Goal: Task Accomplishment & Management: Manage account settings

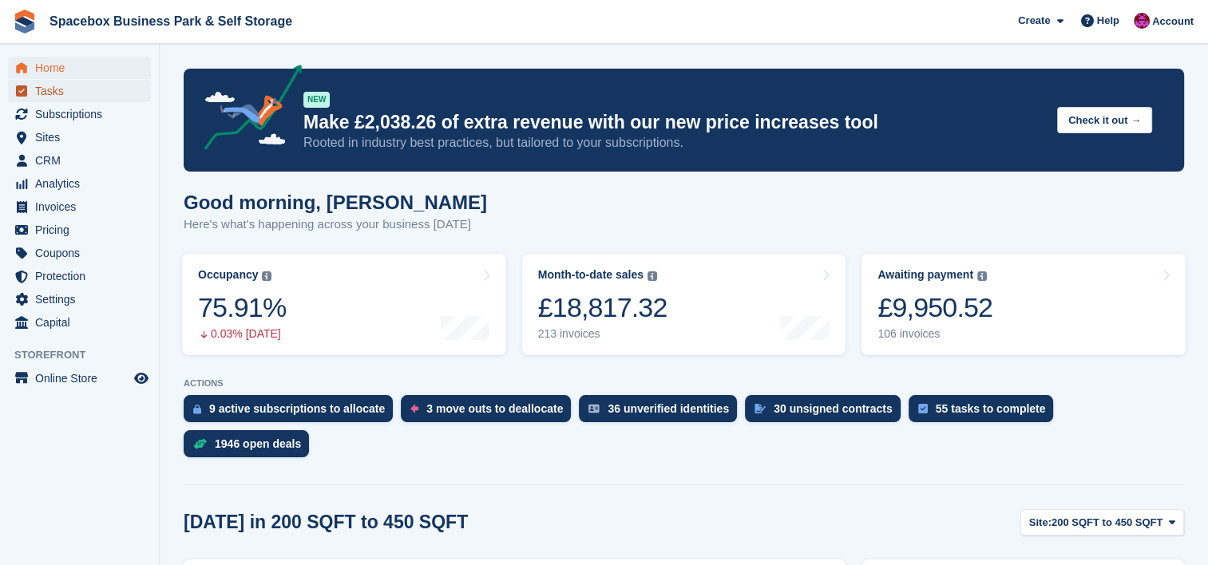
click at [52, 85] on span "Tasks" at bounding box center [83, 91] width 96 height 22
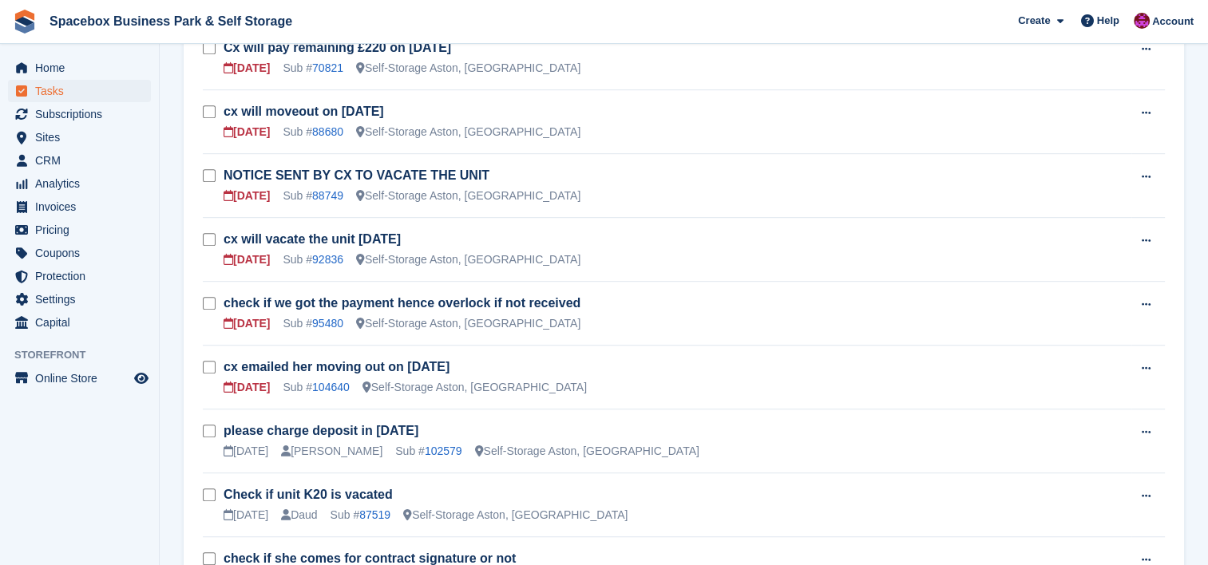
scroll to position [915, 0]
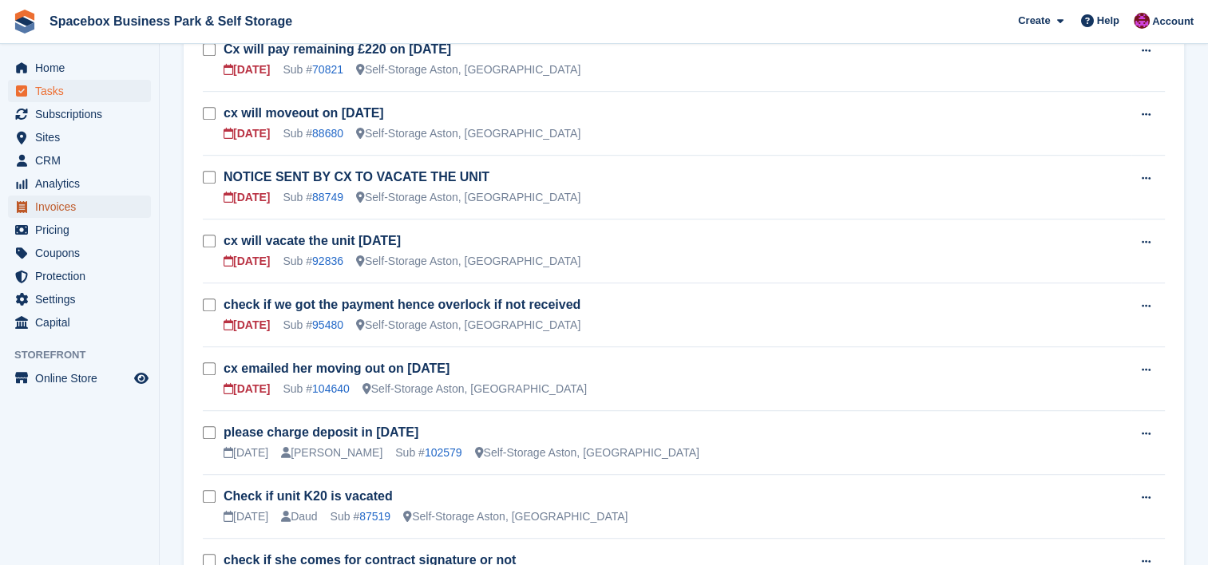
click at [70, 209] on span "Invoices" at bounding box center [83, 207] width 96 height 22
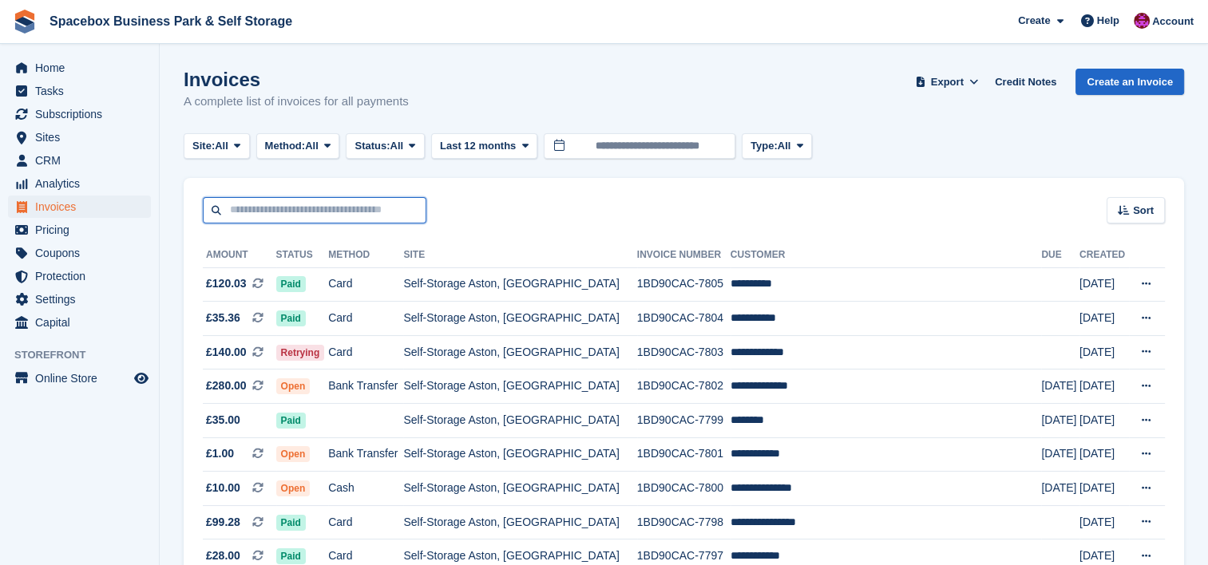
click at [302, 208] on input "text" at bounding box center [315, 210] width 224 height 26
type input "******"
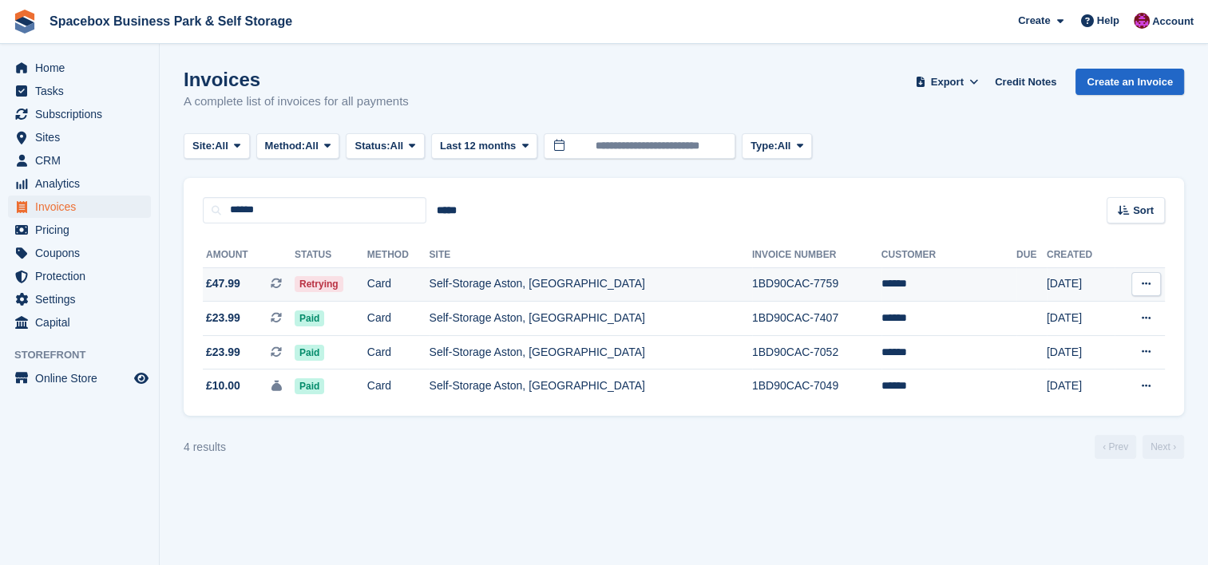
click at [367, 280] on td "Retrying" at bounding box center [331, 284] width 73 height 34
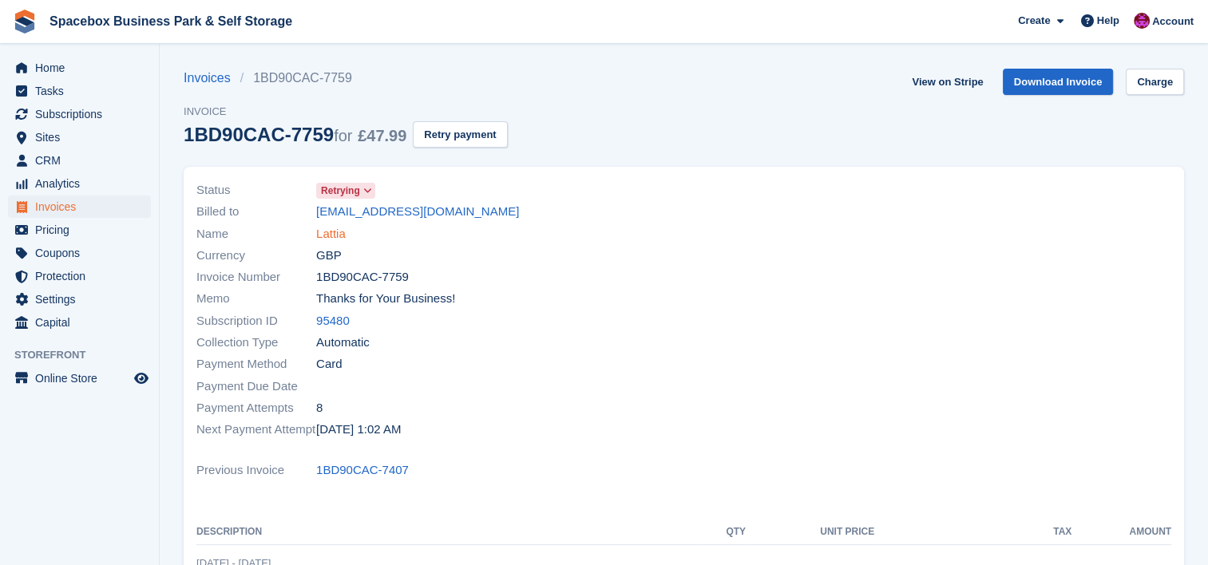
click at [325, 236] on link "Lattia" at bounding box center [331, 234] width 30 height 18
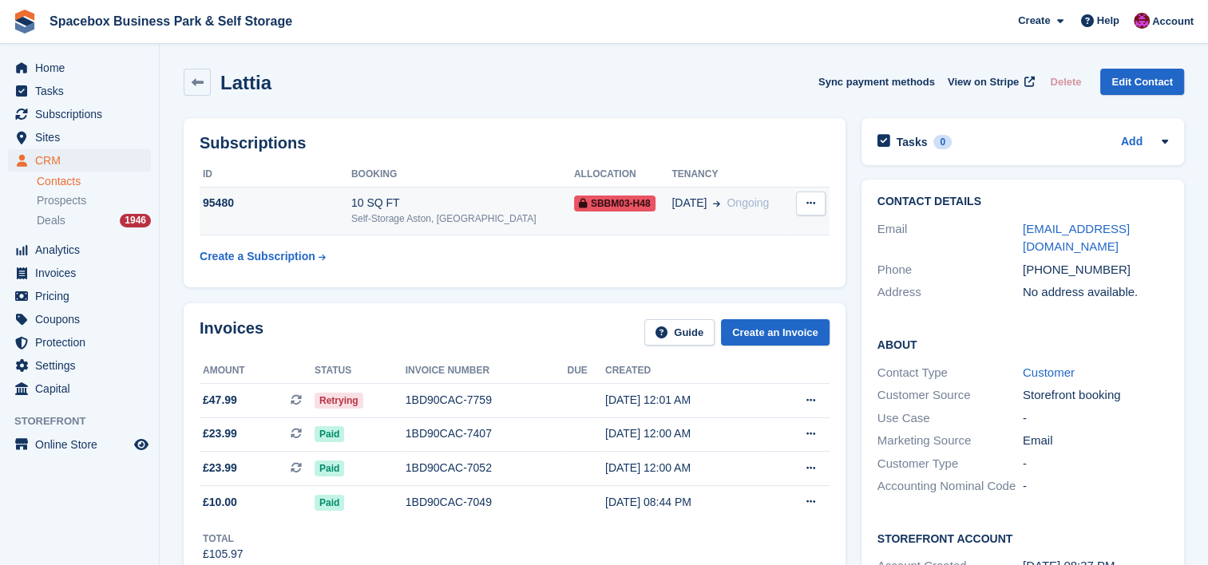
click at [476, 233] on td "10 SQ FT Self-Storage Aston, Birmingham" at bounding box center [462, 211] width 223 height 49
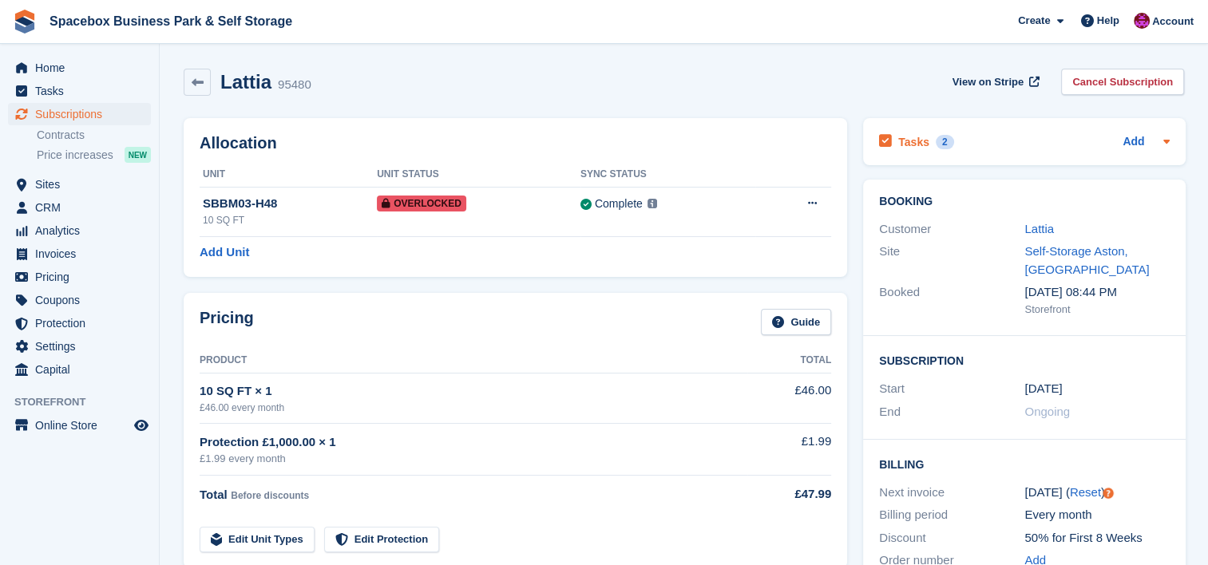
click at [1167, 146] on icon at bounding box center [1166, 141] width 13 height 13
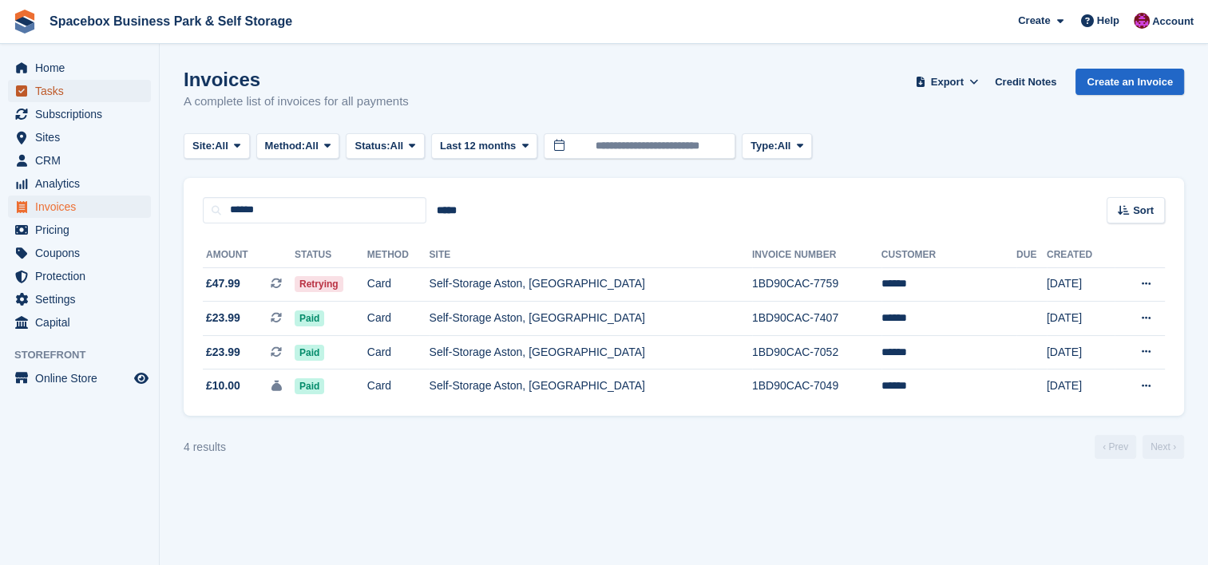
click at [75, 97] on span "Tasks" at bounding box center [83, 91] width 96 height 22
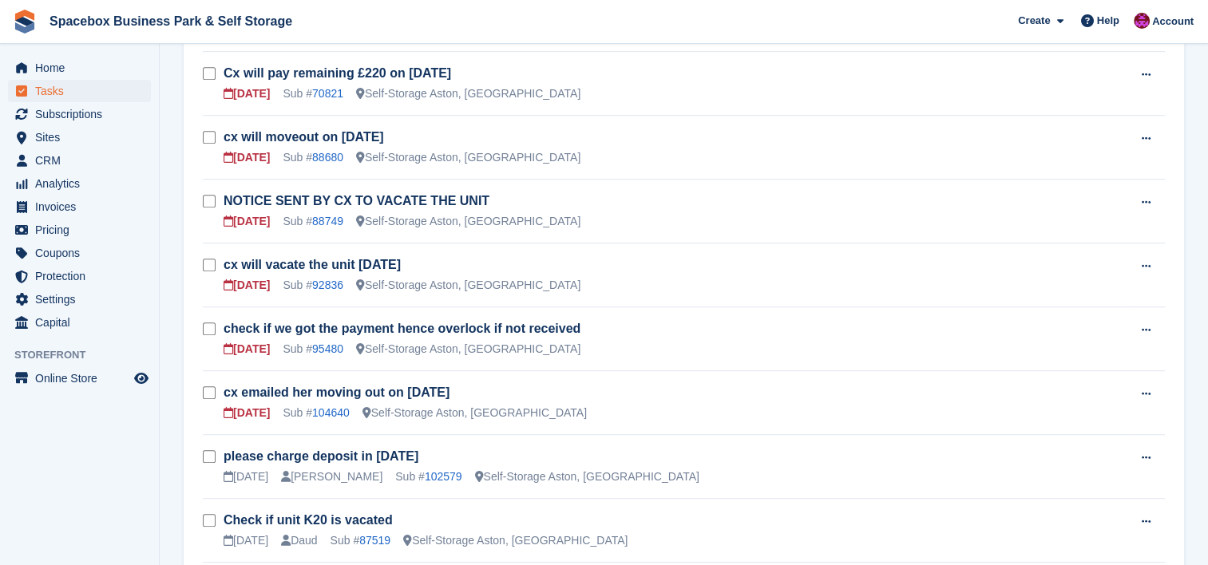
scroll to position [873, 0]
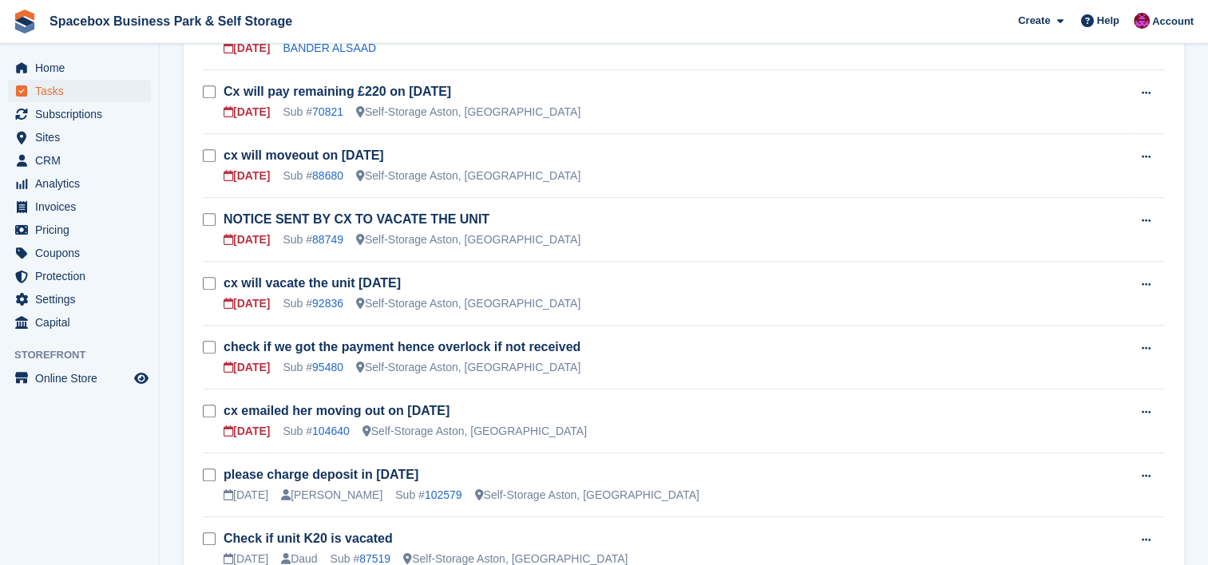
click at [299, 85] on link "Cx will pay remaining £220 on 20th sep" at bounding box center [338, 92] width 228 height 14
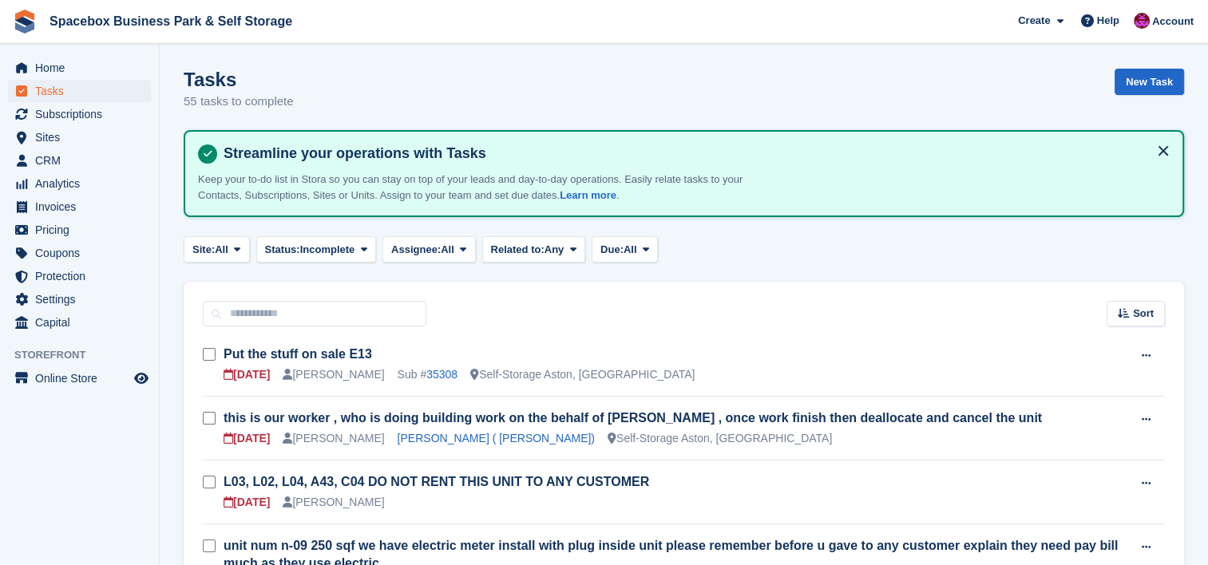
scroll to position [873, 0]
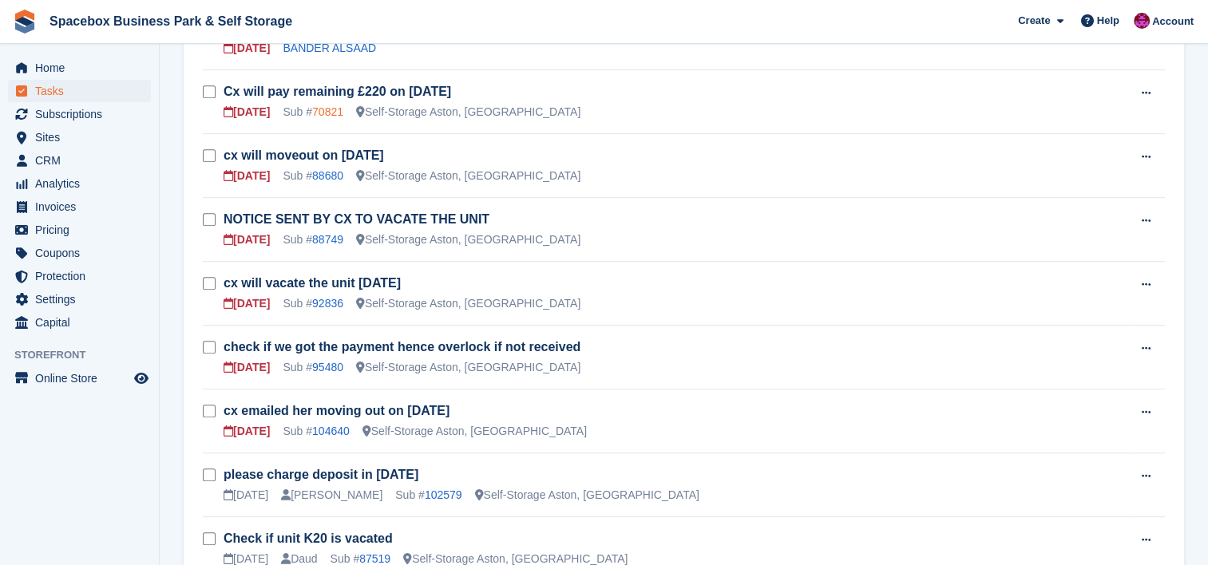
click at [330, 105] on link "70821" at bounding box center [327, 111] width 31 height 13
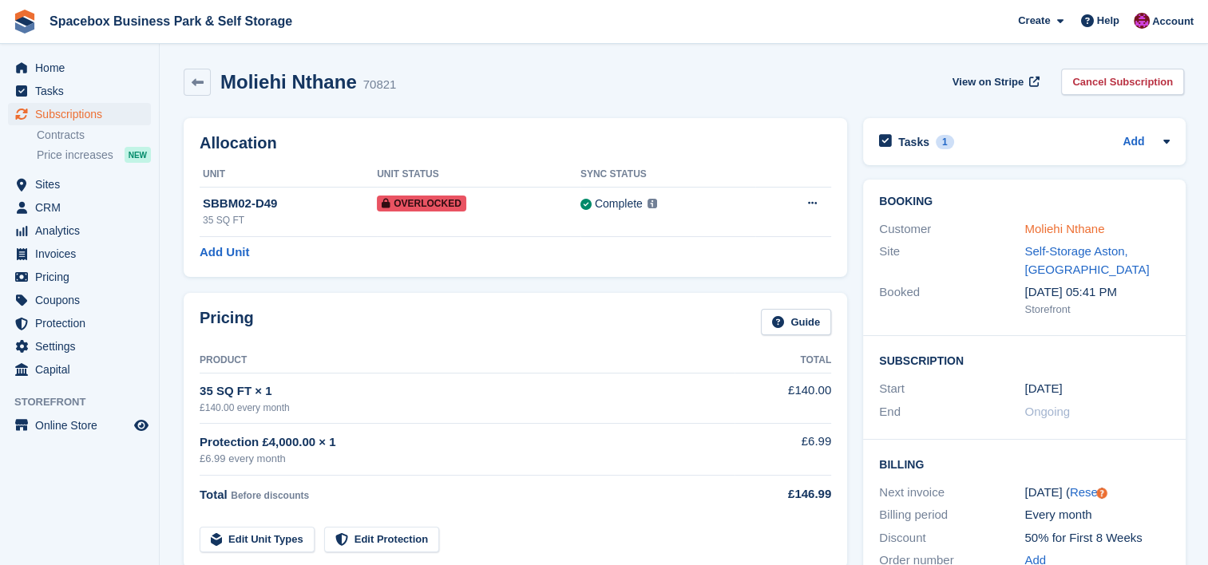
click at [1075, 224] on link "Moliehi Nthane" at bounding box center [1064, 229] width 80 height 14
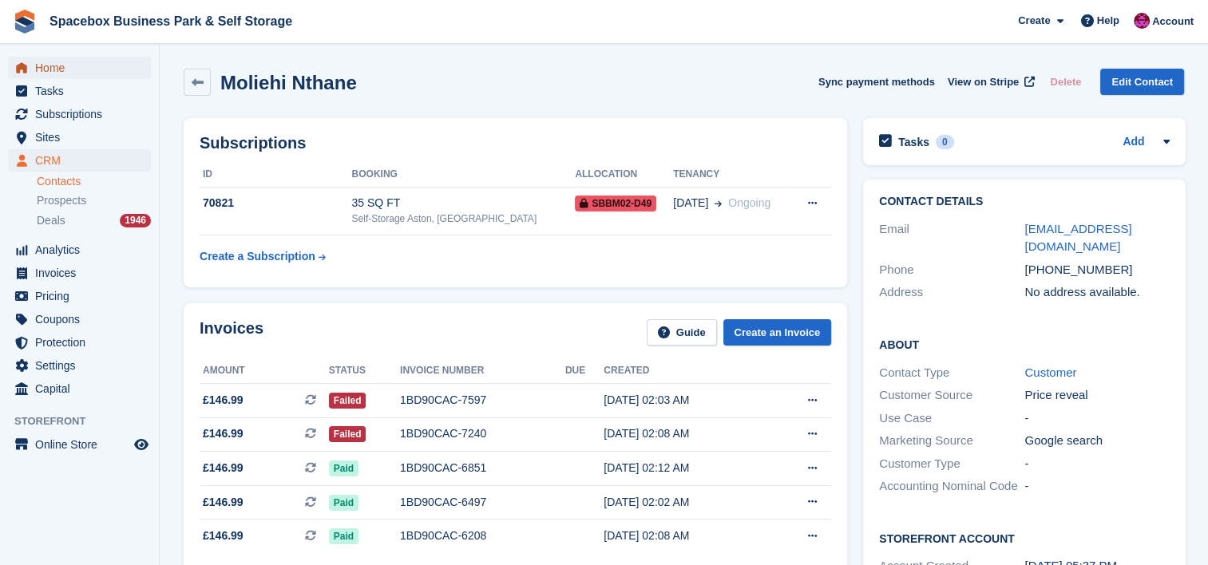
click at [89, 65] on span "Home" at bounding box center [83, 68] width 96 height 22
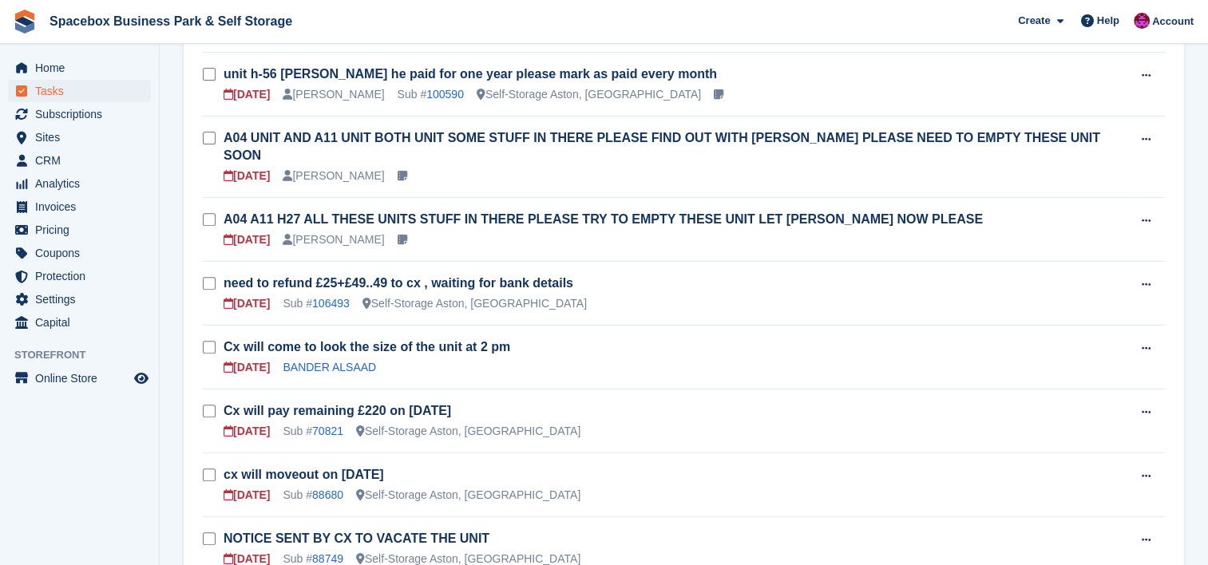
scroll to position [575, 0]
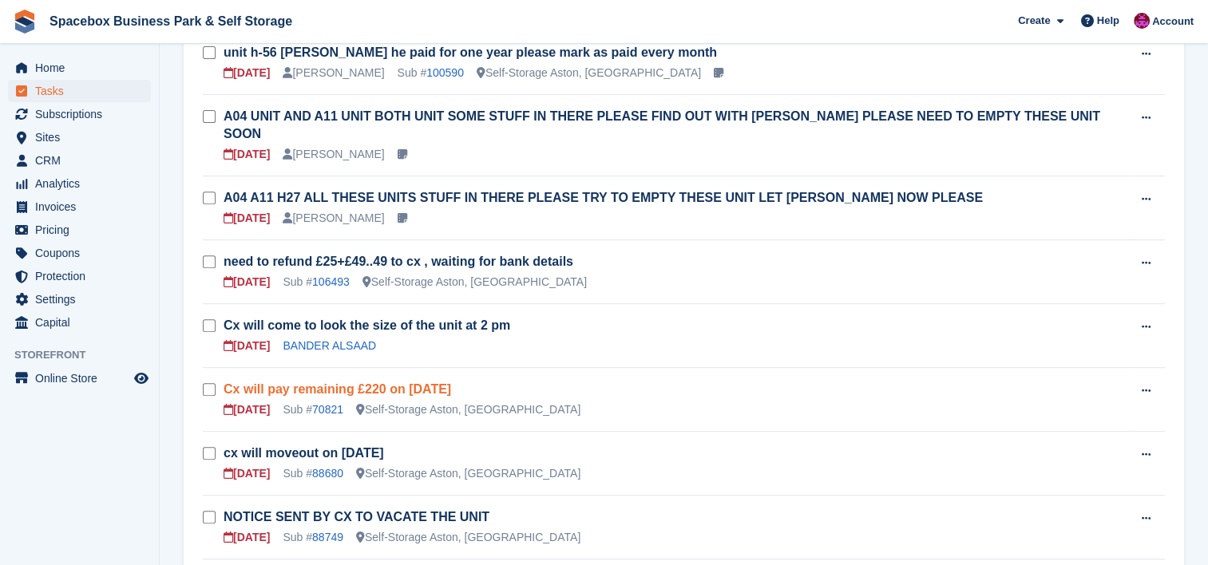
click at [356, 382] on link "Cx will pay remaining £220 on 20th sep" at bounding box center [338, 389] width 228 height 14
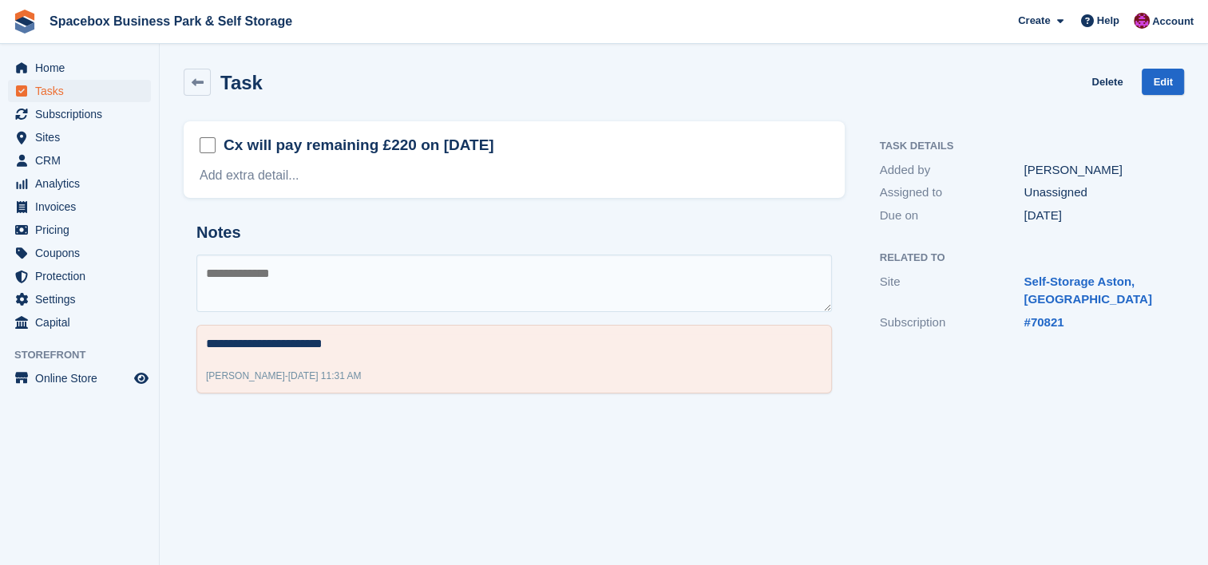
click at [391, 299] on textarea at bounding box center [513, 283] width 635 height 57
type textarea "**********"
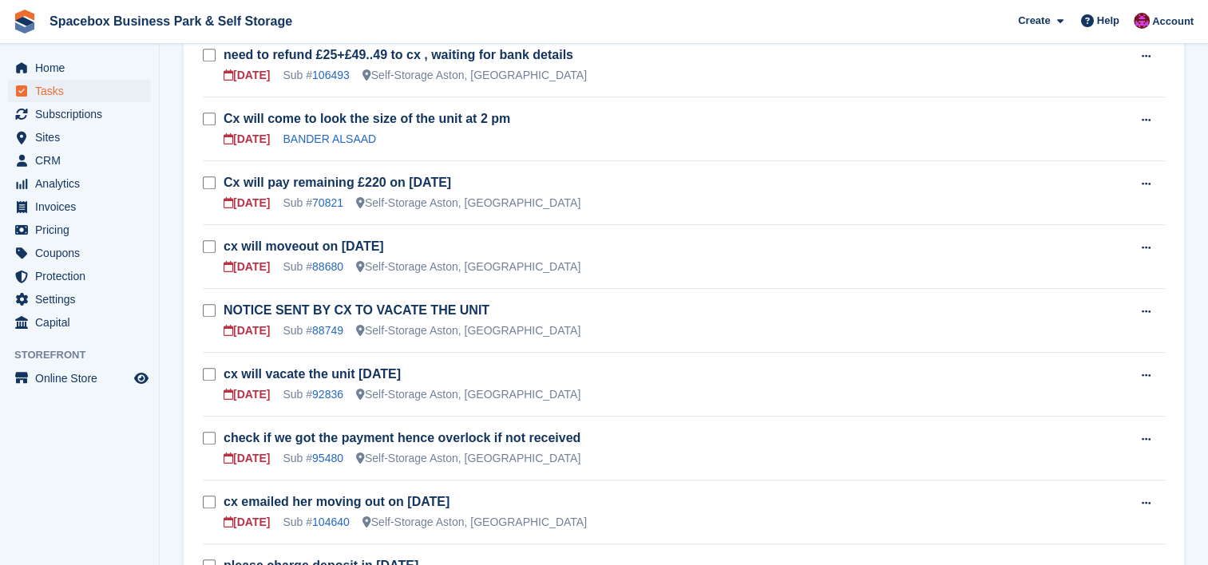
scroll to position [787, 0]
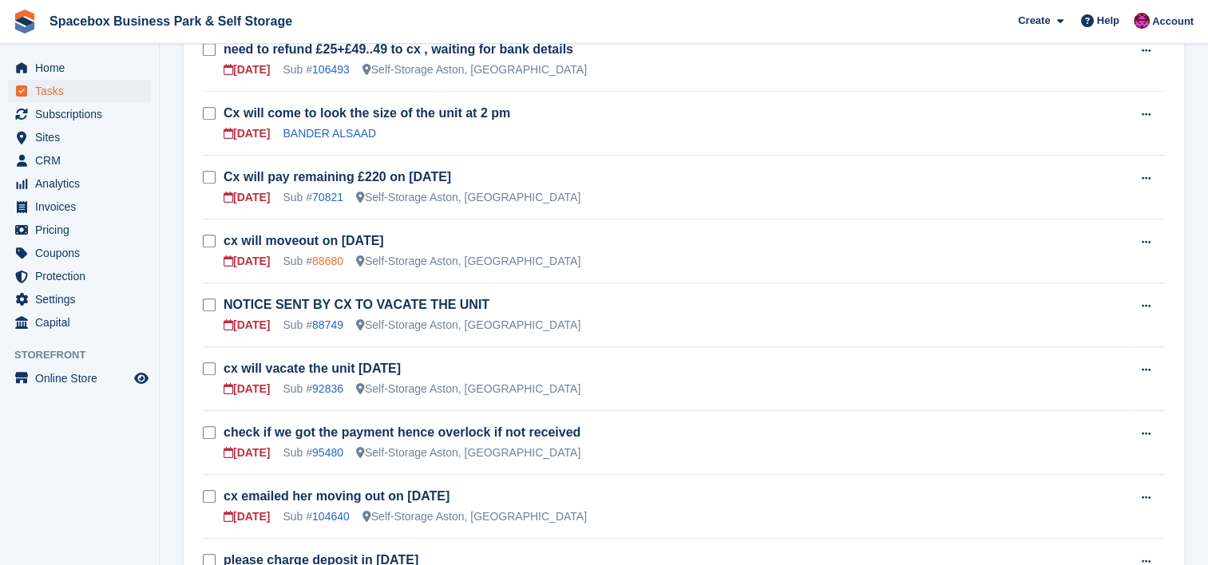
click at [329, 255] on link "88680" at bounding box center [327, 261] width 31 height 13
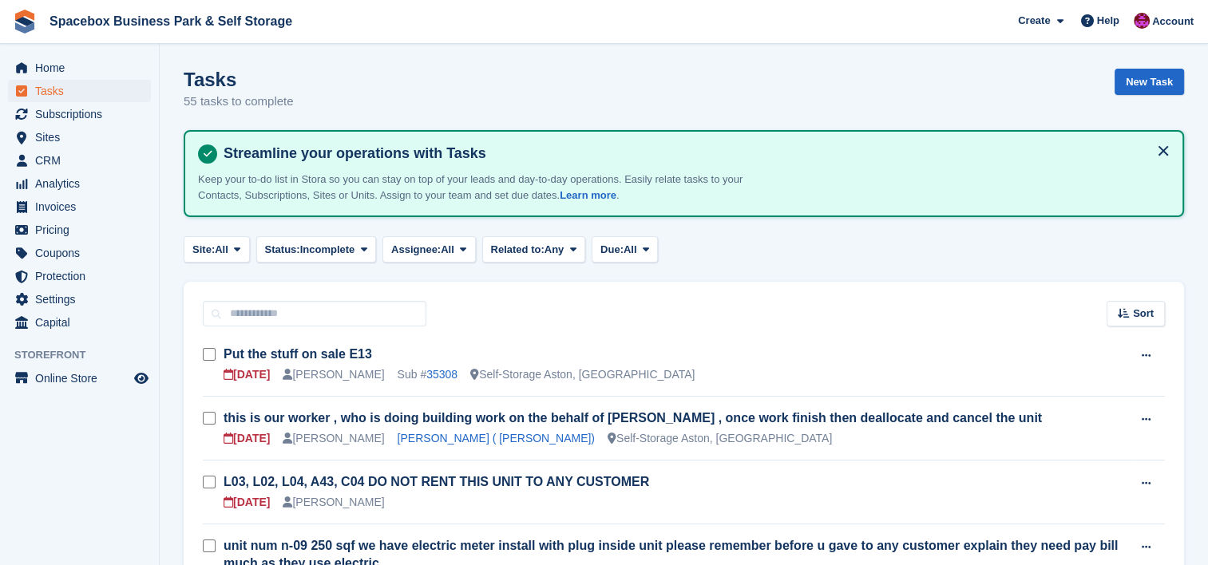
scroll to position [787, 0]
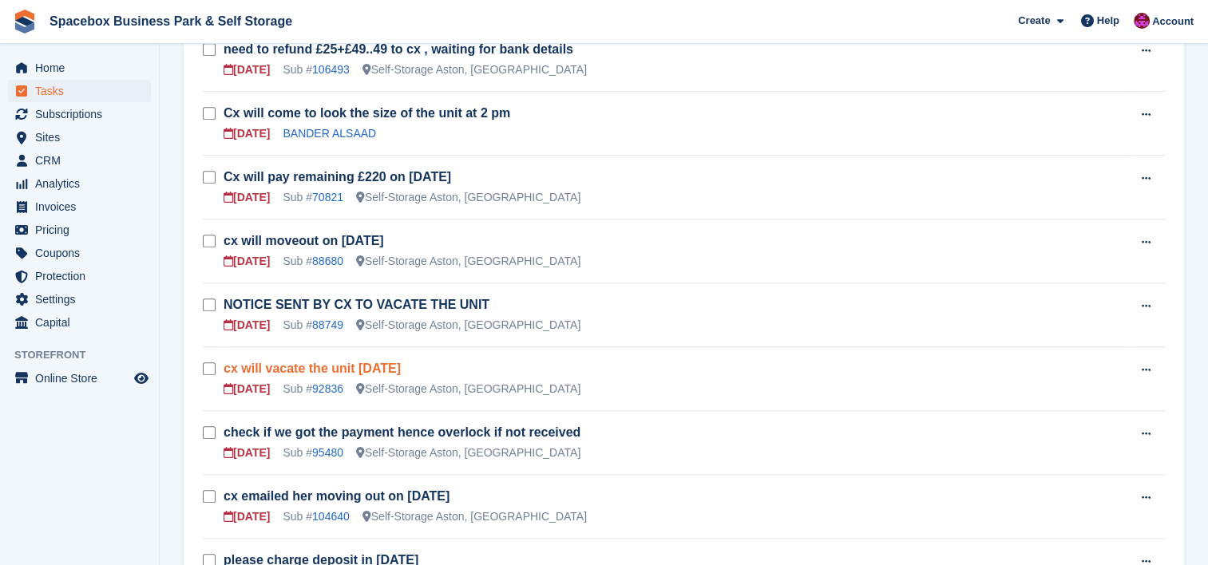
click at [327, 362] on link "cx will vacate the unit [DATE]" at bounding box center [312, 369] width 177 height 14
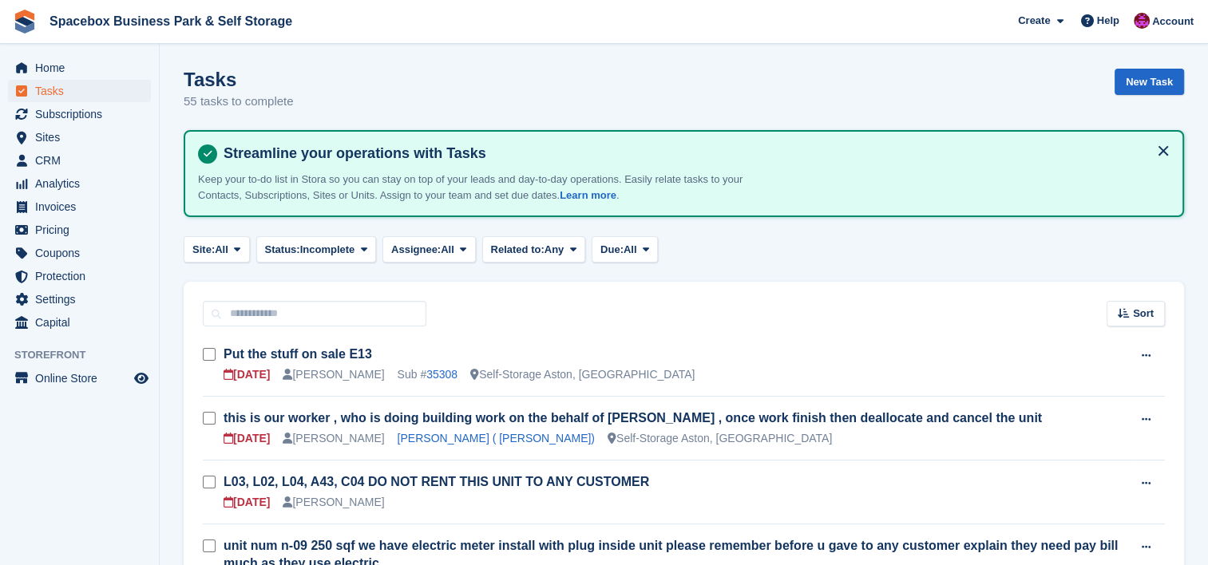
scroll to position [787, 0]
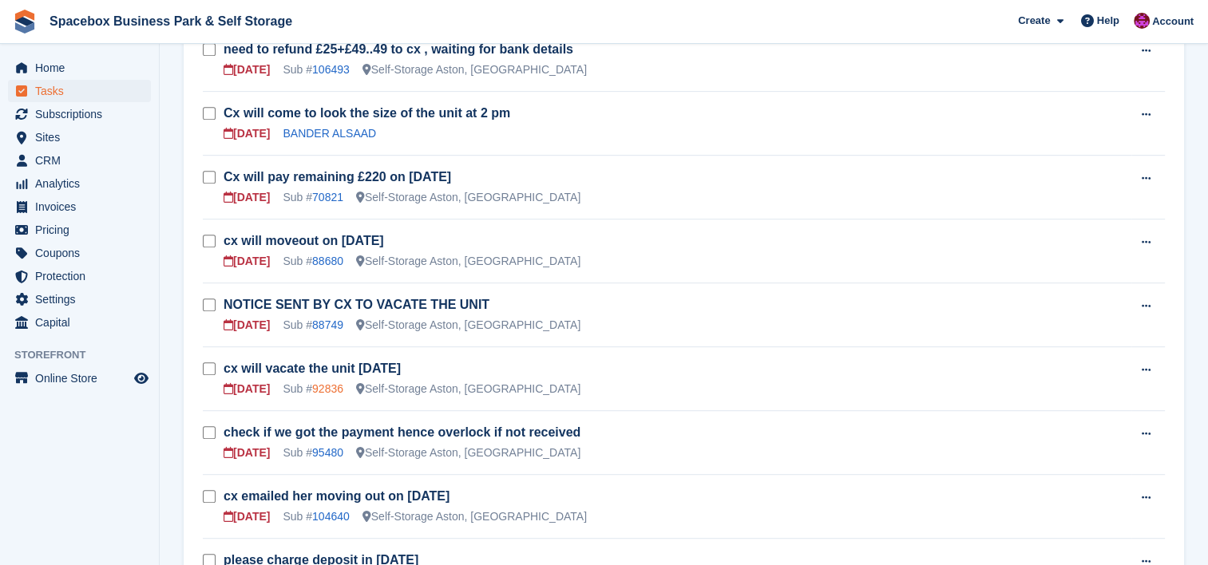
click at [320, 382] on link "92836" at bounding box center [327, 388] width 31 height 13
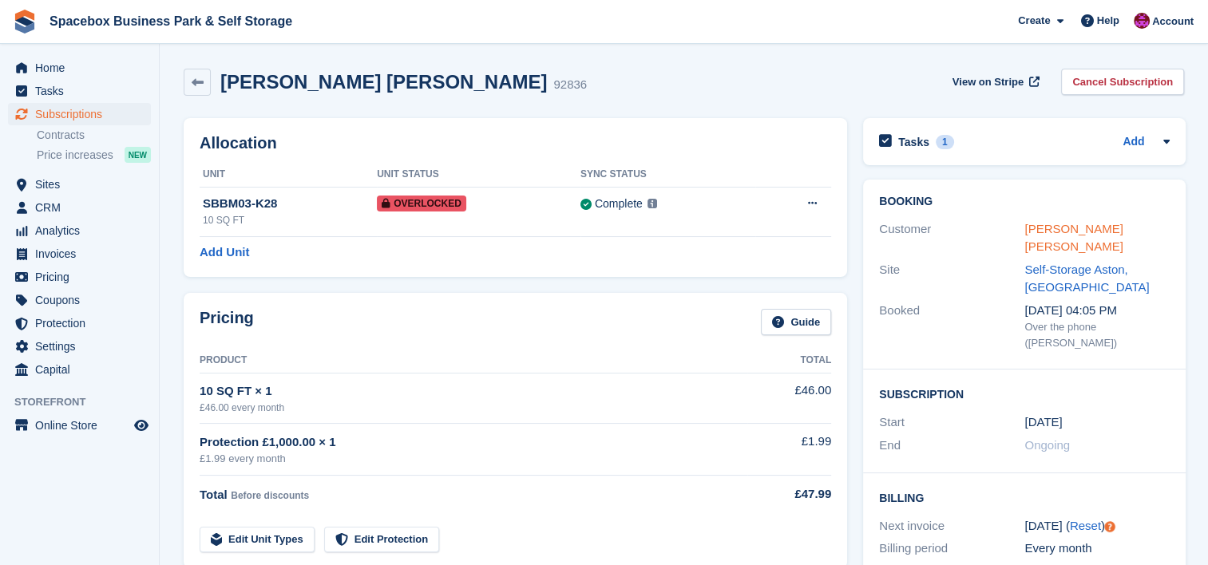
click at [1057, 233] on link "Queenster Roser Amofa Kesewah" at bounding box center [1073, 238] width 98 height 32
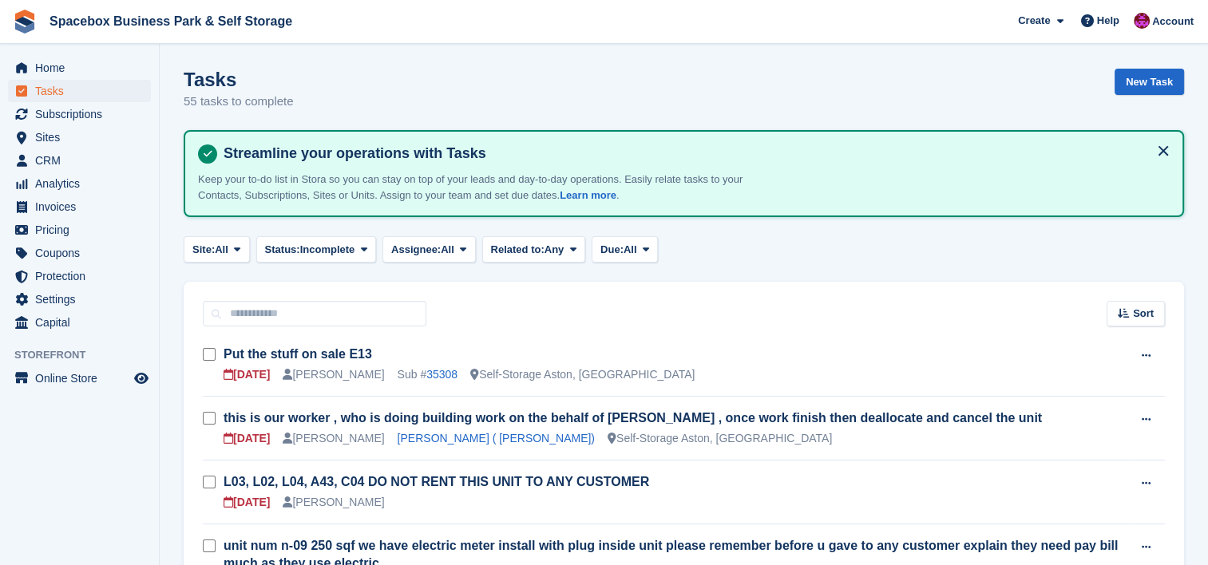
scroll to position [787, 0]
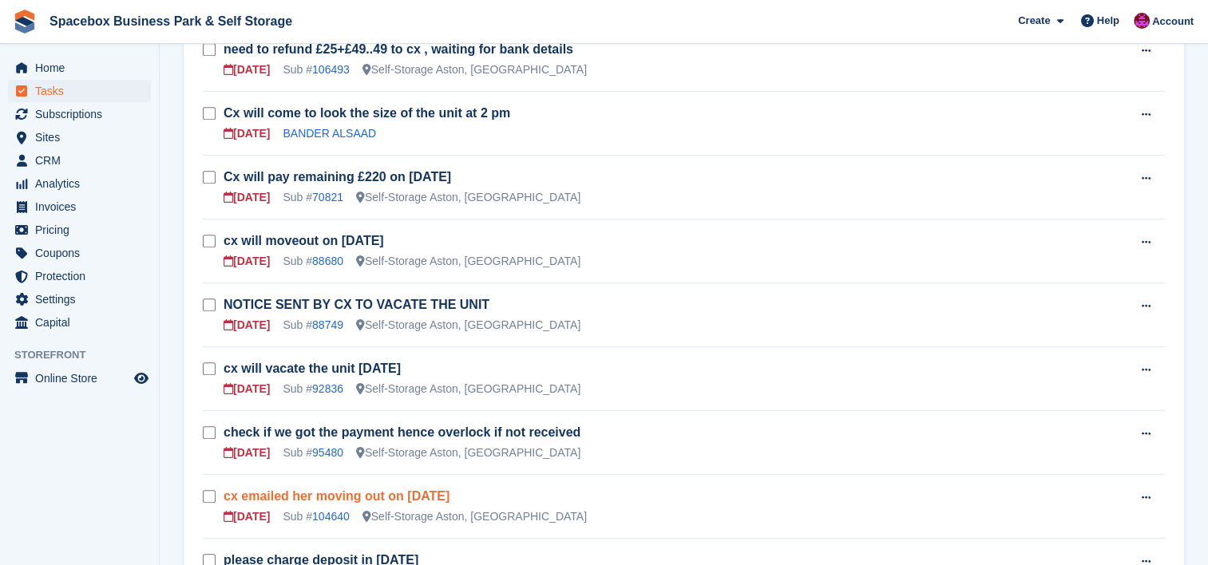
click at [328, 489] on link "cx emailed her moving out on 21st sep" at bounding box center [337, 496] width 226 height 14
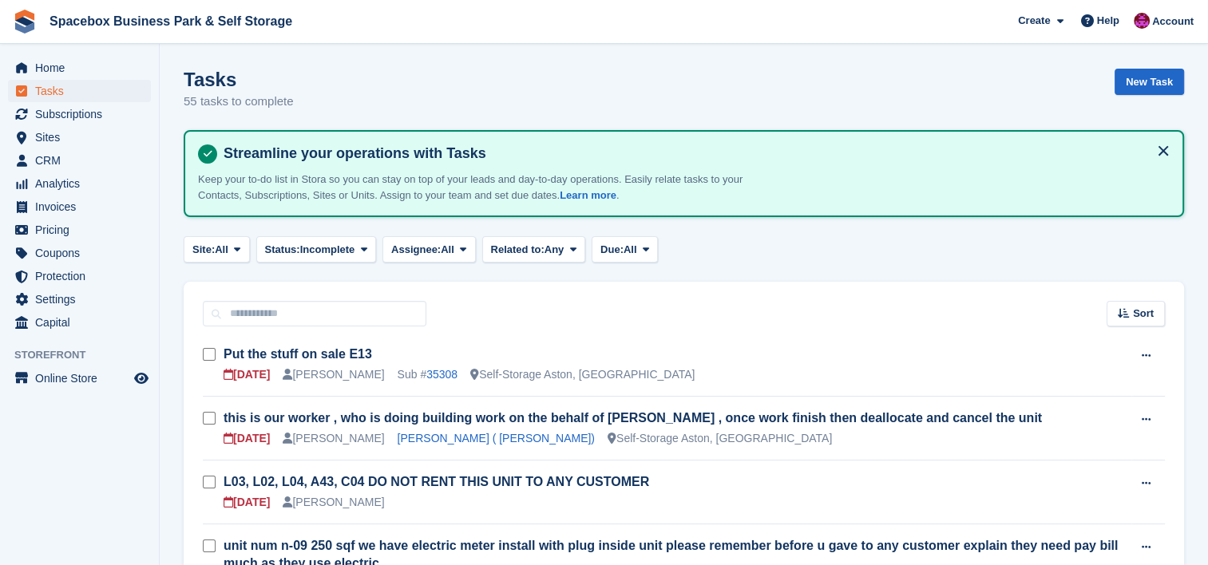
scroll to position [787, 0]
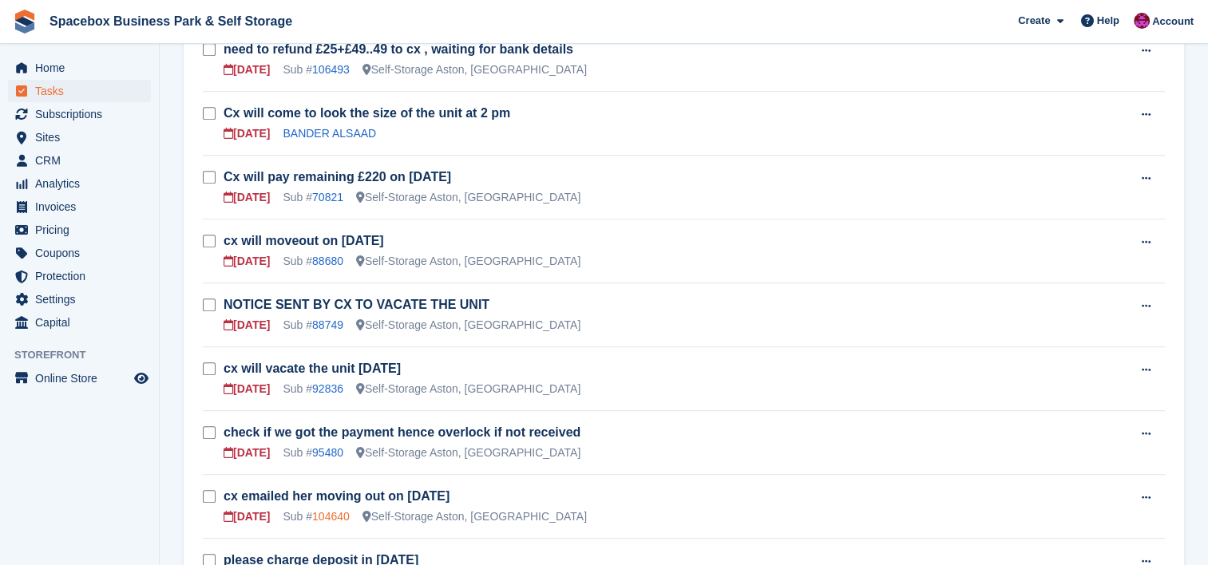
click at [327, 510] on link "104640" at bounding box center [331, 516] width 38 height 13
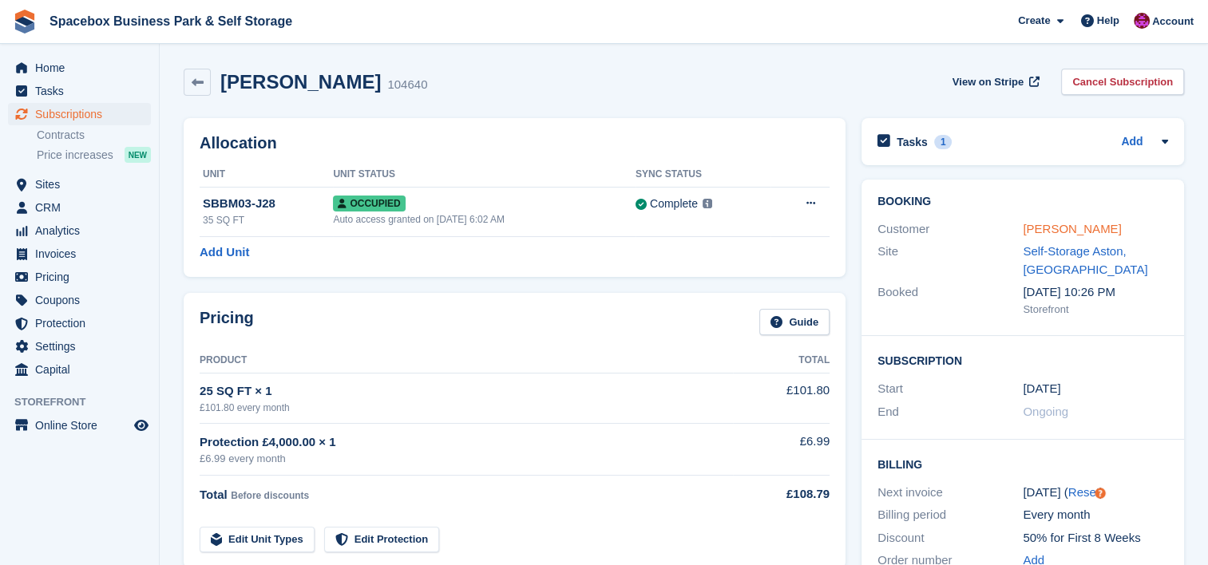
click at [1047, 224] on link "Ella Macks" at bounding box center [1072, 229] width 98 height 14
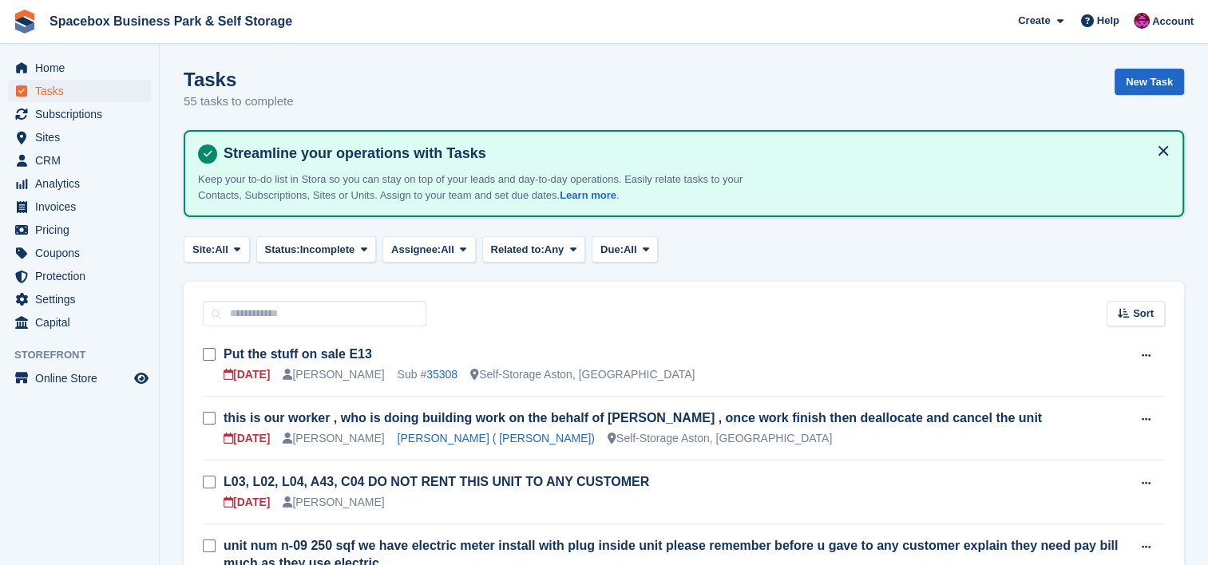
scroll to position [787, 0]
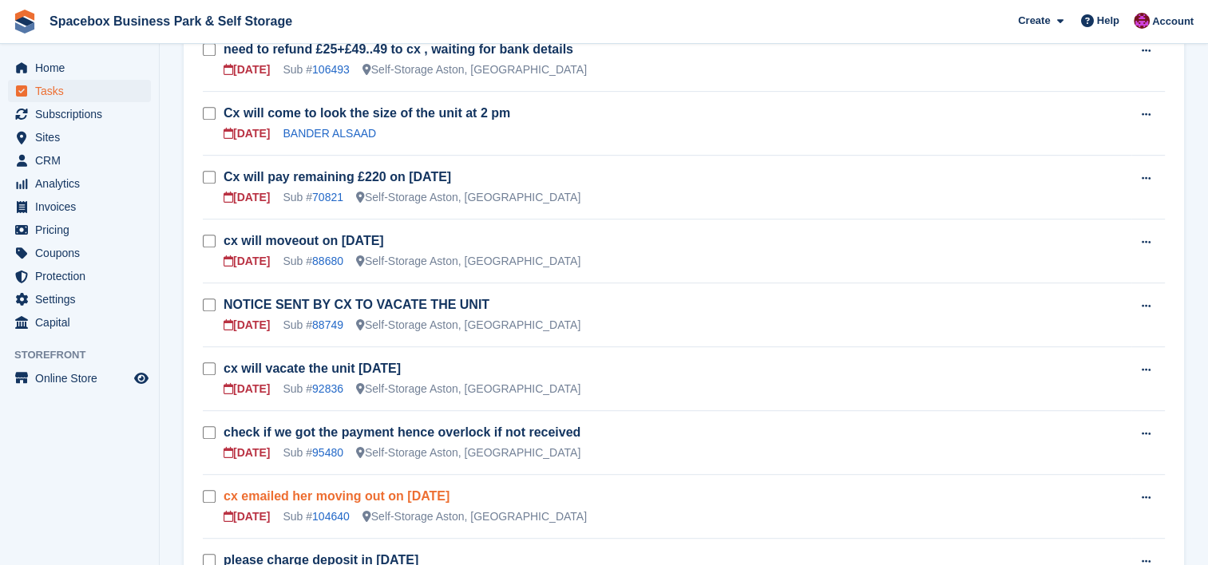
click at [311, 489] on link "cx emailed her moving out on 21st sep" at bounding box center [337, 496] width 226 height 14
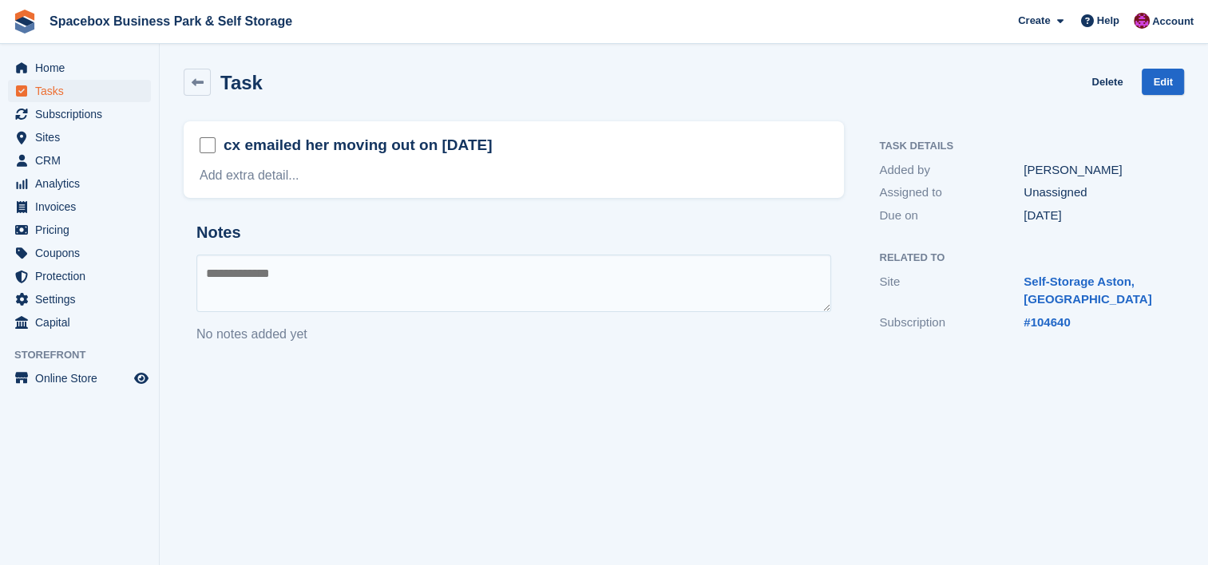
click at [331, 274] on textarea at bounding box center [513, 283] width 635 height 57
type textarea "**********"
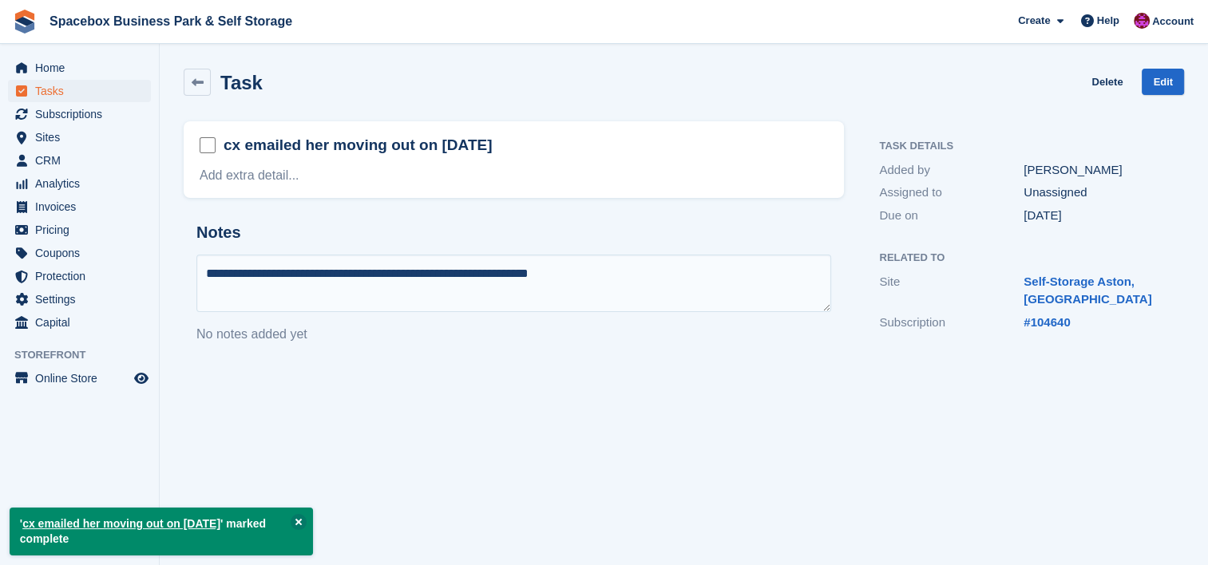
click at [620, 303] on textarea "**********" at bounding box center [513, 283] width 635 height 57
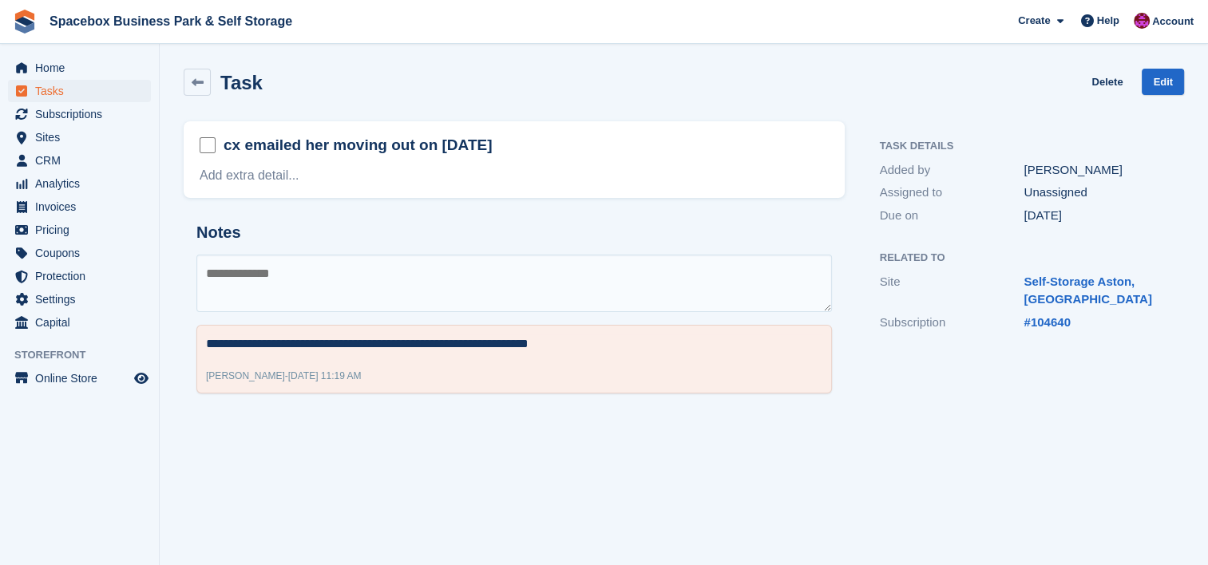
click at [374, 209] on div "**********" at bounding box center [514, 264] width 680 height 304
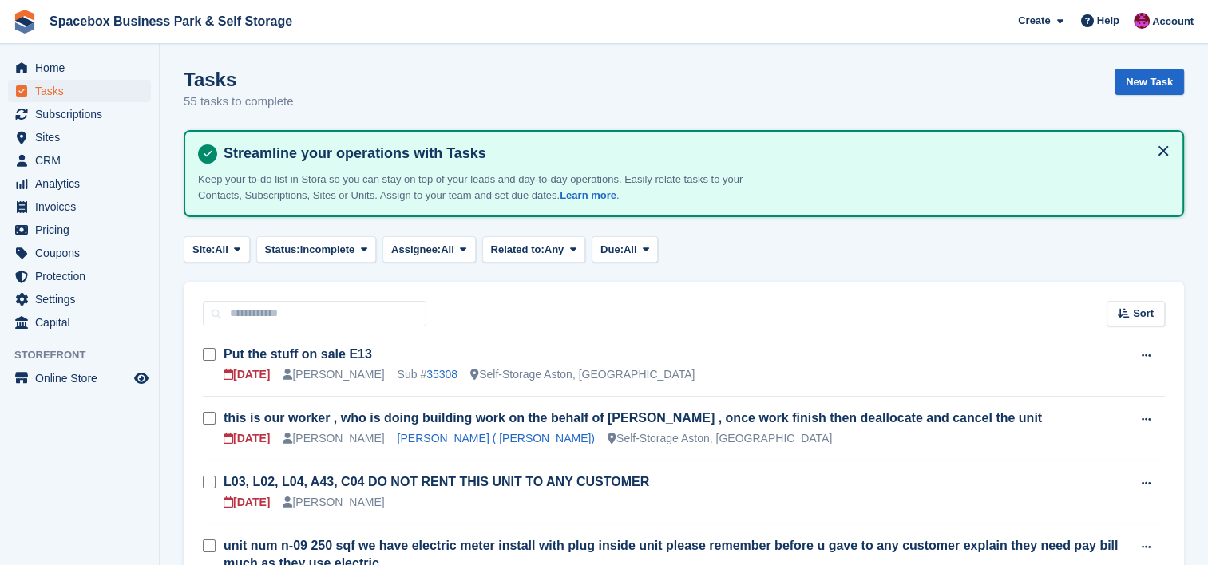
scroll to position [787, 0]
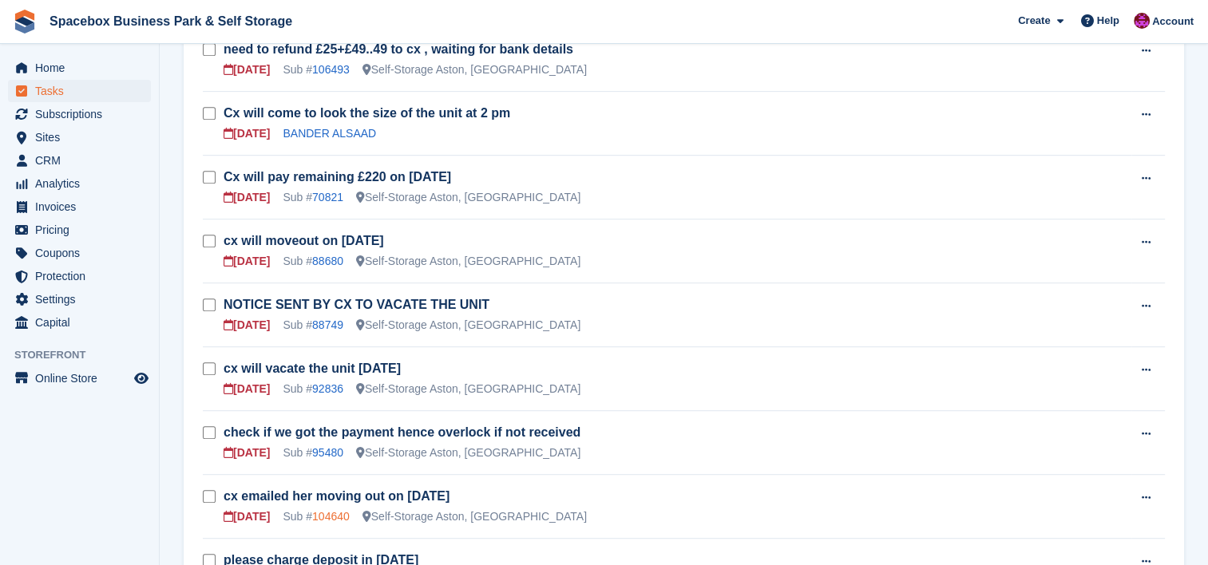
click at [332, 510] on link "104640" at bounding box center [331, 516] width 38 height 13
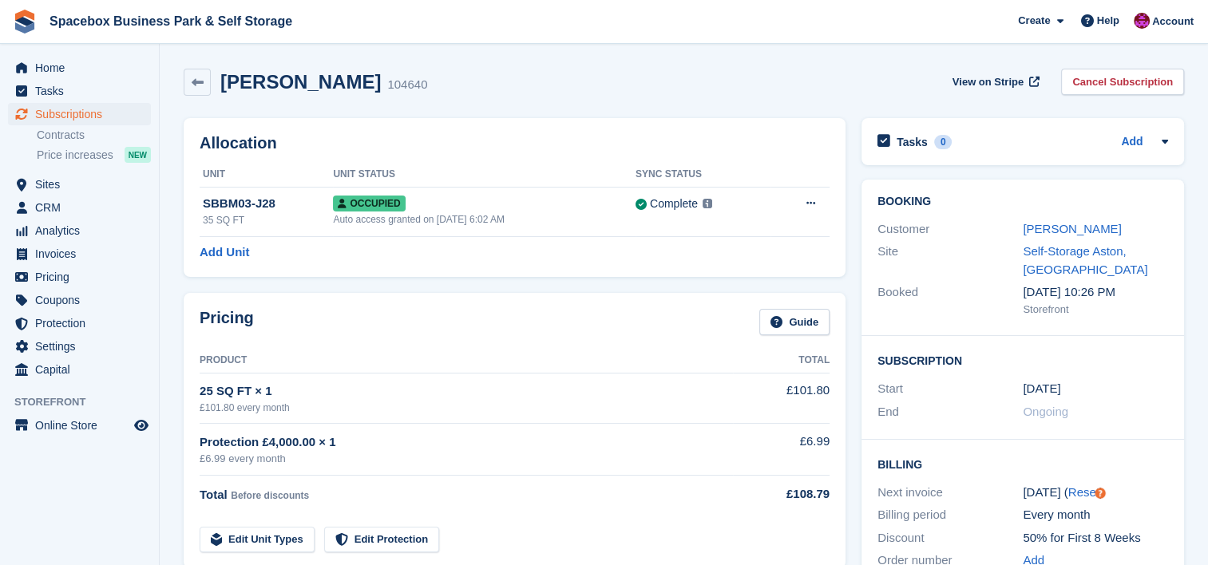
click at [567, 86] on div "Ella Macks 104640 View on Stripe Cancel Subscription" at bounding box center [684, 82] width 1000 height 27
click at [110, 89] on span "Tasks" at bounding box center [83, 91] width 96 height 22
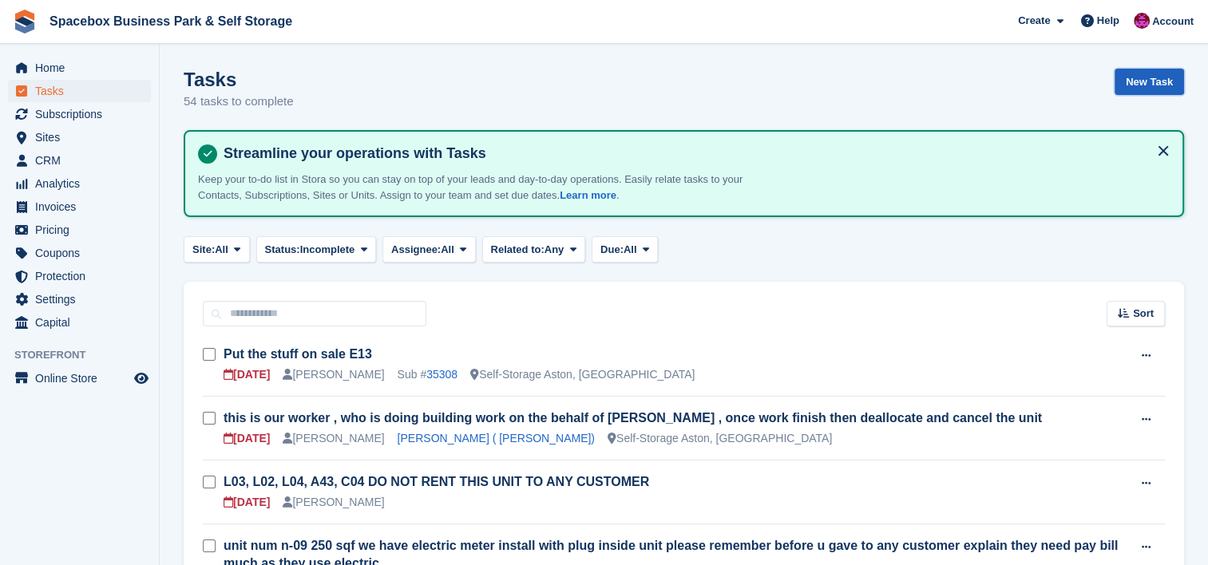
click at [1146, 70] on link "New Task" at bounding box center [1148, 82] width 69 height 26
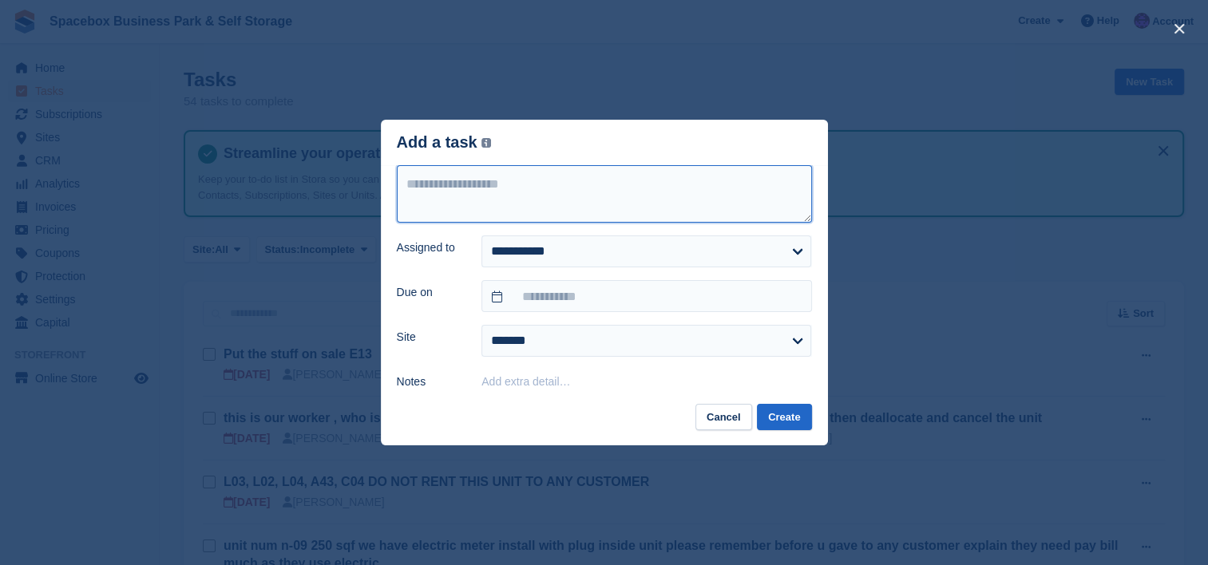
click at [559, 171] on textarea at bounding box center [604, 193] width 415 height 57
paste textarea "**********"
type textarea "**********"
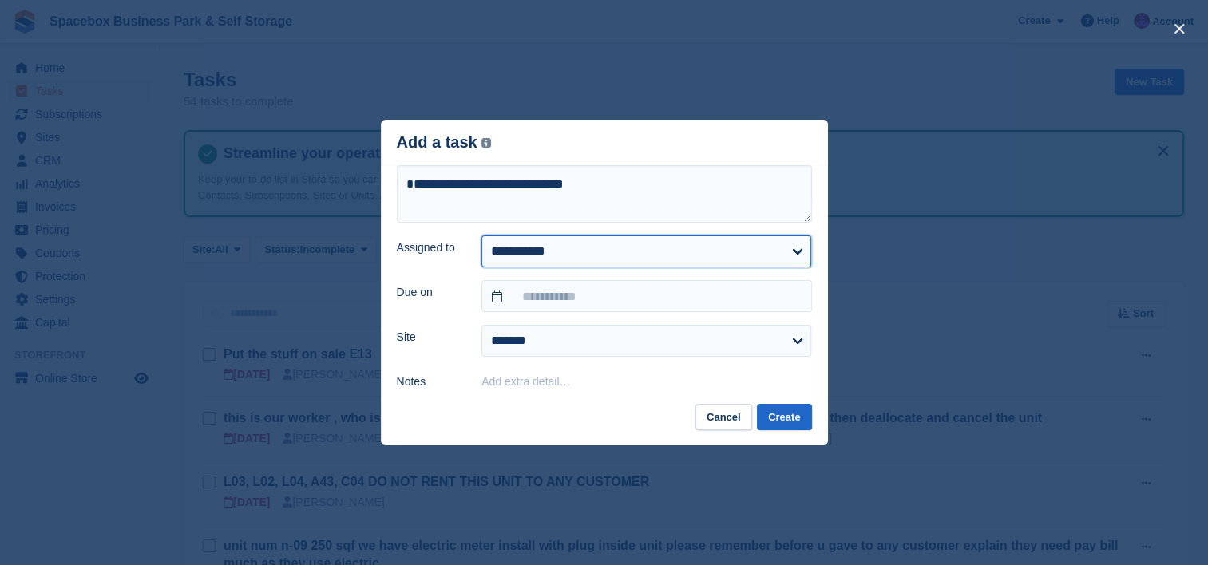
click at [726, 252] on select "**********" at bounding box center [646, 252] width 330 height 32
select select "****"
click at [481, 236] on select "**********" at bounding box center [646, 252] width 330 height 32
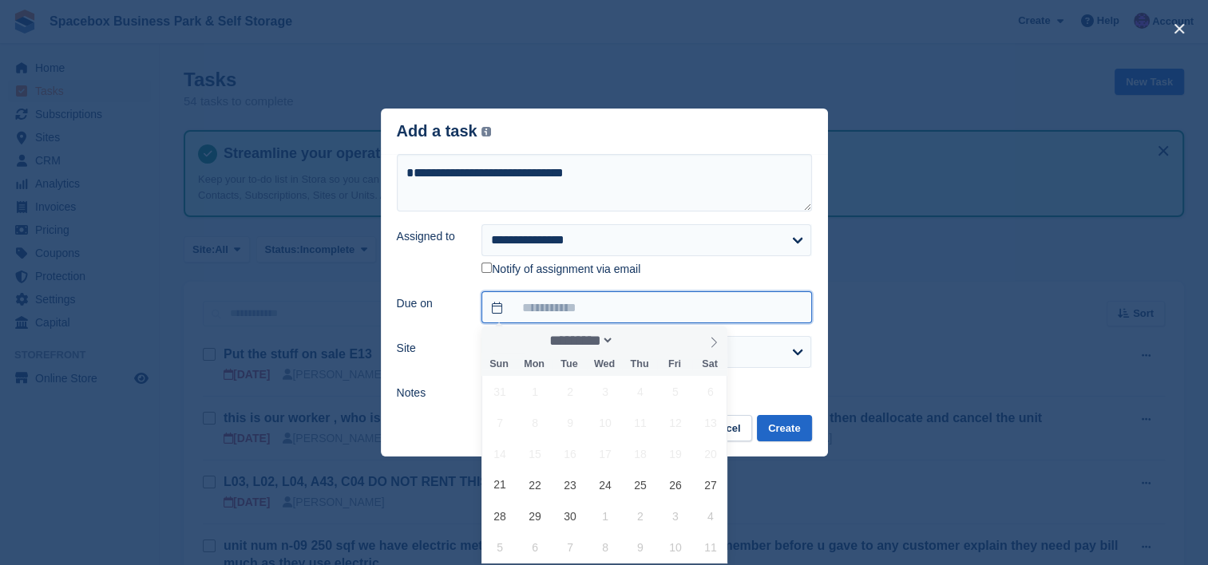
click at [674, 308] on input "text" at bounding box center [646, 307] width 330 height 32
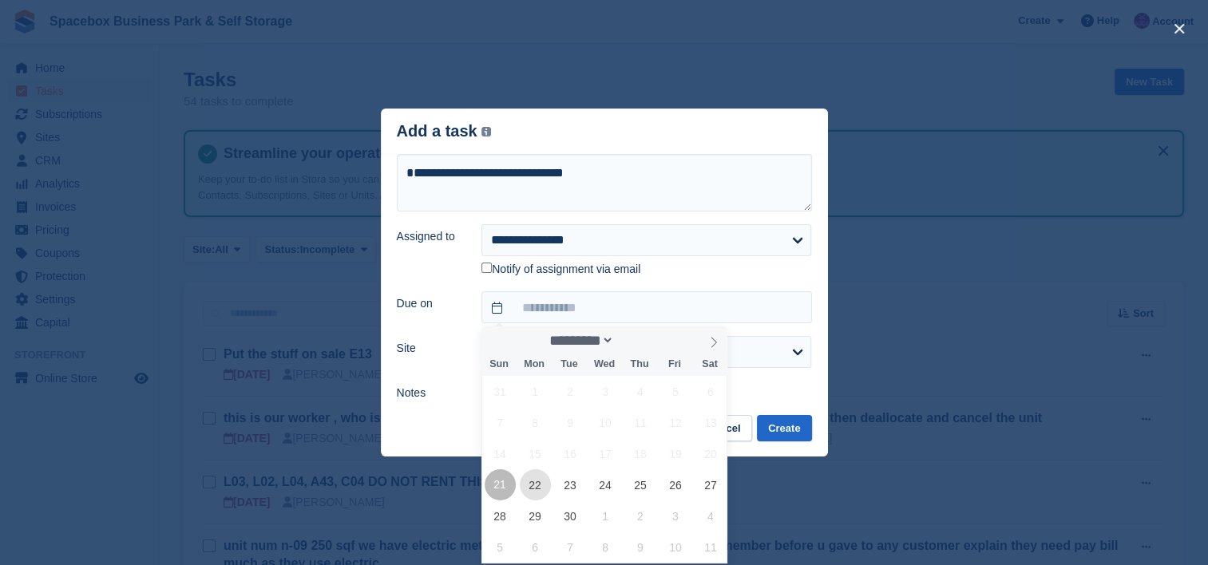
drag, startPoint x: 507, startPoint y: 491, endPoint x: 530, endPoint y: 485, distance: 23.8
click at [530, 485] on span "22" at bounding box center [535, 484] width 31 height 31
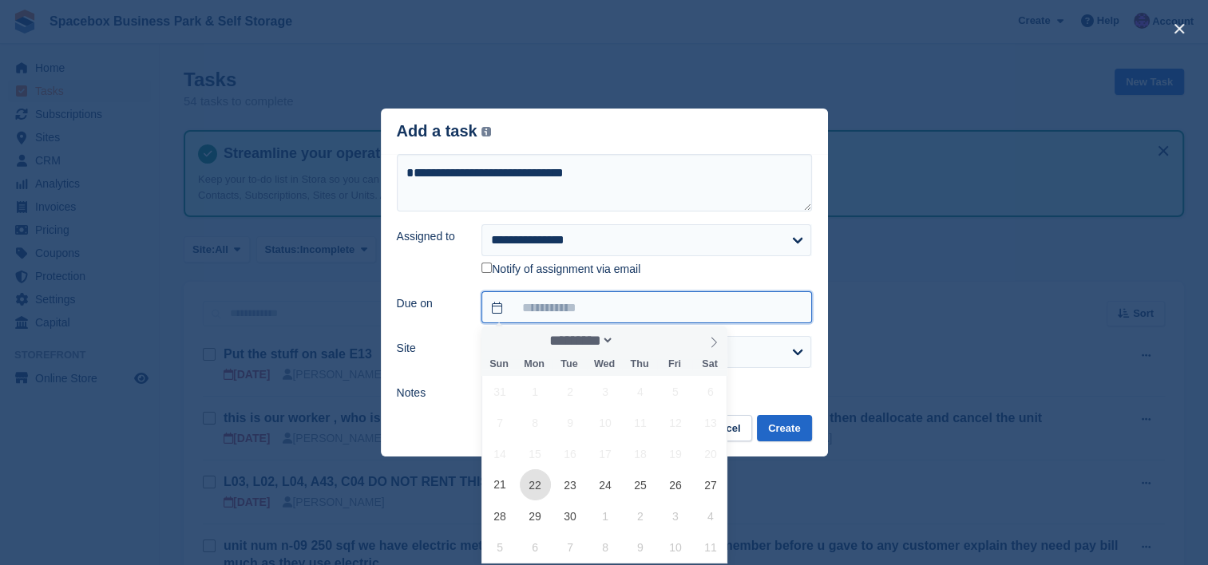
type input "**********"
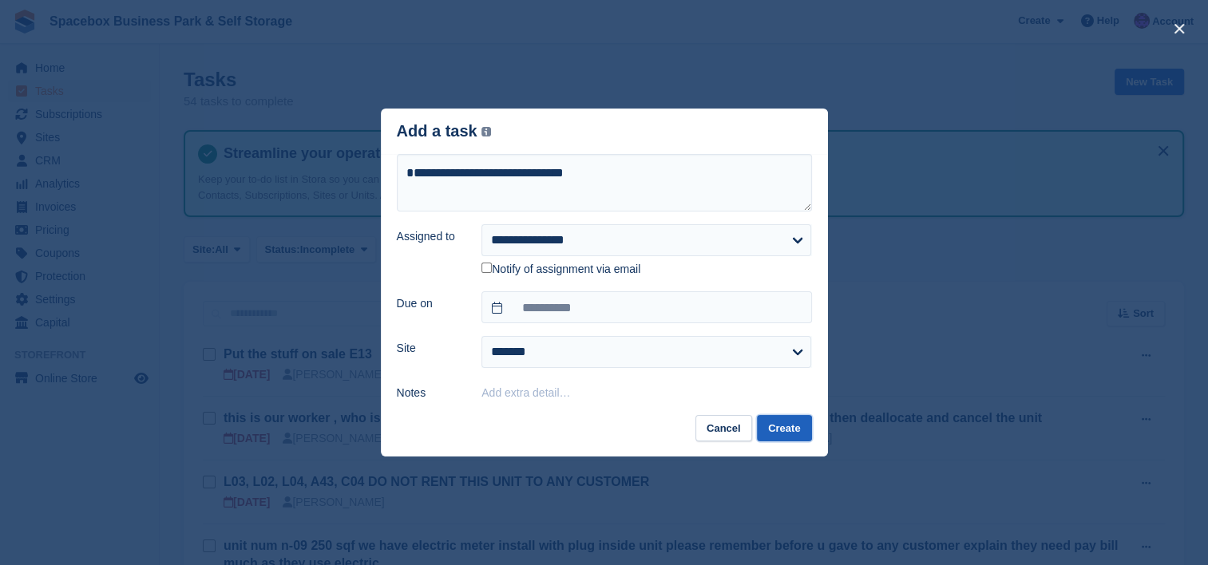
click at [790, 430] on button "Create" at bounding box center [784, 428] width 54 height 26
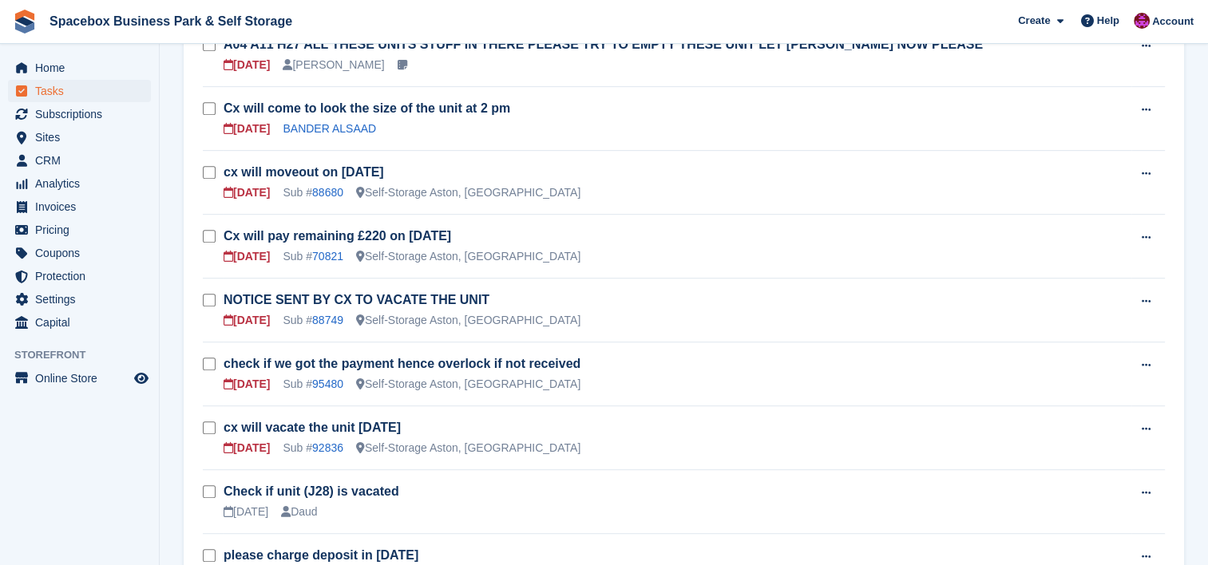
scroll to position [787, 0]
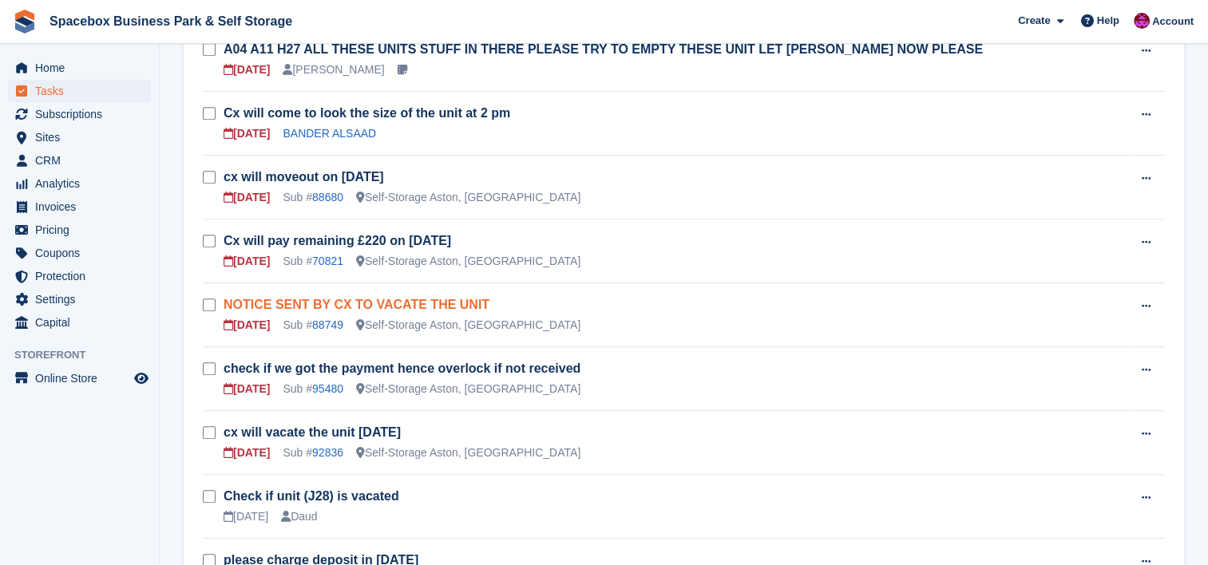
click at [338, 298] on link "NOTICE SENT BY CX TO VACATE THE UNIT" at bounding box center [357, 305] width 266 height 14
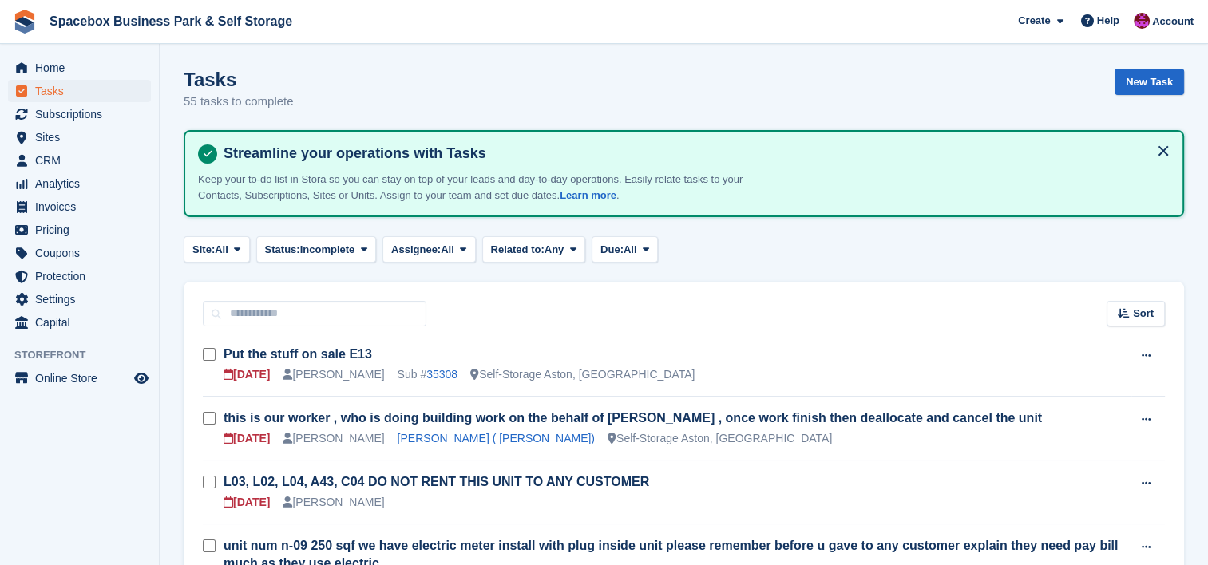
scroll to position [787, 0]
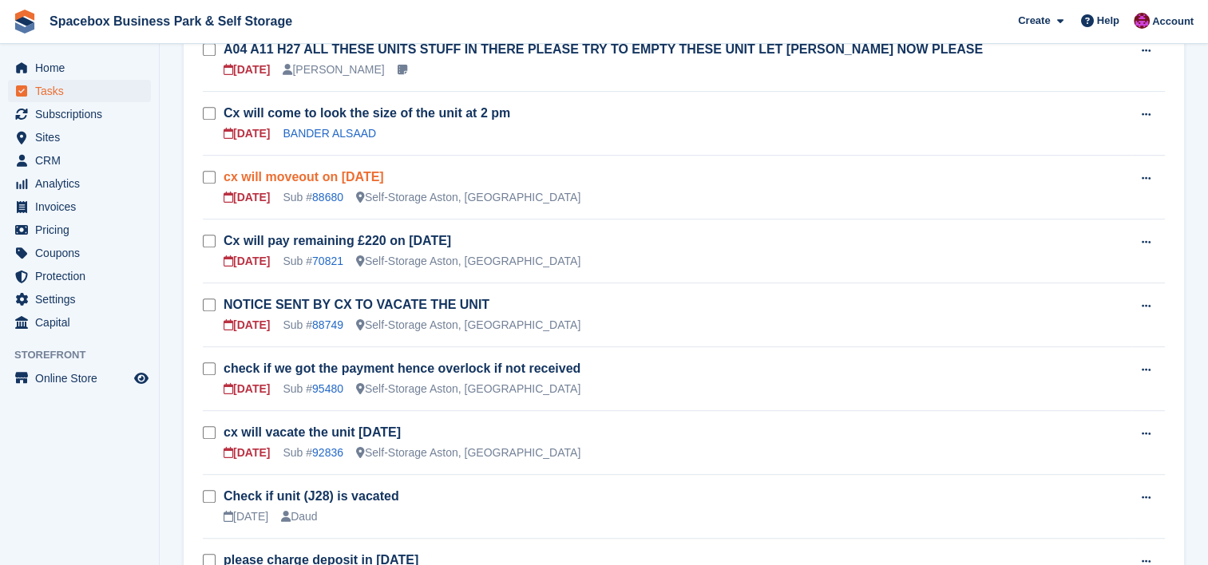
click at [326, 170] on link "cx will moveout on 20th sep" at bounding box center [304, 177] width 160 height 14
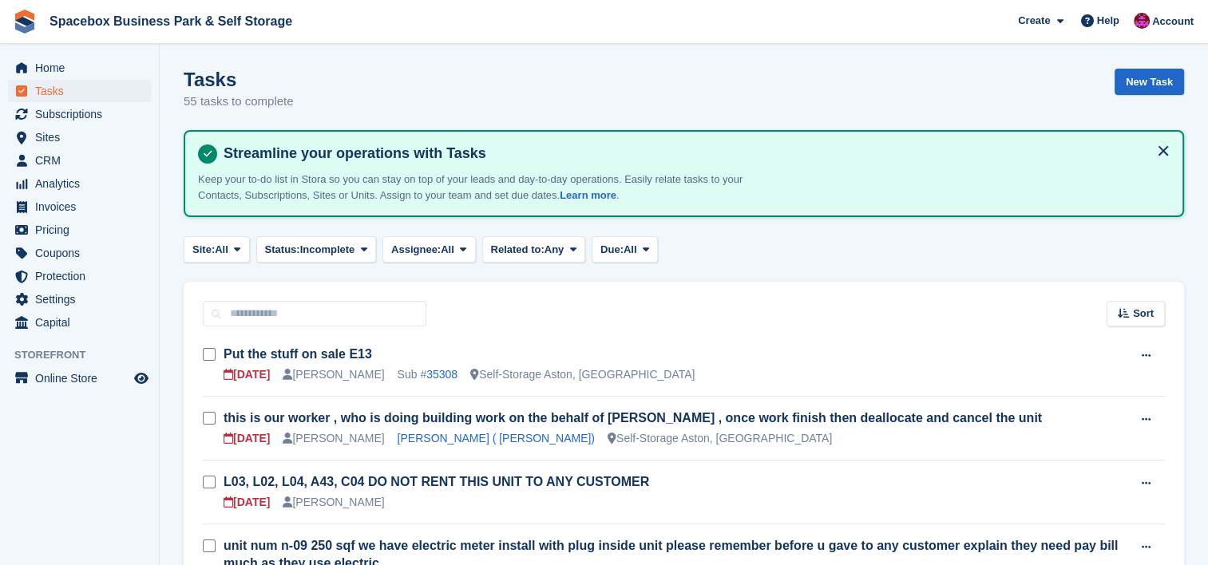
scroll to position [787, 0]
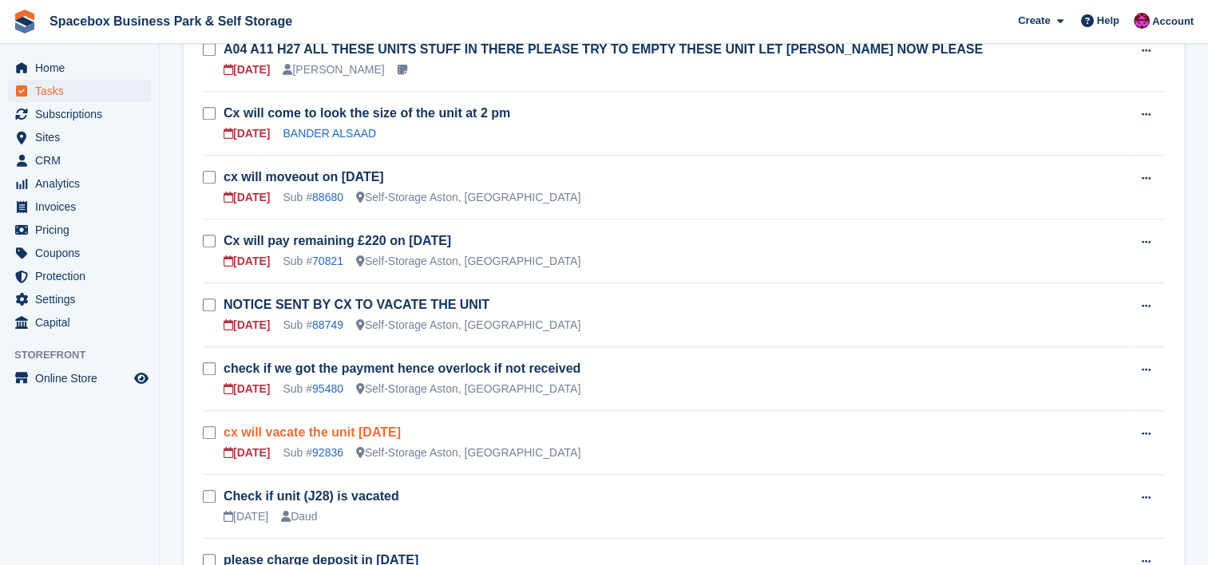
click at [259, 426] on link "cx will vacate the unit tomorrow" at bounding box center [312, 433] width 177 height 14
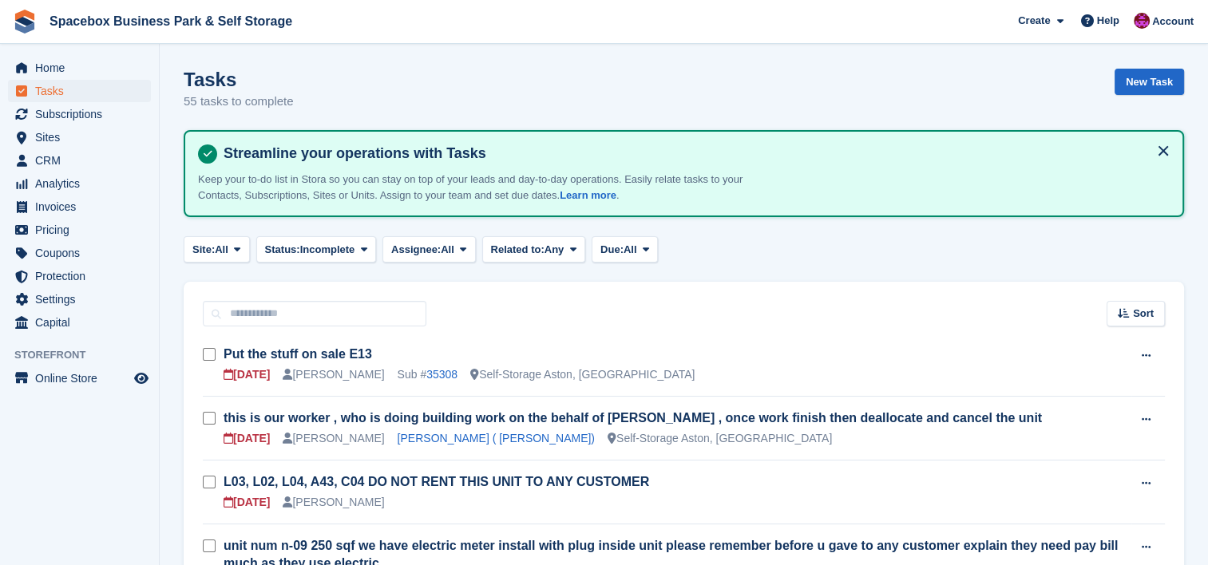
scroll to position [787, 0]
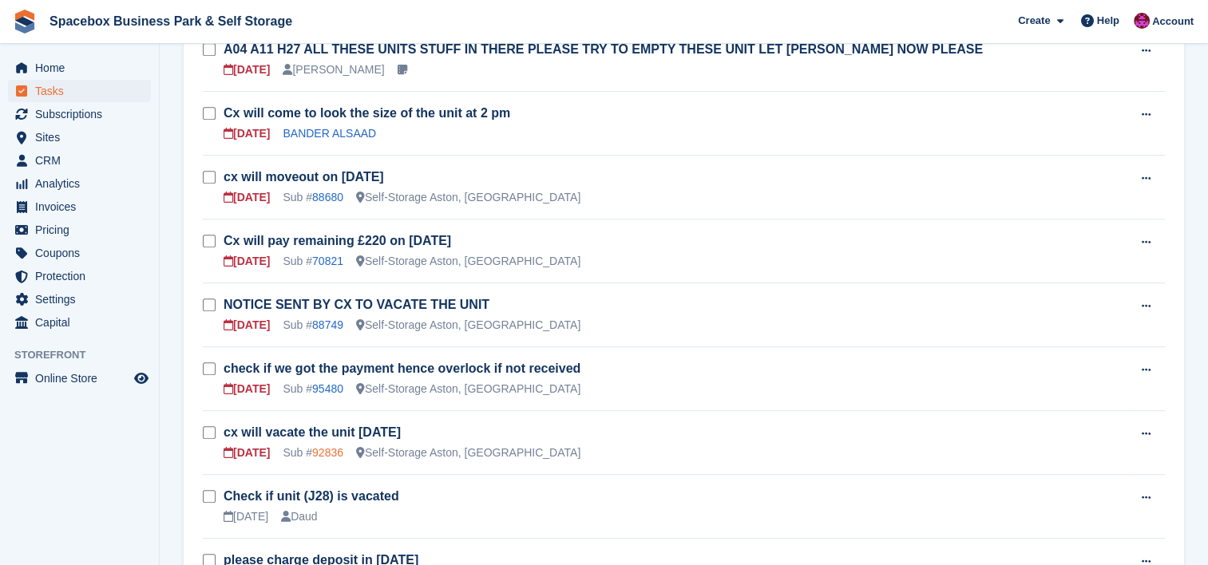
click at [319, 446] on link "92836" at bounding box center [327, 452] width 31 height 13
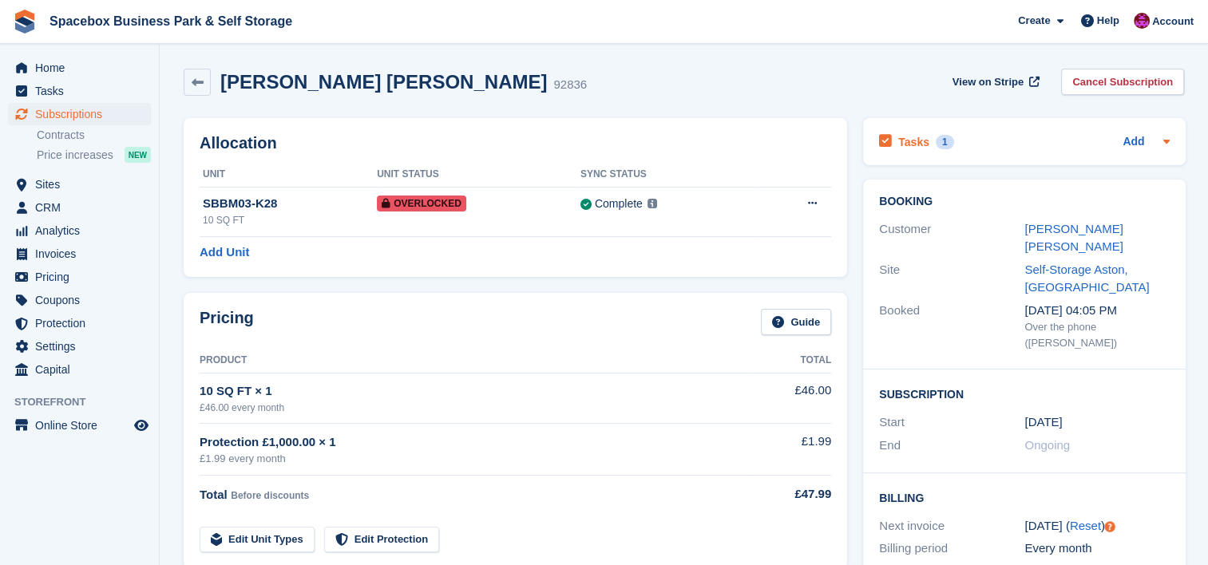
click at [1163, 141] on icon at bounding box center [1166, 142] width 6 height 4
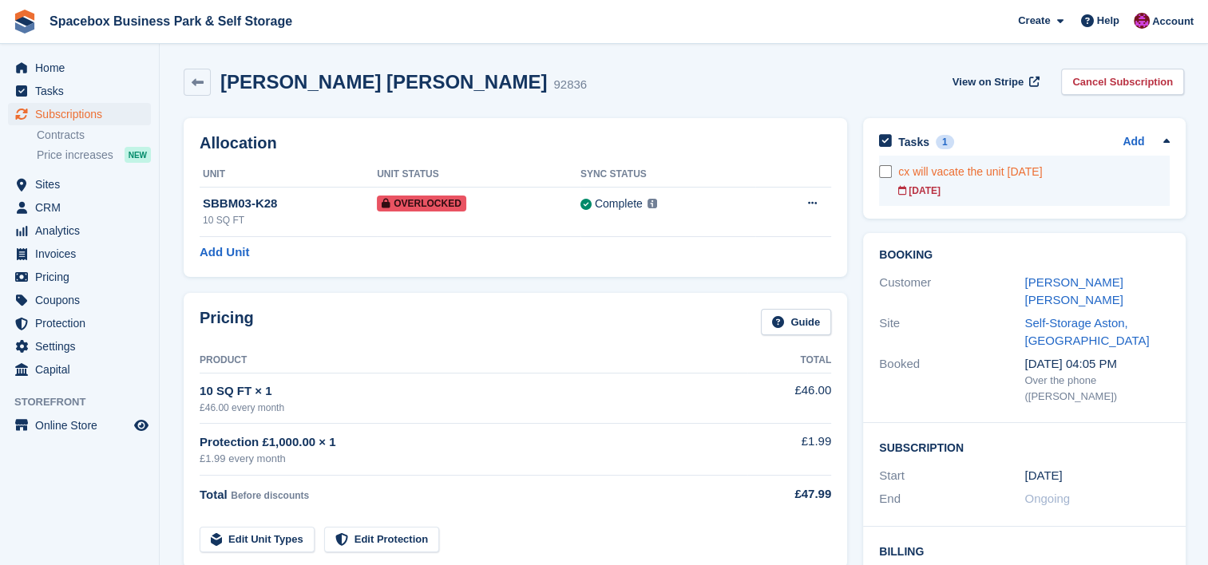
click at [1077, 174] on div "cx will vacate the unit tomorrow" at bounding box center [1033, 172] width 271 height 17
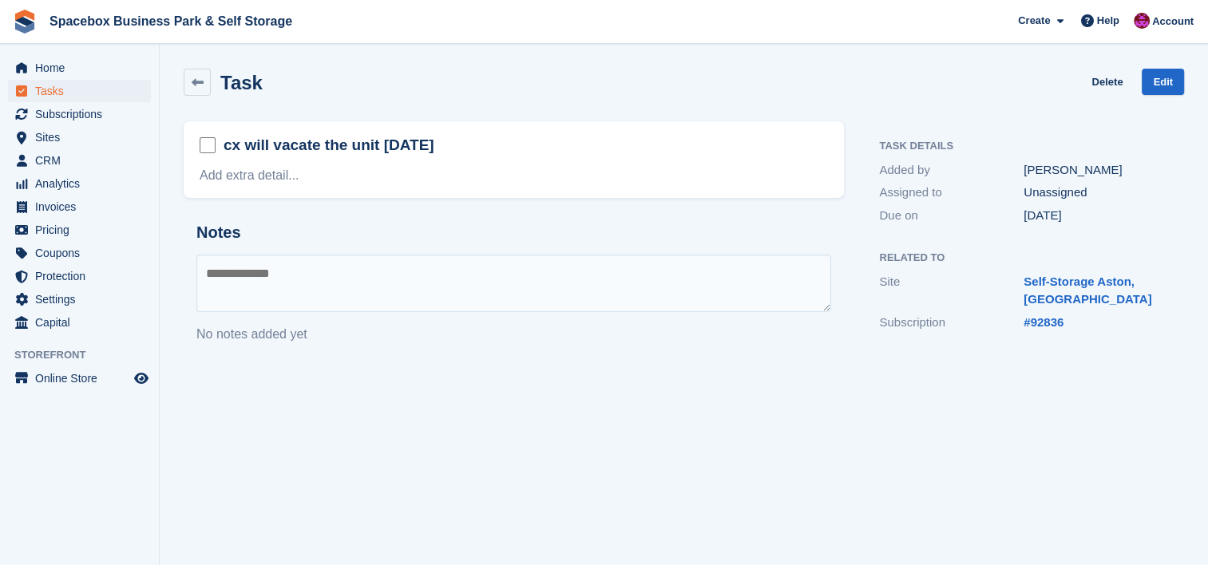
click at [701, 275] on textarea at bounding box center [513, 283] width 635 height 57
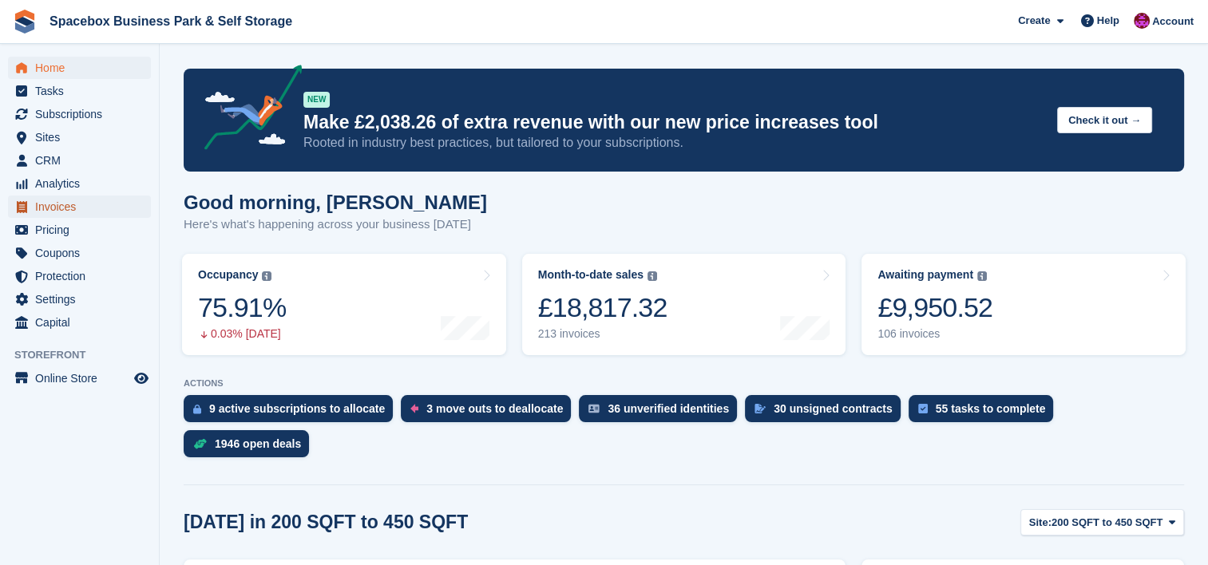
click at [51, 208] on span "Invoices" at bounding box center [83, 207] width 96 height 22
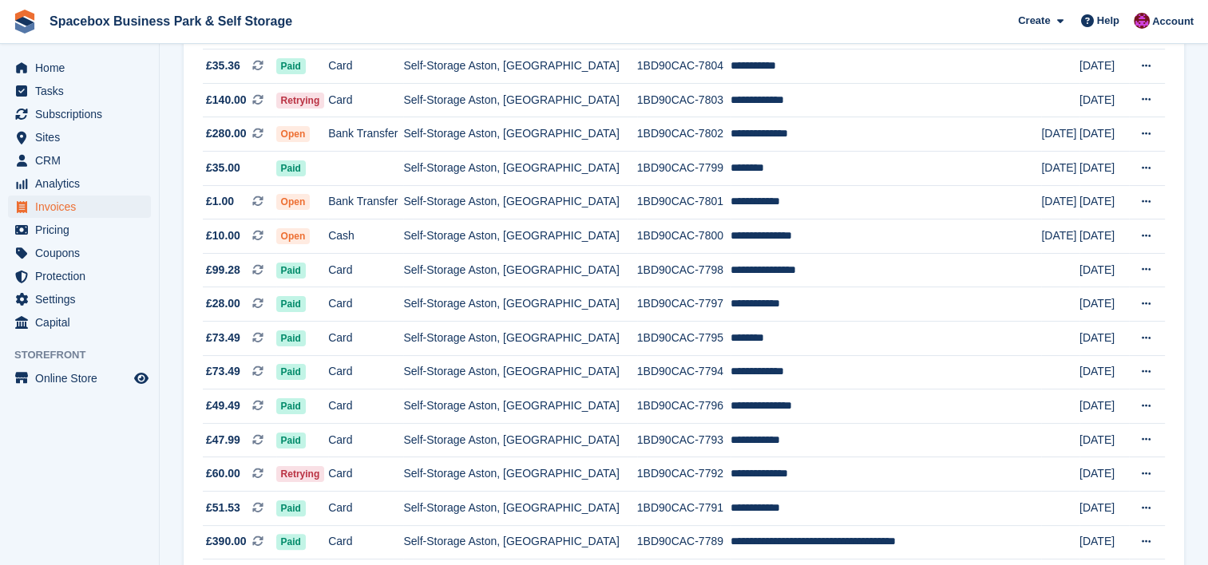
scroll to position [255, 0]
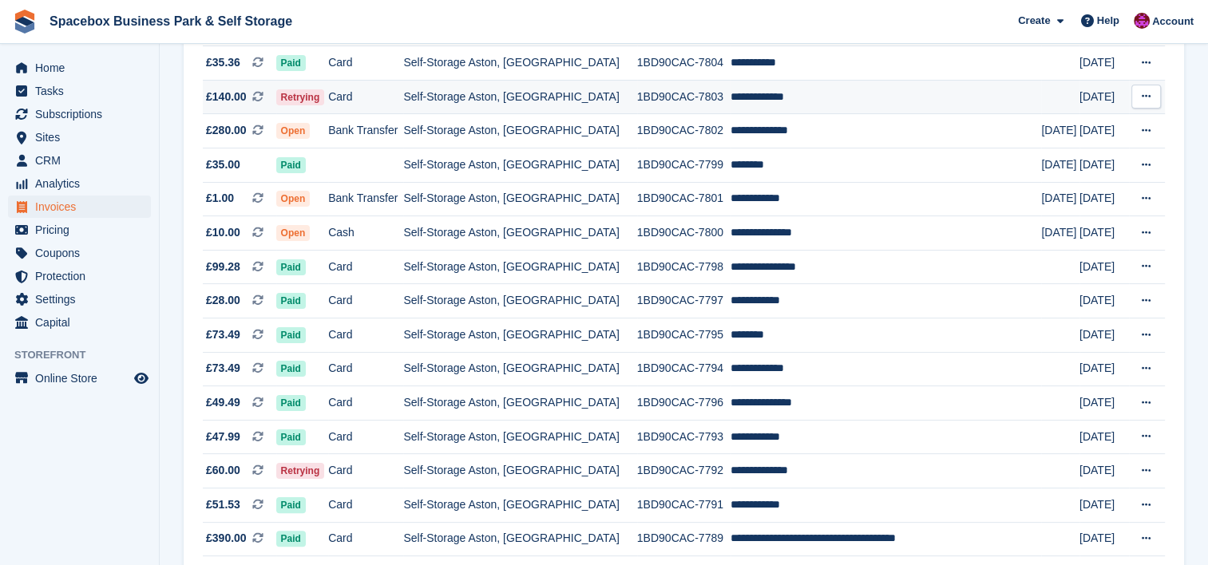
click at [542, 90] on td "Self-Storage Aston, [GEOGRAPHIC_DATA]" at bounding box center [519, 97] width 233 height 34
click at [403, 96] on td "Card" at bounding box center [365, 97] width 75 height 34
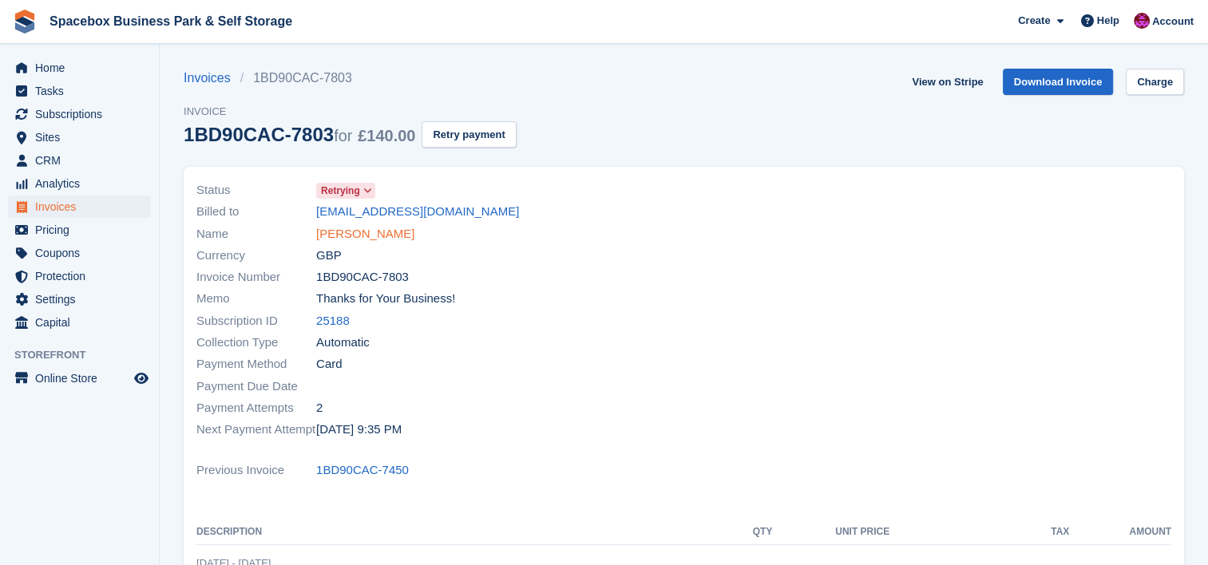
click at [382, 240] on link "[PERSON_NAME]" at bounding box center [365, 234] width 98 height 18
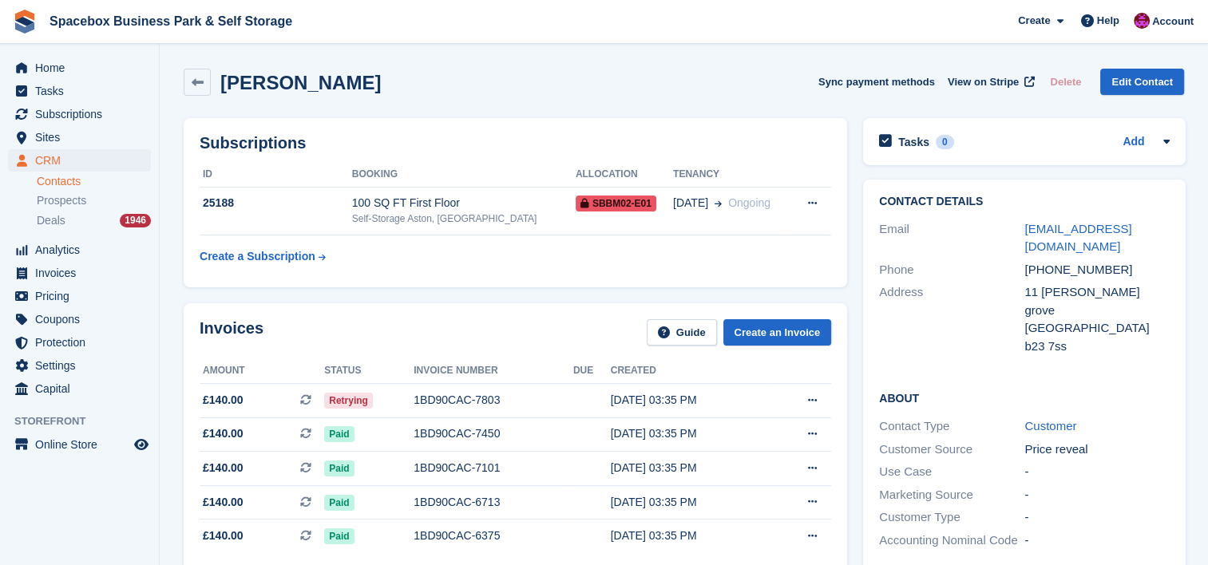
click at [441, 133] on div "Subscriptions ID Booking Allocation Tenancy 25188 100 SQ FT First Floor Self-St…" at bounding box center [515, 202] width 663 height 169
click at [448, 230] on td "100 SQ FT First Floor Self-Storage Aston, [GEOGRAPHIC_DATA]" at bounding box center [464, 211] width 224 height 49
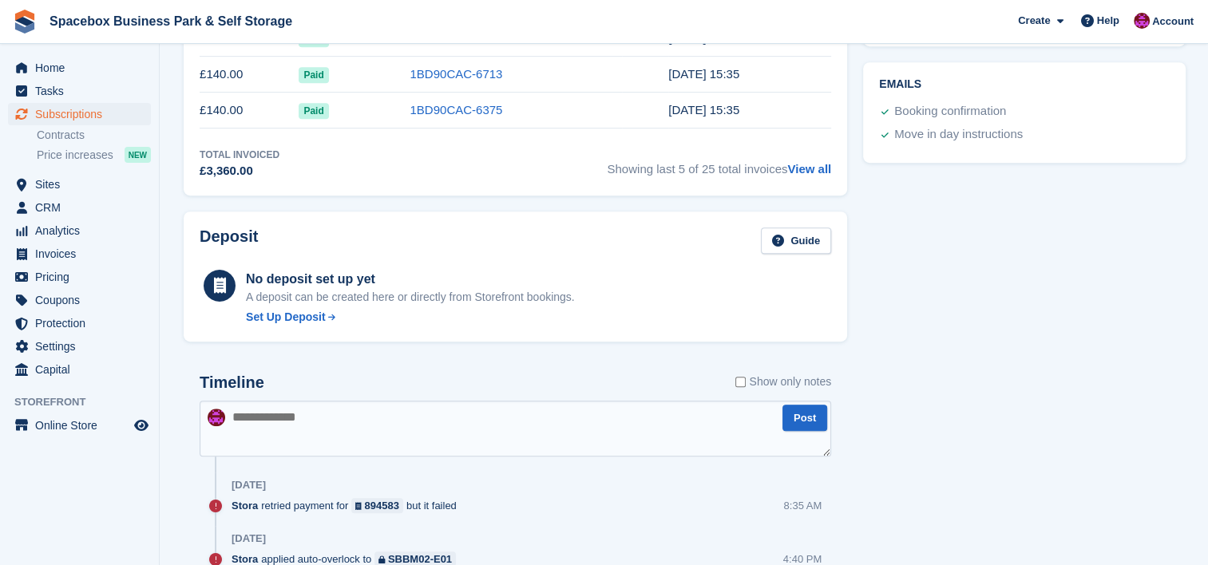
scroll to position [723, 0]
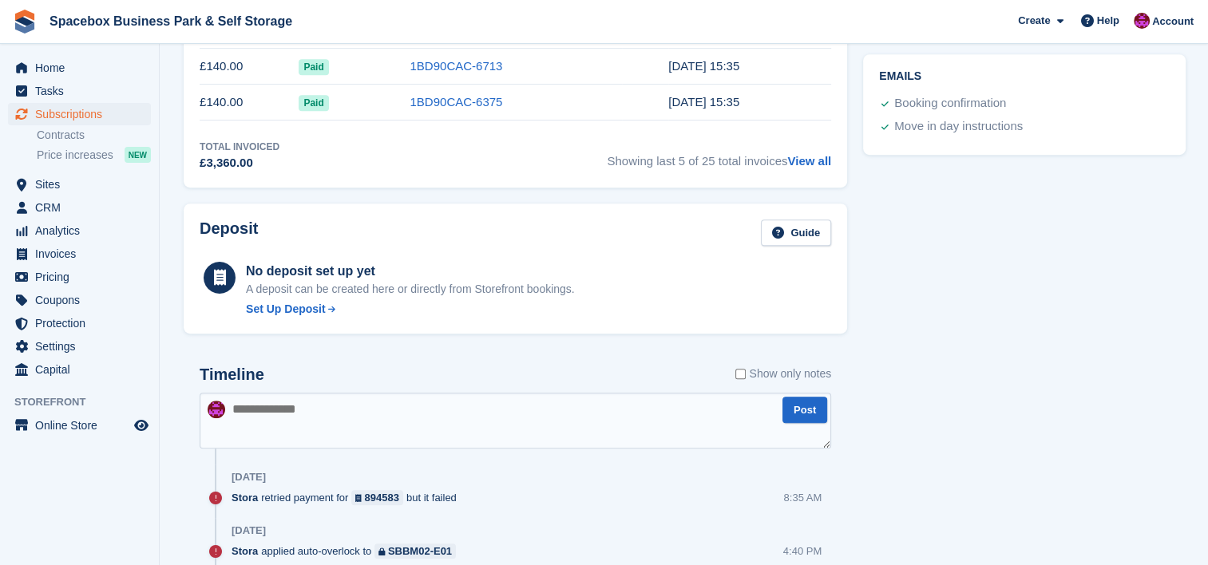
paste textarea "**********"
type textarea "*"
type textarea "**********"
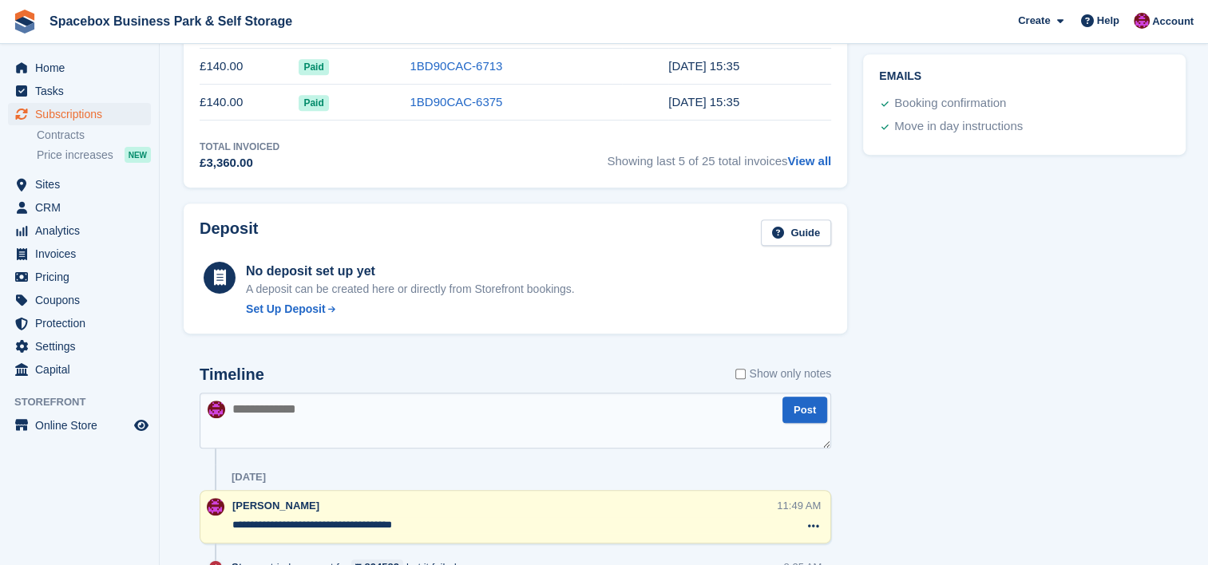
scroll to position [0, 0]
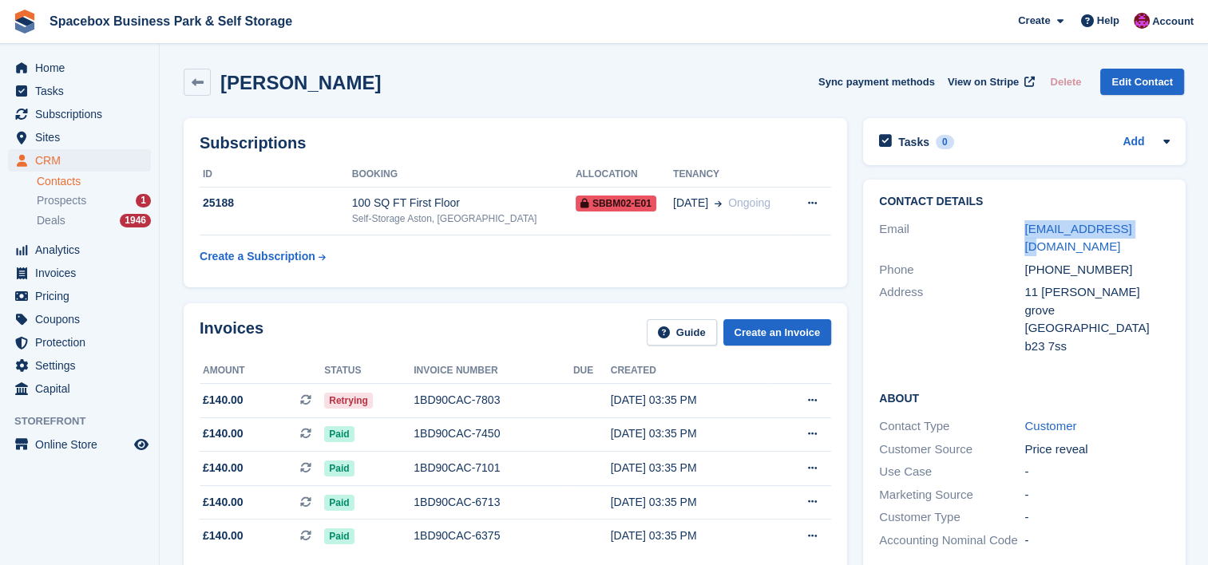
click at [980, 225] on div "Email [EMAIL_ADDRESS][DOMAIN_NAME]" at bounding box center [1024, 238] width 291 height 41
copy div "[EMAIL_ADDRESS][DOMAIN_NAME]"
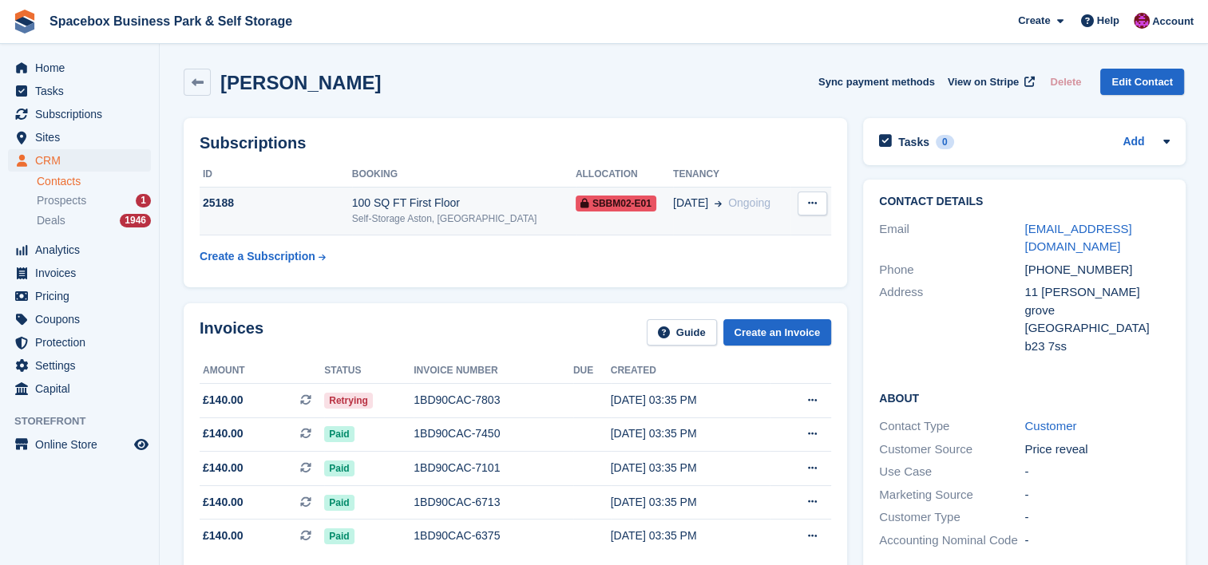
click at [331, 220] on td "25188" at bounding box center [276, 211] width 152 height 49
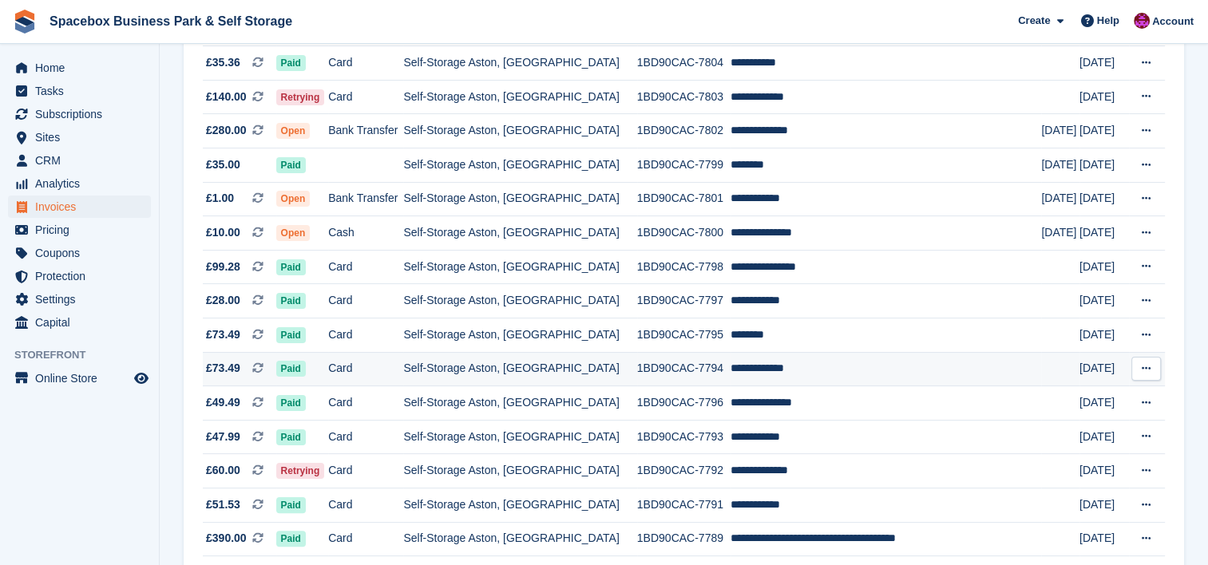
scroll to position [255, 0]
click at [395, 463] on td "Card" at bounding box center [365, 471] width 75 height 34
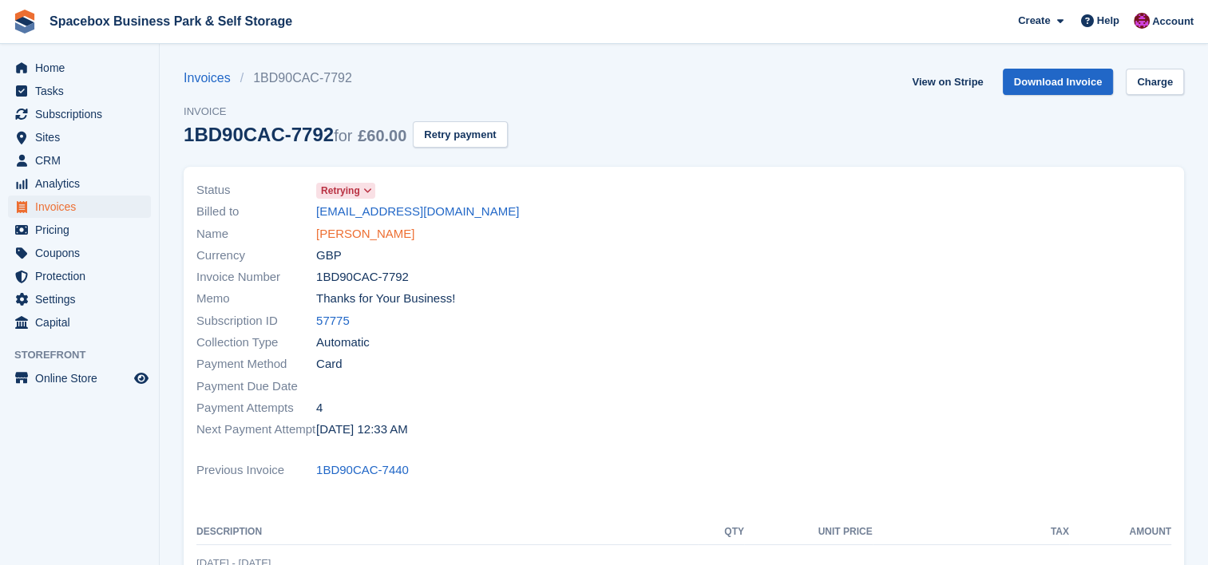
click at [377, 234] on link "[PERSON_NAME]" at bounding box center [365, 234] width 98 height 18
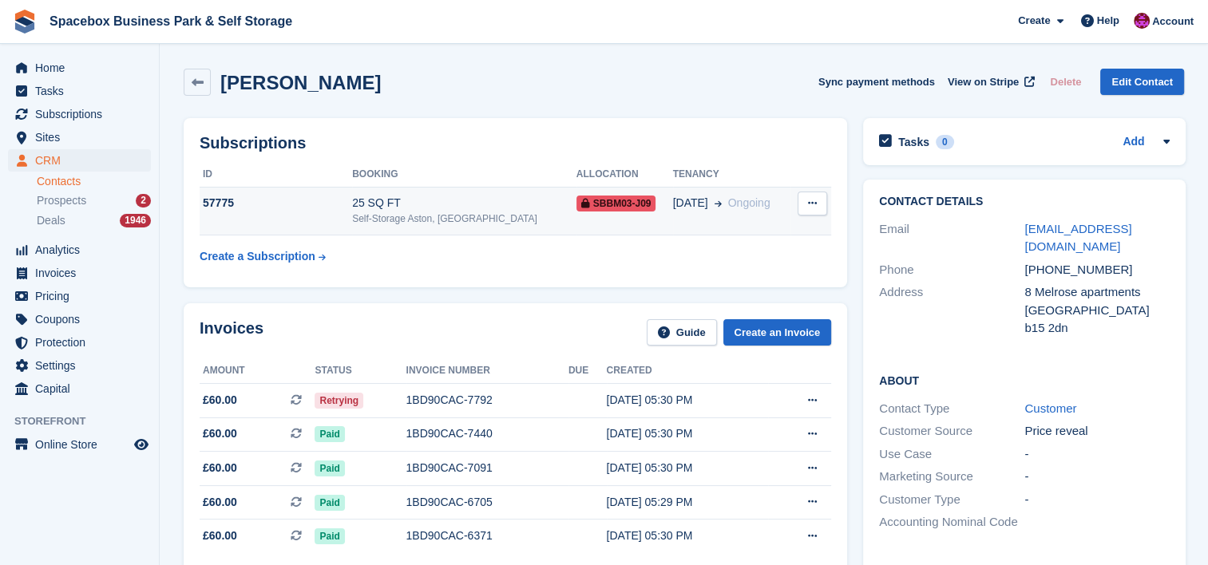
click at [396, 220] on div "Self-Storage Aston, [GEOGRAPHIC_DATA]" at bounding box center [464, 219] width 224 height 14
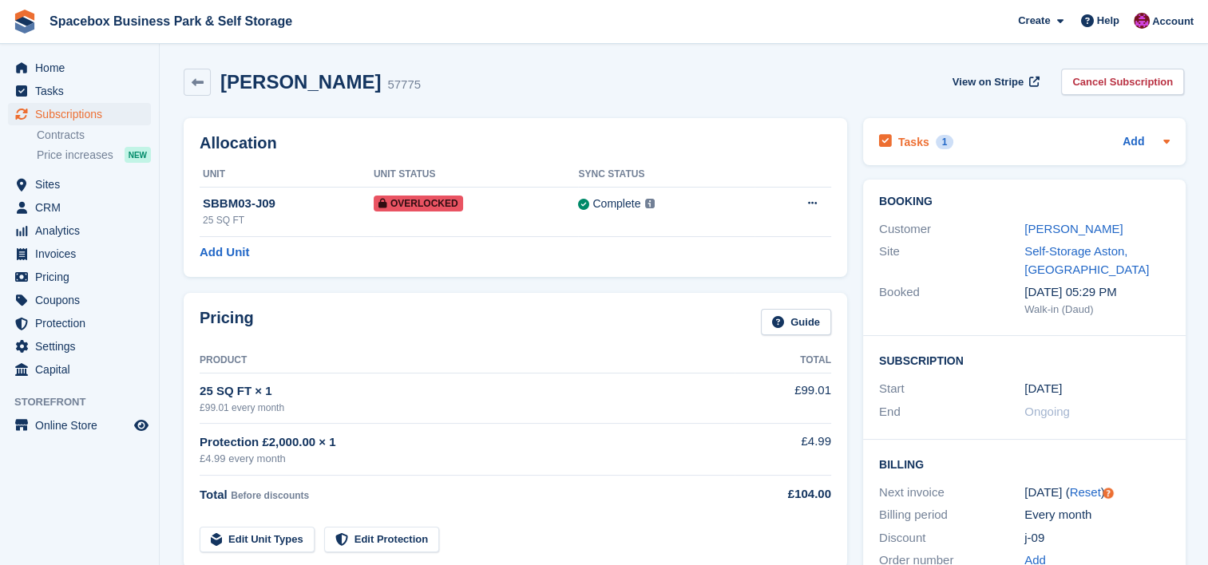
click at [1157, 146] on div at bounding box center [1163, 142] width 13 height 19
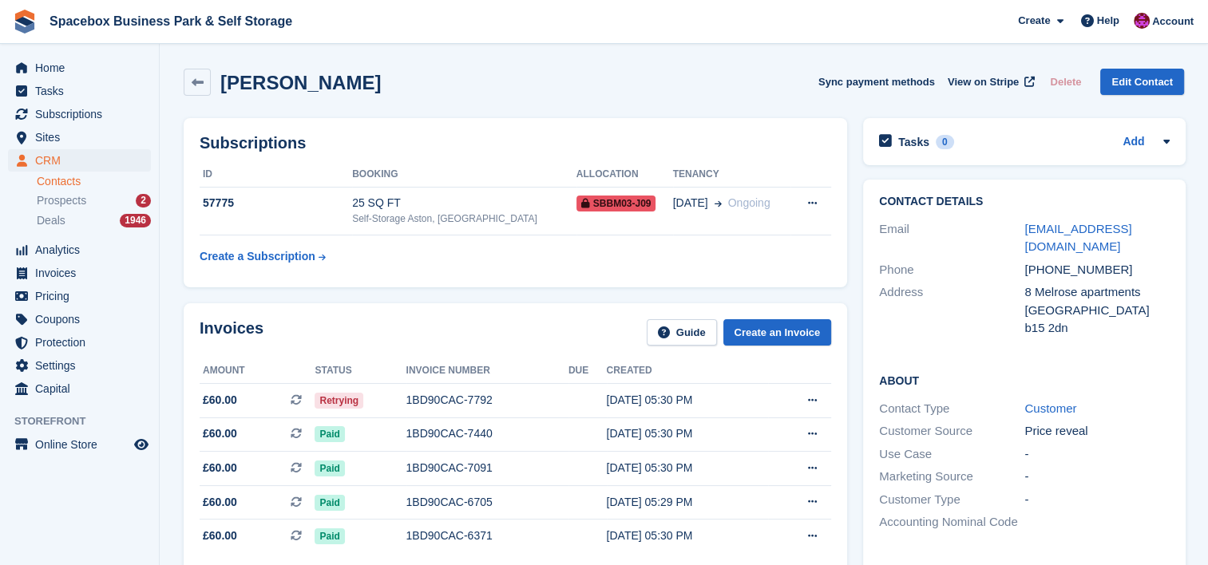
click at [531, 93] on div "[PERSON_NAME] Sync payment methods View on Stripe Delete Edit Contact" at bounding box center [684, 82] width 1000 height 27
drag, startPoint x: 333, startPoint y: 232, endPoint x: 348, endPoint y: 292, distance: 61.8
click at [348, 292] on div "Subscriptions ID Booking Allocation Tenancy 57775 25 SQ FT Self-Storage [GEOGRA…" at bounding box center [515, 202] width 679 height 185
click at [349, 292] on div "Subscriptions ID Booking Allocation Tenancy 57775 25 SQ FT Self-Storage [GEOGRA…" at bounding box center [515, 202] width 679 height 185
click at [418, 214] on div "Self-Storage Aston, [GEOGRAPHIC_DATA]" at bounding box center [464, 219] width 224 height 14
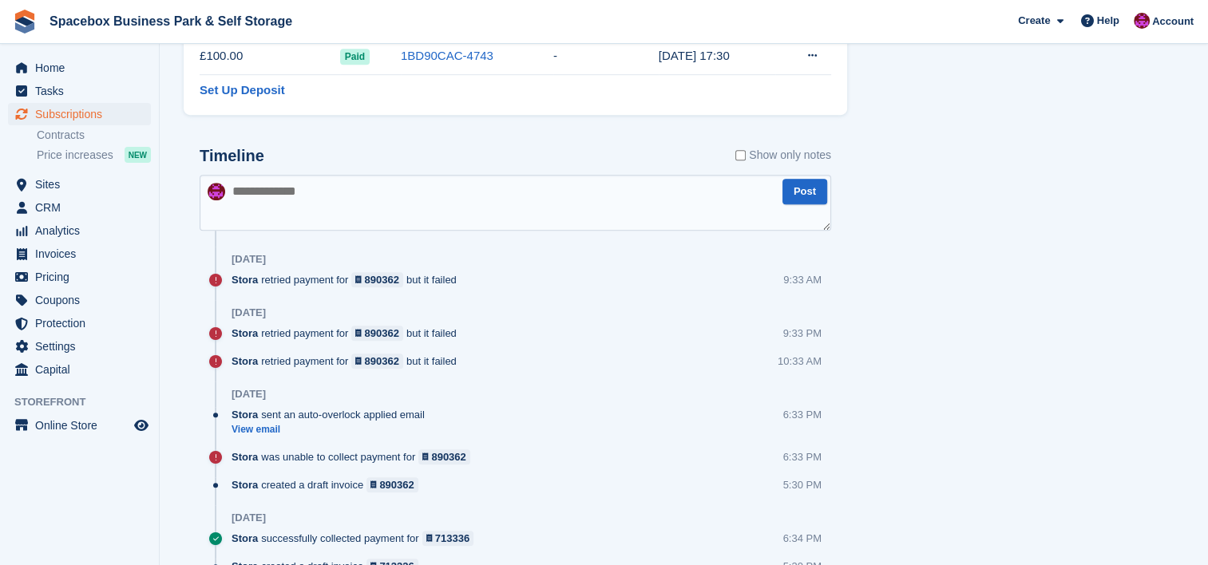
scroll to position [958, 0]
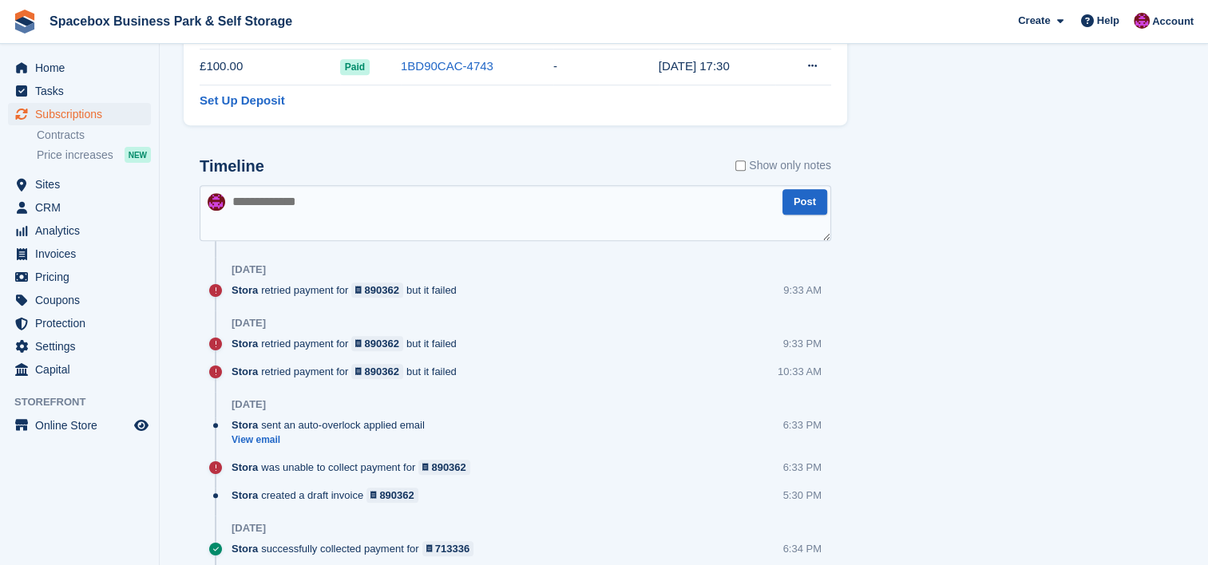
click at [418, 214] on textarea at bounding box center [515, 213] width 631 height 56
type textarea "**********"
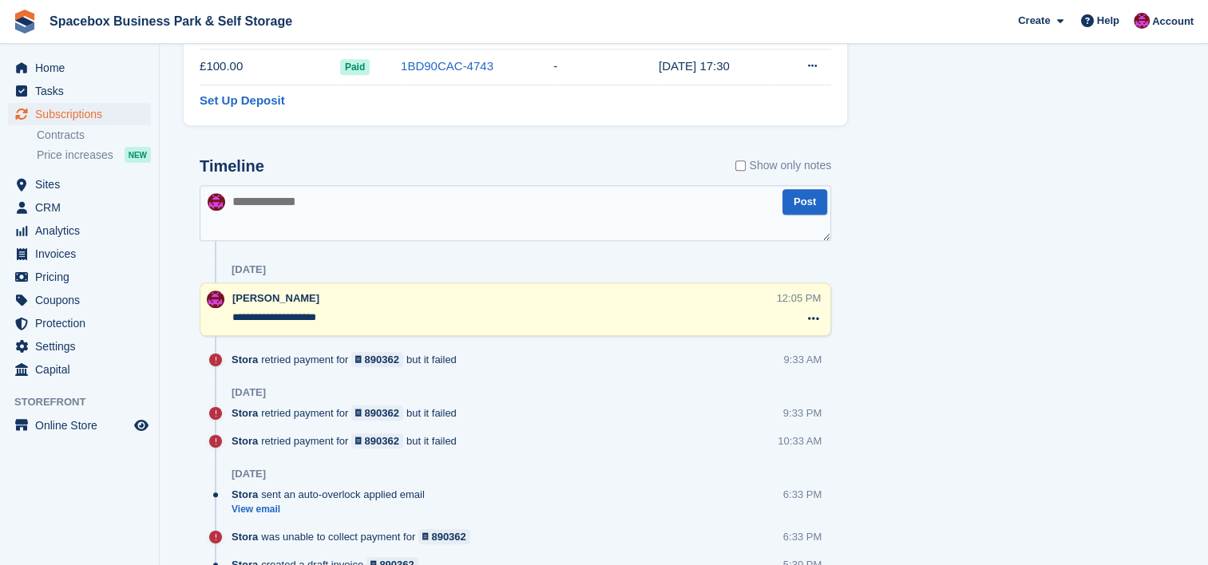
scroll to position [0, 0]
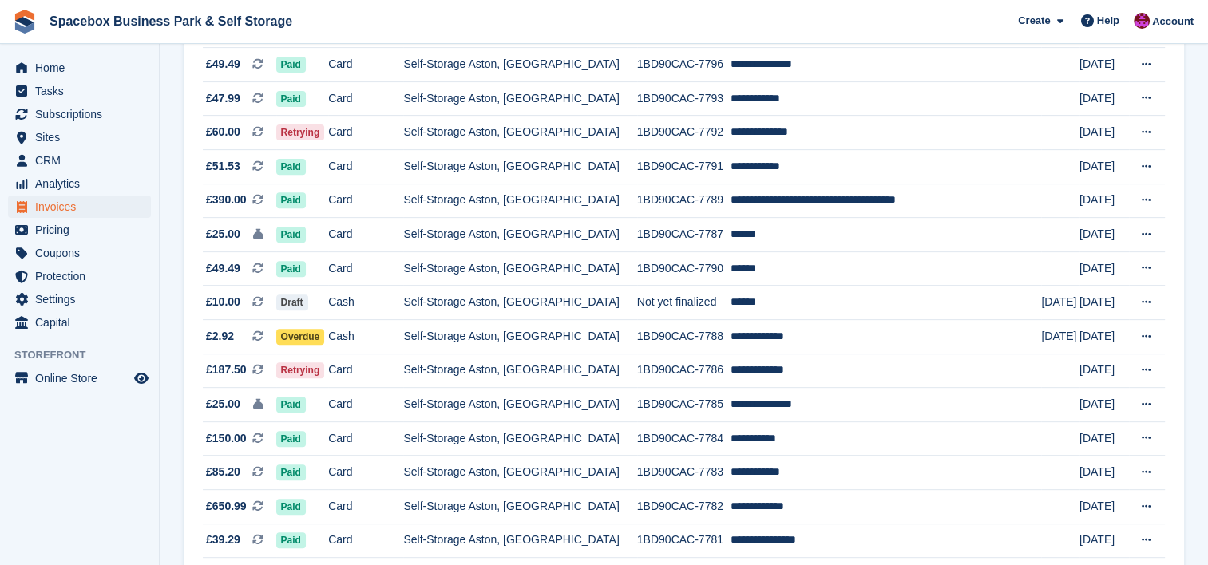
scroll to position [596, 0]
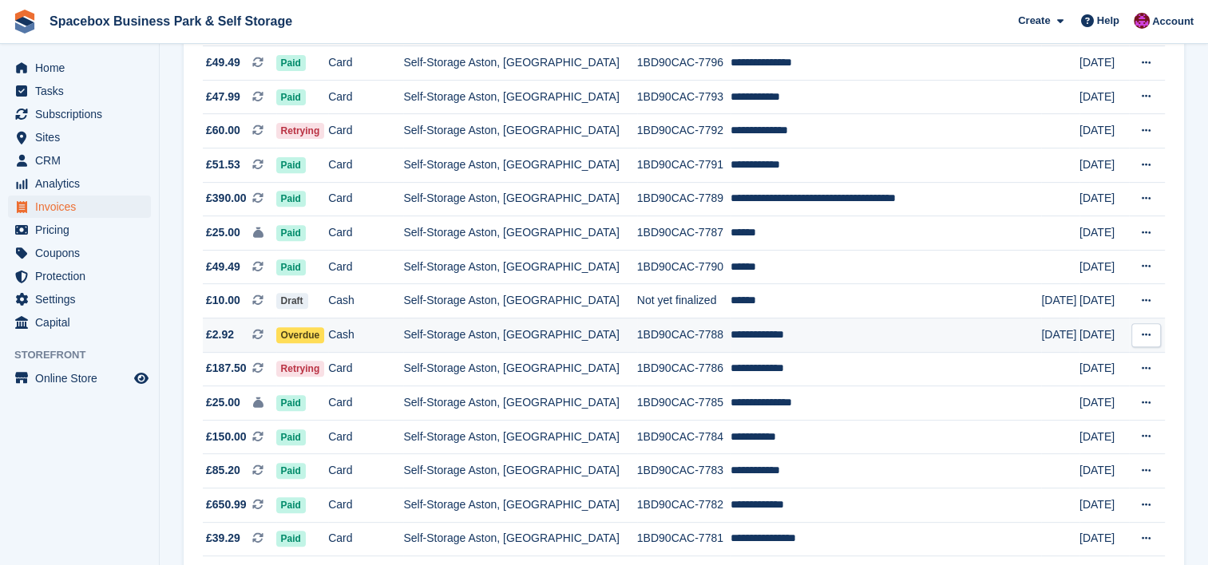
click at [546, 345] on td "Self-Storage Aston, [GEOGRAPHIC_DATA]" at bounding box center [519, 335] width 233 height 34
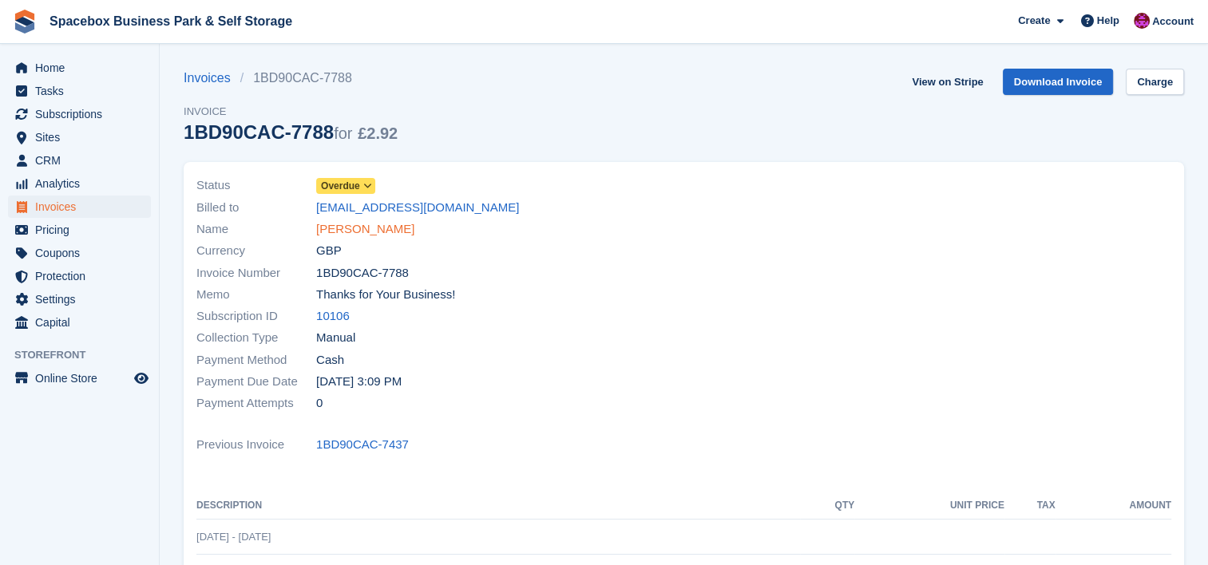
click at [380, 238] on link "[PERSON_NAME]" at bounding box center [365, 229] width 98 height 18
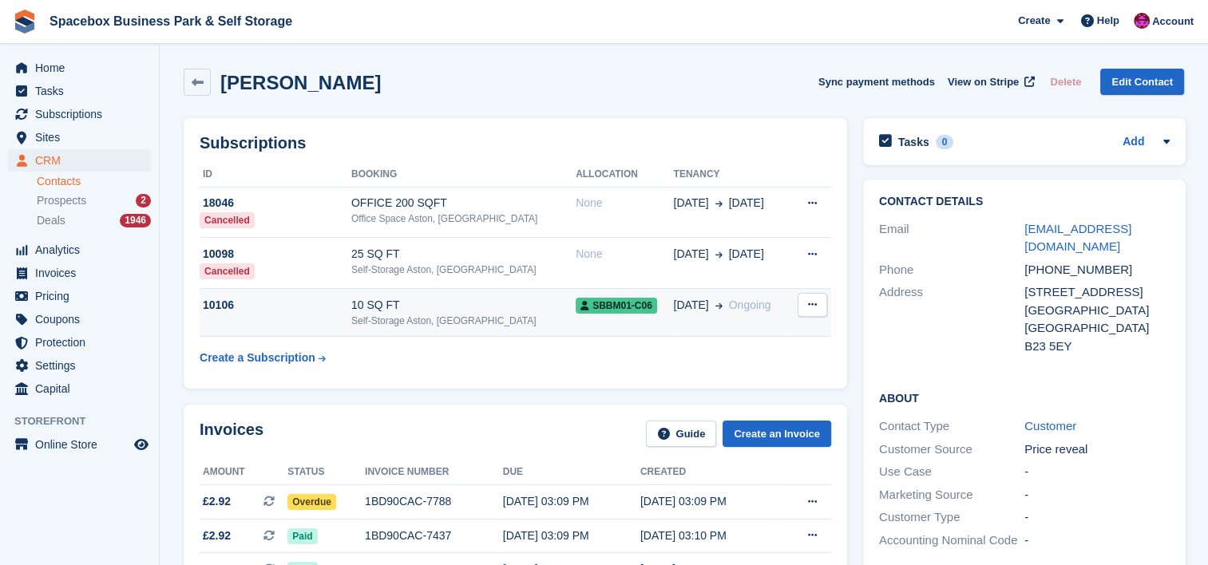
click at [351, 312] on div "10106" at bounding box center [276, 305] width 152 height 17
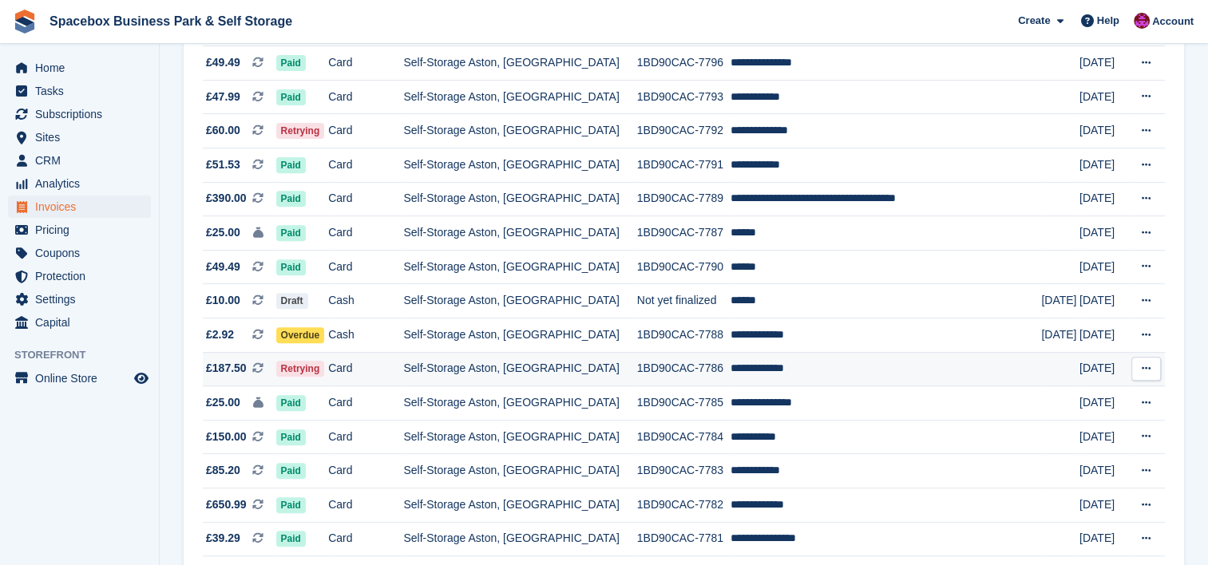
click at [582, 380] on td "Self-Storage Aston, [GEOGRAPHIC_DATA]" at bounding box center [519, 369] width 233 height 34
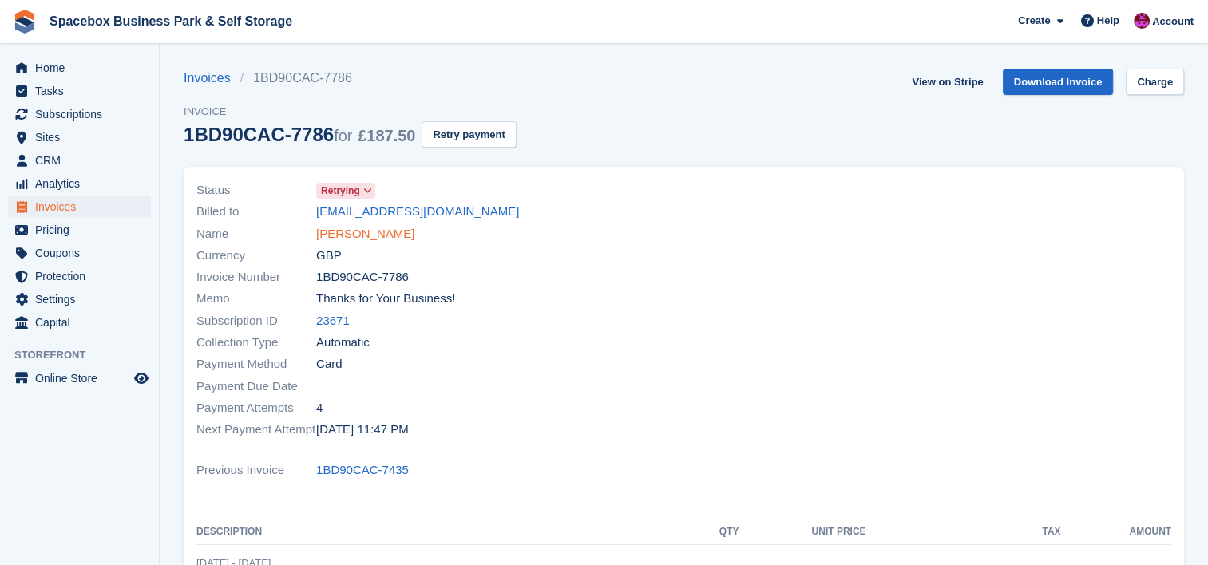
click at [356, 229] on link "[PERSON_NAME]" at bounding box center [365, 234] width 98 height 18
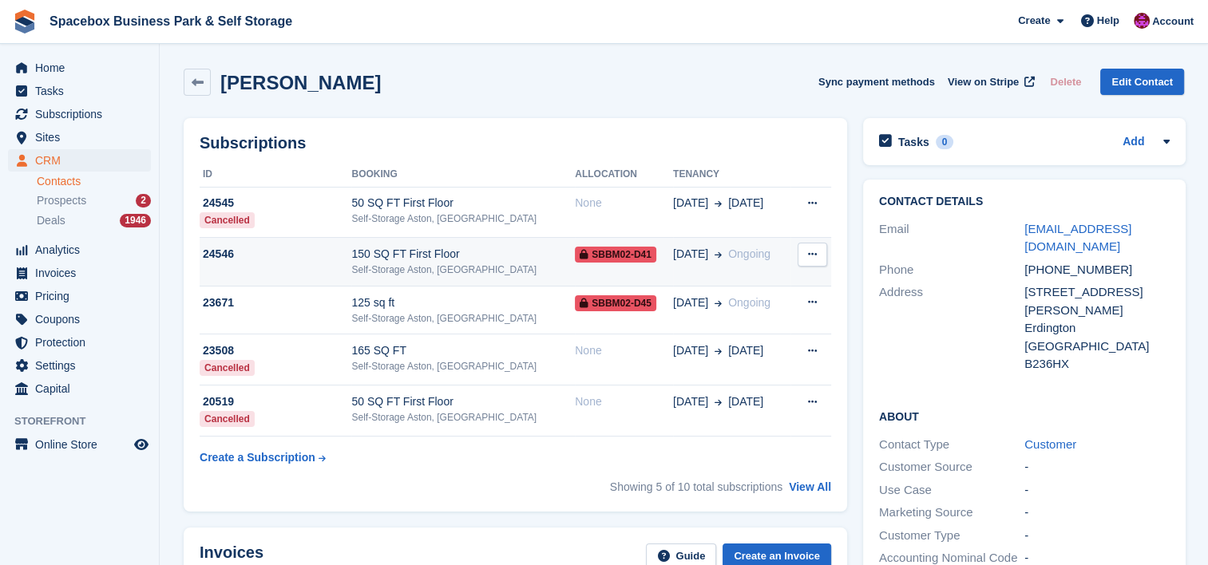
click at [370, 253] on div "150 SQ FT First Floor" at bounding box center [463, 254] width 224 height 17
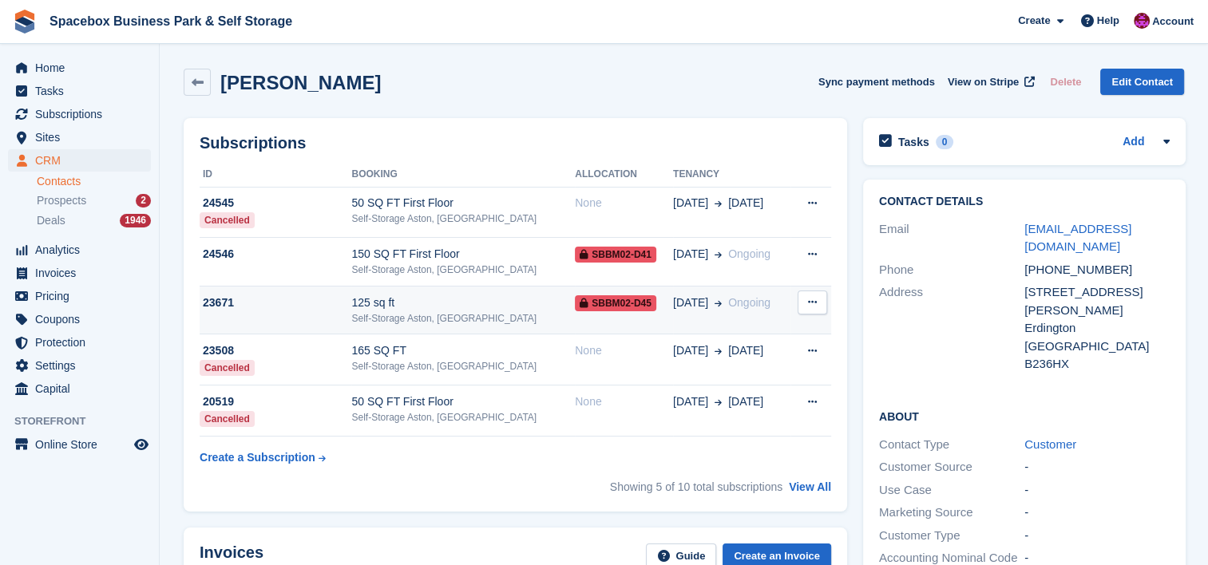
drag, startPoint x: 0, startPoint y: 0, endPoint x: 471, endPoint y: 314, distance: 565.9
click at [471, 314] on div "Self-Storage Aston, [GEOGRAPHIC_DATA]" at bounding box center [463, 318] width 224 height 14
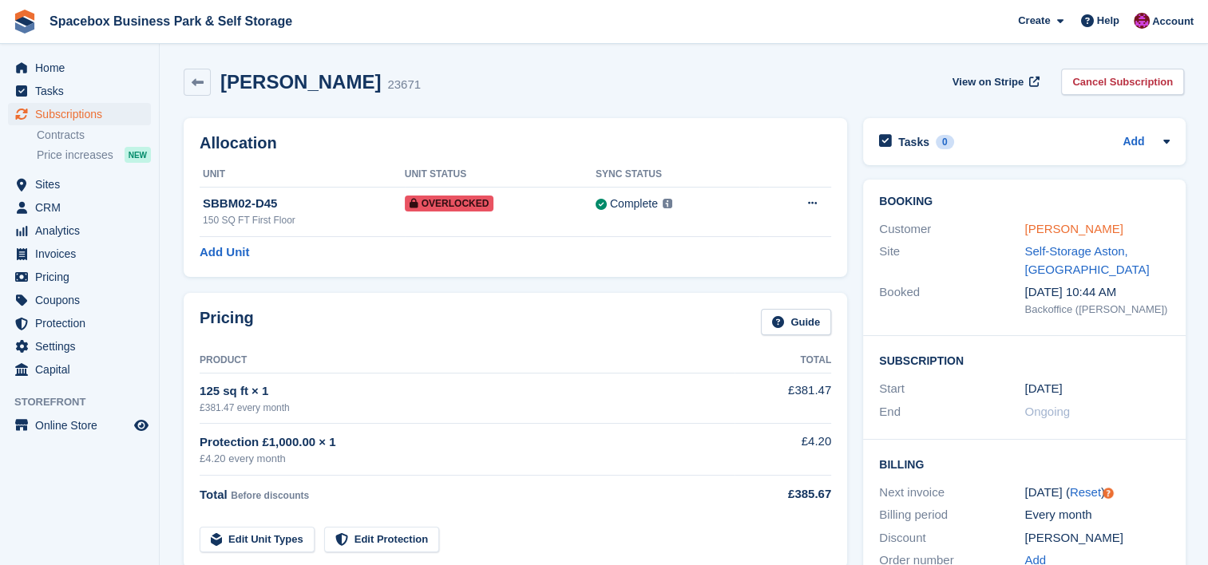
click at [1084, 225] on link "[PERSON_NAME]" at bounding box center [1073, 229] width 98 height 14
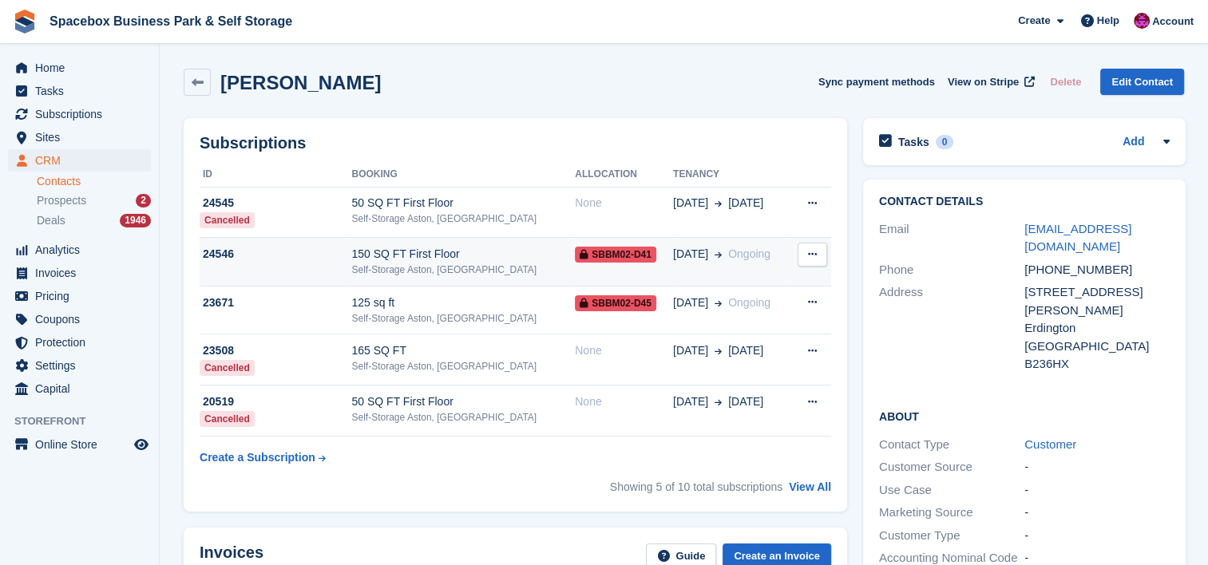
click at [447, 270] on div "Self-Storage Aston, [GEOGRAPHIC_DATA]" at bounding box center [463, 270] width 224 height 14
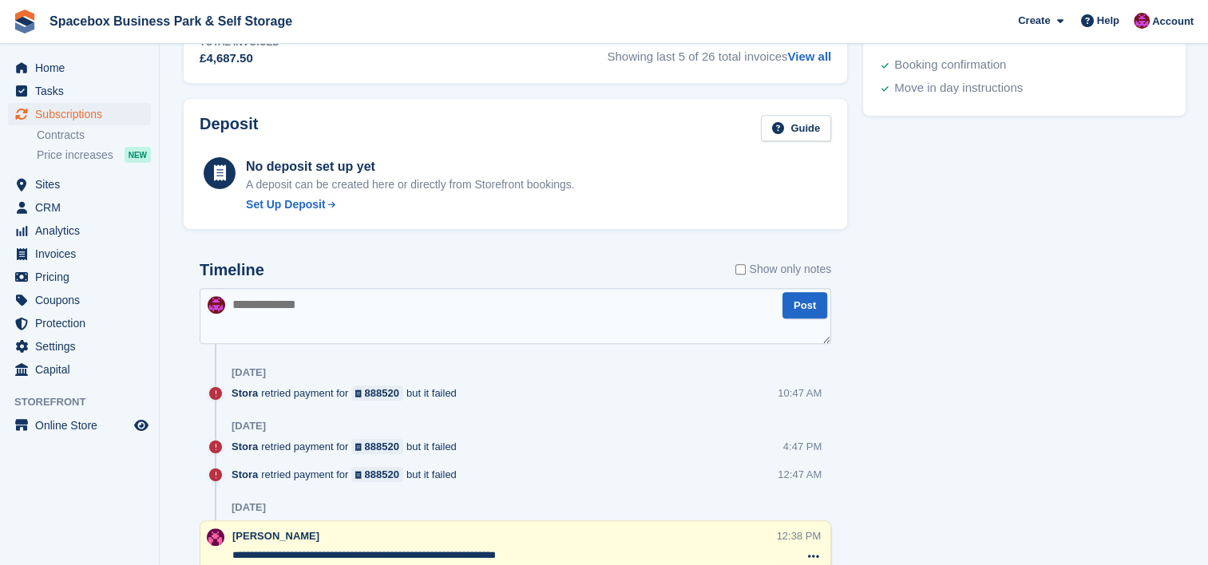
scroll to position [851, 0]
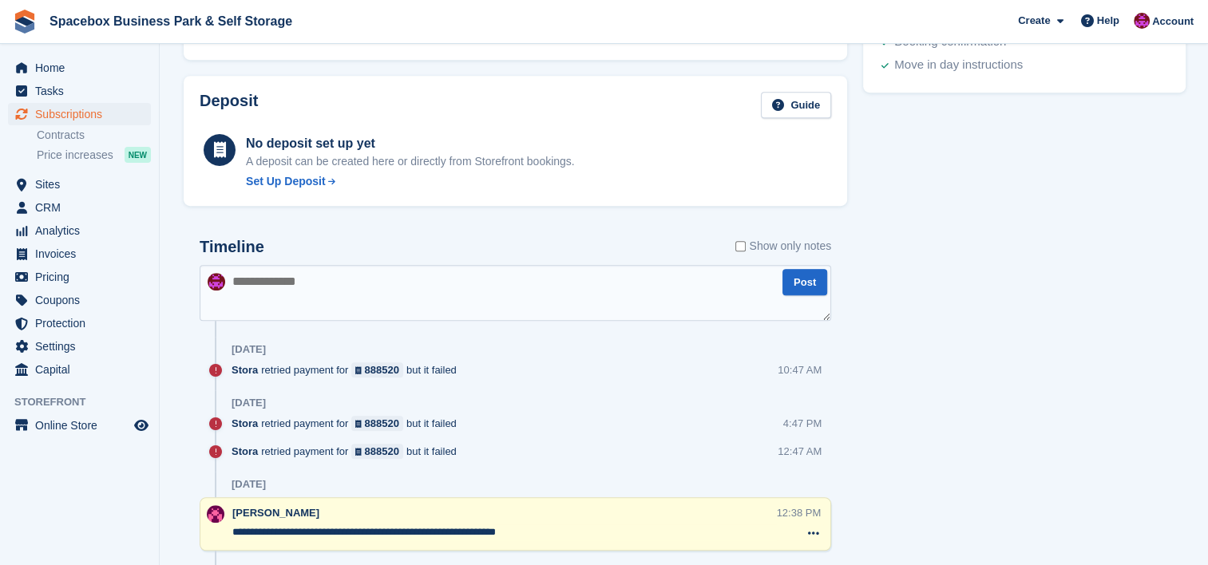
drag, startPoint x: 549, startPoint y: 530, endPoint x: 146, endPoint y: 541, distance: 403.3
click at [146, 541] on div "Home Tasks Subscriptions Subscriptions Subscriptions Contracts Price increases …" at bounding box center [604, 30] width 1208 height 1763
click at [335, 278] on textarea at bounding box center [515, 293] width 631 height 56
paste textarea "**********"
drag, startPoint x: 443, startPoint y: 281, endPoint x: 365, endPoint y: 279, distance: 78.3
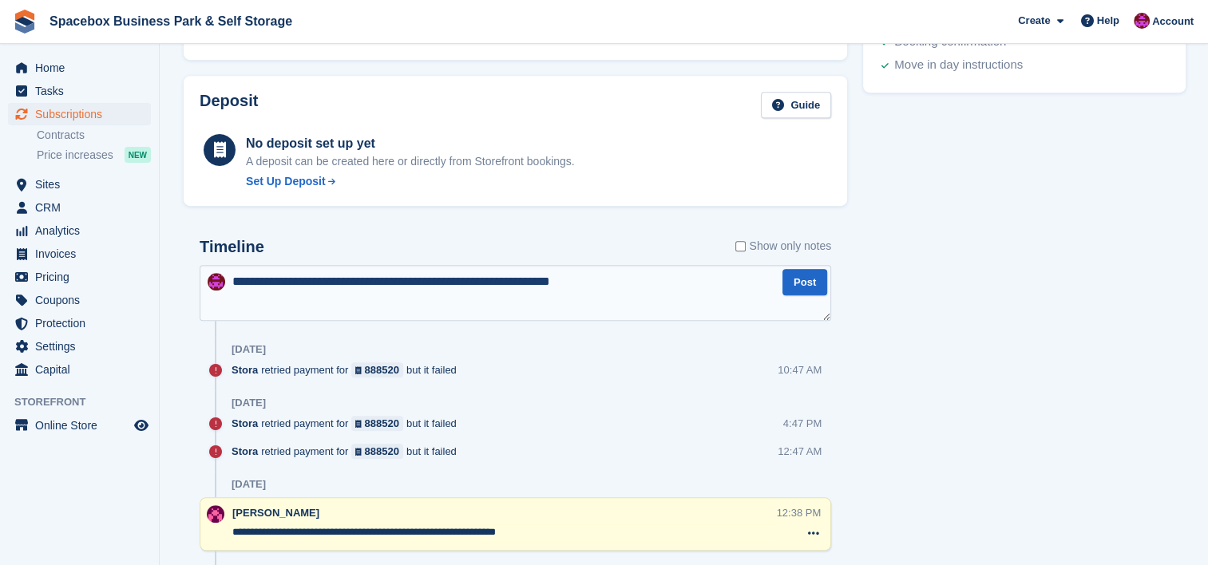
click at [365, 279] on textarea "**********" at bounding box center [515, 293] width 631 height 56
type textarea "**********"
click at [794, 291] on button "Post" at bounding box center [804, 282] width 45 height 26
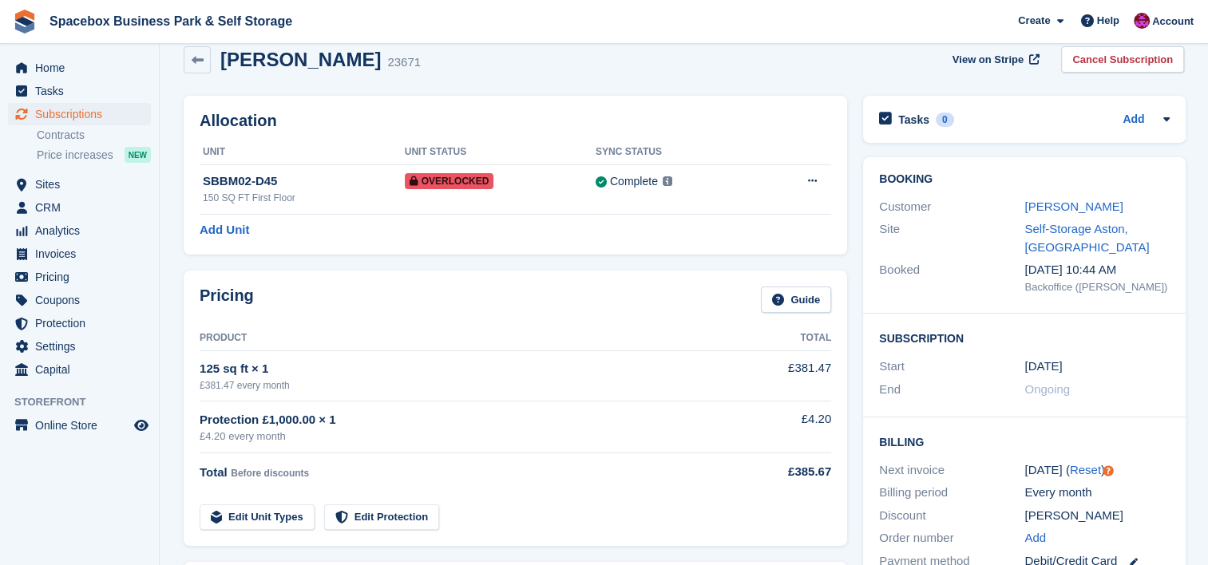
scroll to position [0, 0]
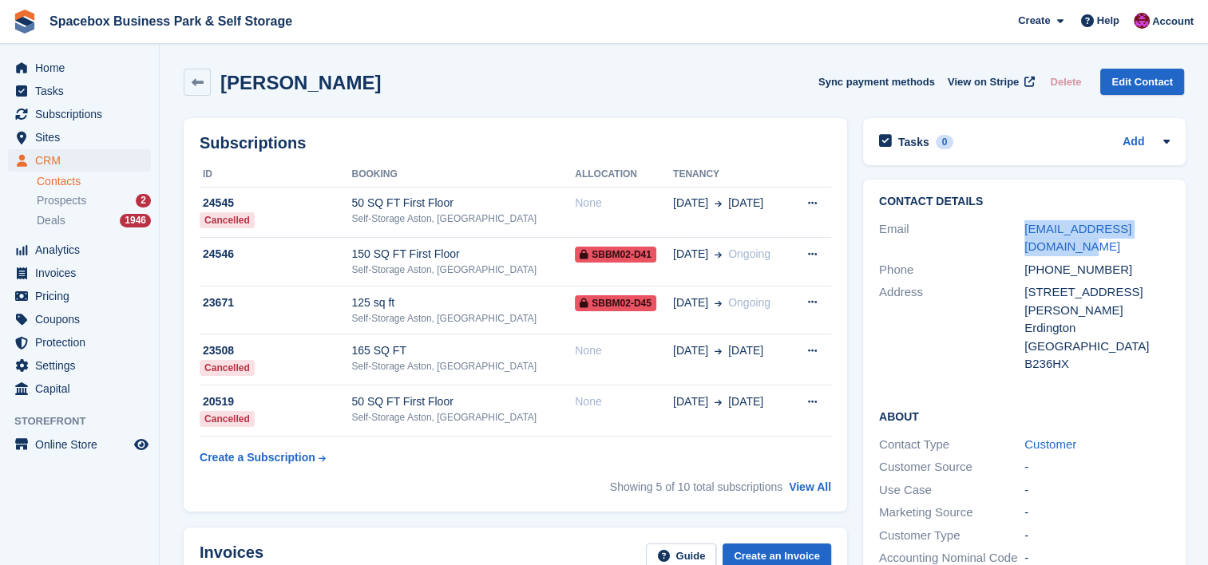
drag, startPoint x: 1079, startPoint y: 240, endPoint x: 998, endPoint y: 223, distance: 83.3
click at [998, 223] on div "Email [EMAIL_ADDRESS][DOMAIN_NAME]" at bounding box center [1024, 238] width 291 height 41
copy div "[EMAIL_ADDRESS][DOMAIN_NAME]"
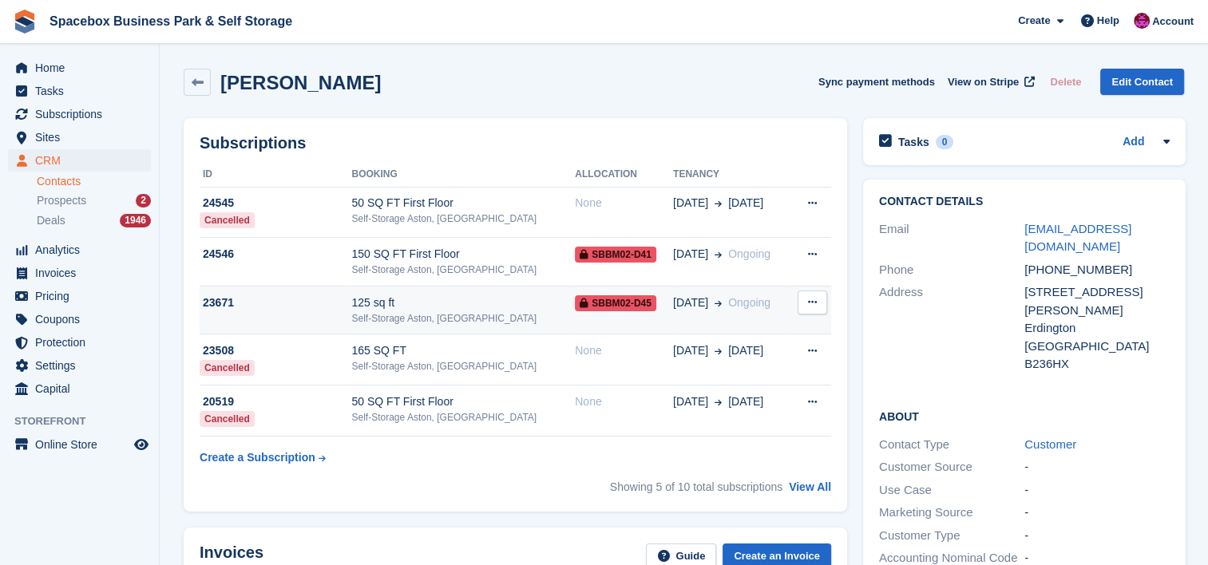
click at [431, 307] on div "125 sq ft" at bounding box center [463, 303] width 224 height 17
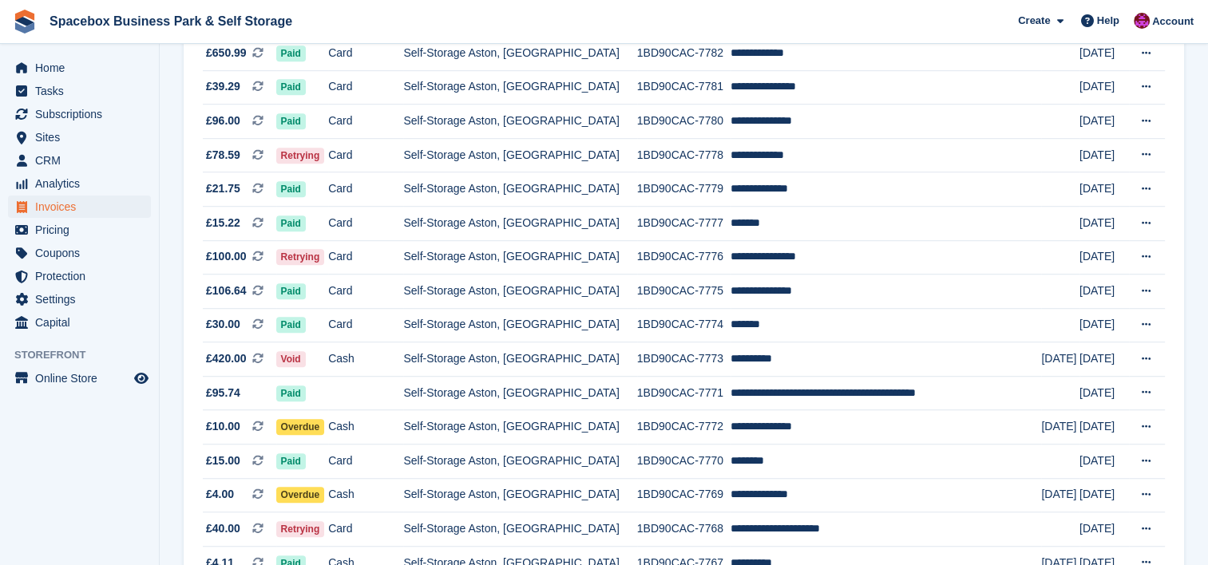
scroll to position [1086, 0]
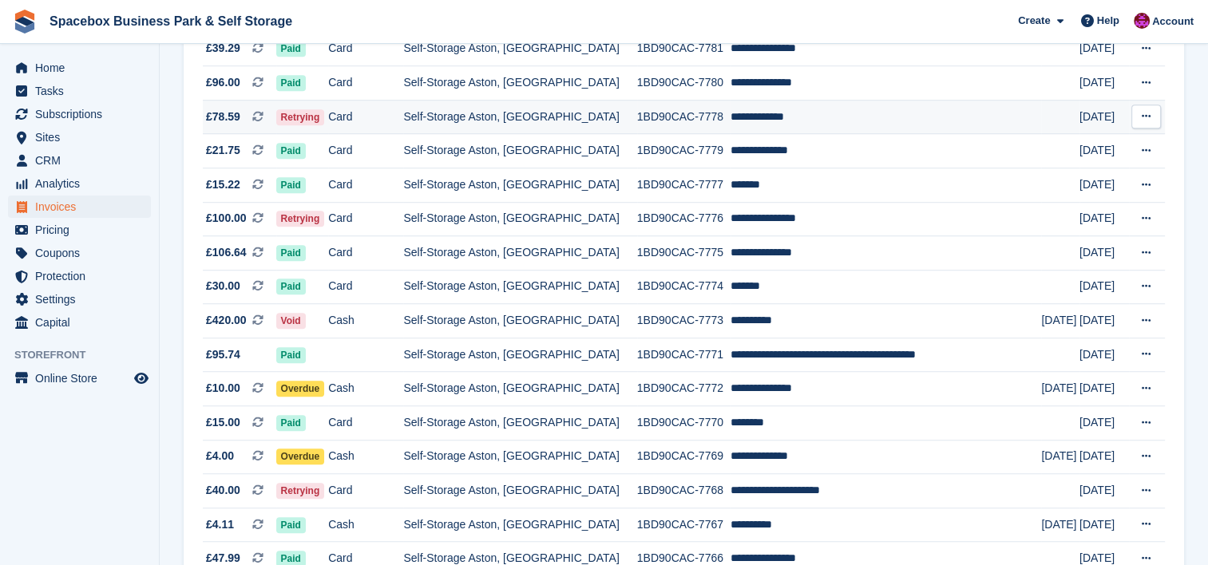
click at [658, 127] on td "1BD90CAC-7778" at bounding box center [683, 117] width 93 height 34
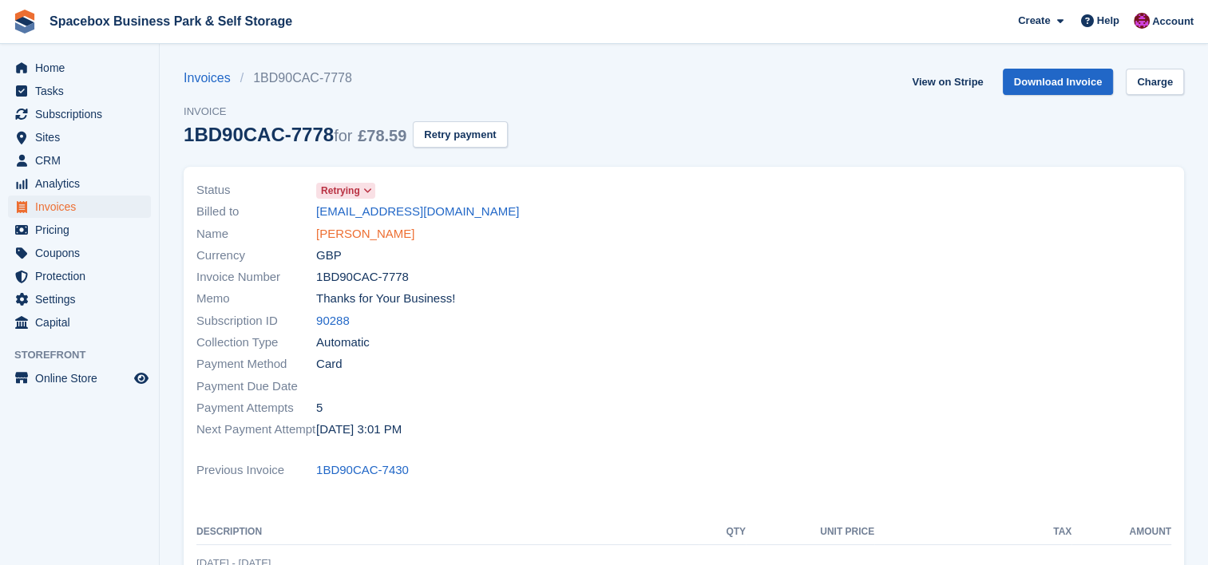
click at [340, 232] on link "[PERSON_NAME]" at bounding box center [365, 234] width 98 height 18
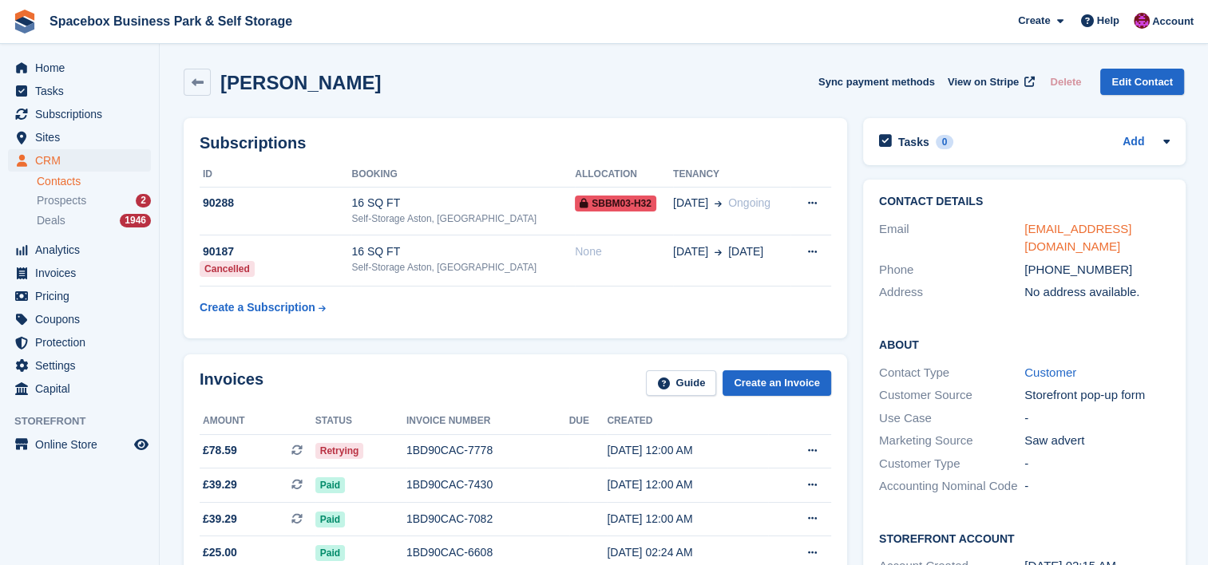
click at [1118, 230] on link "[EMAIL_ADDRESS][DOMAIN_NAME]" at bounding box center [1077, 238] width 107 height 32
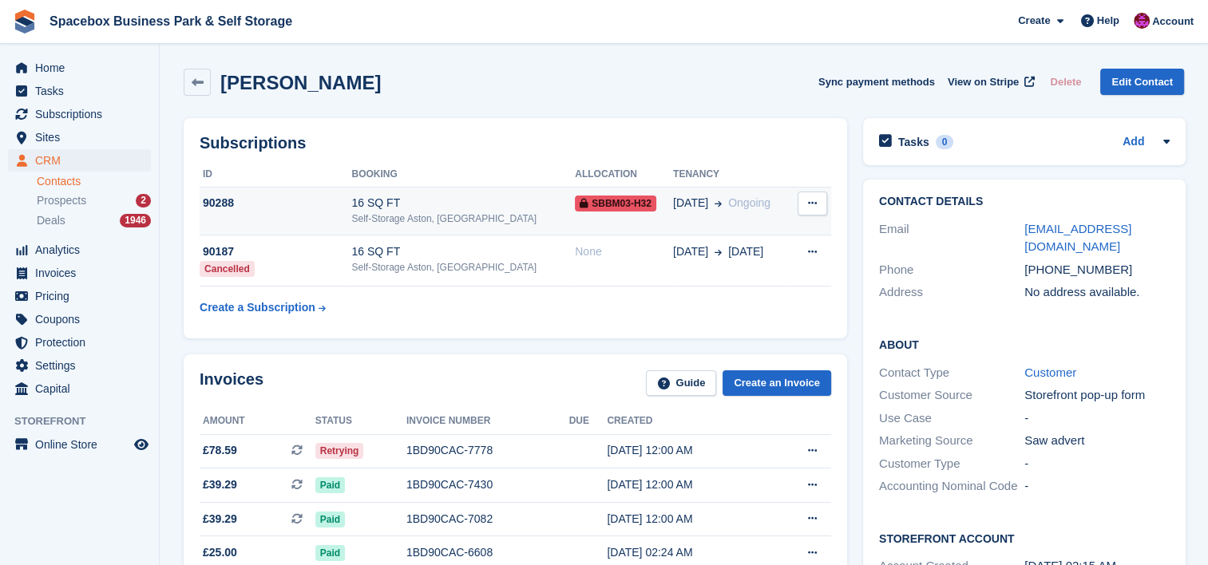
click at [345, 212] on td "90288" at bounding box center [276, 211] width 152 height 49
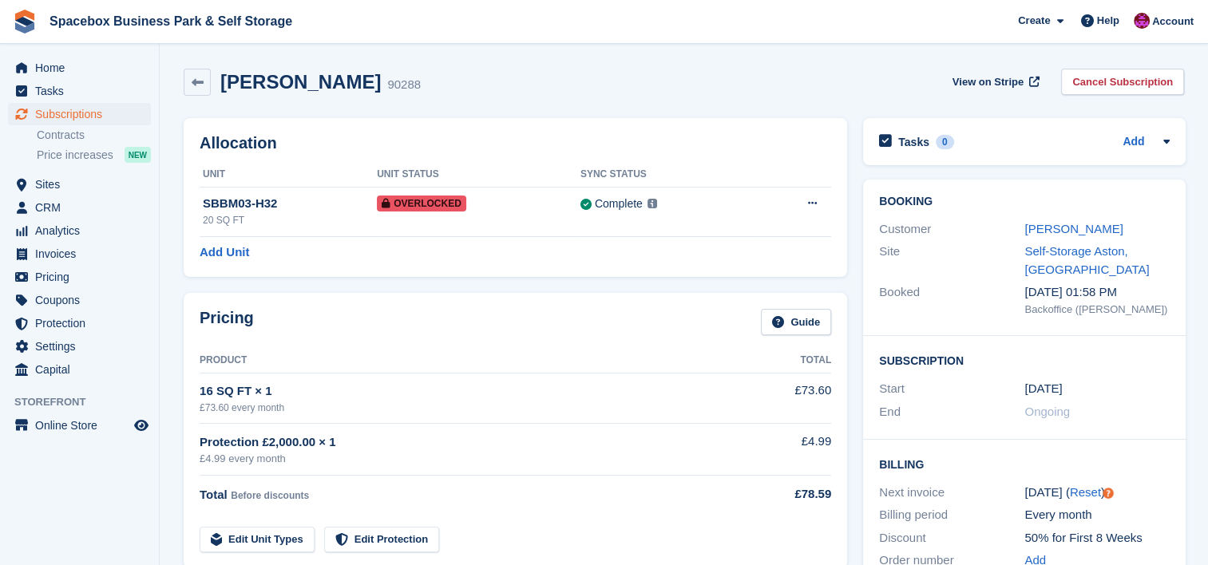
click at [457, 342] on div "Pricing Guide" at bounding box center [515, 327] width 631 height 36
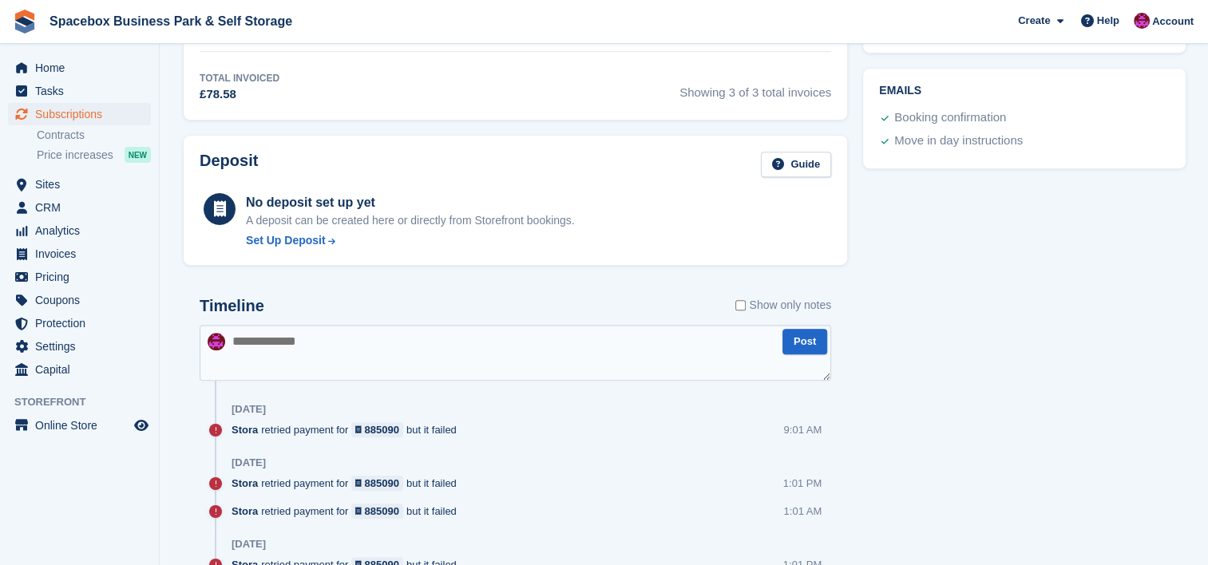
scroll to position [723, 0]
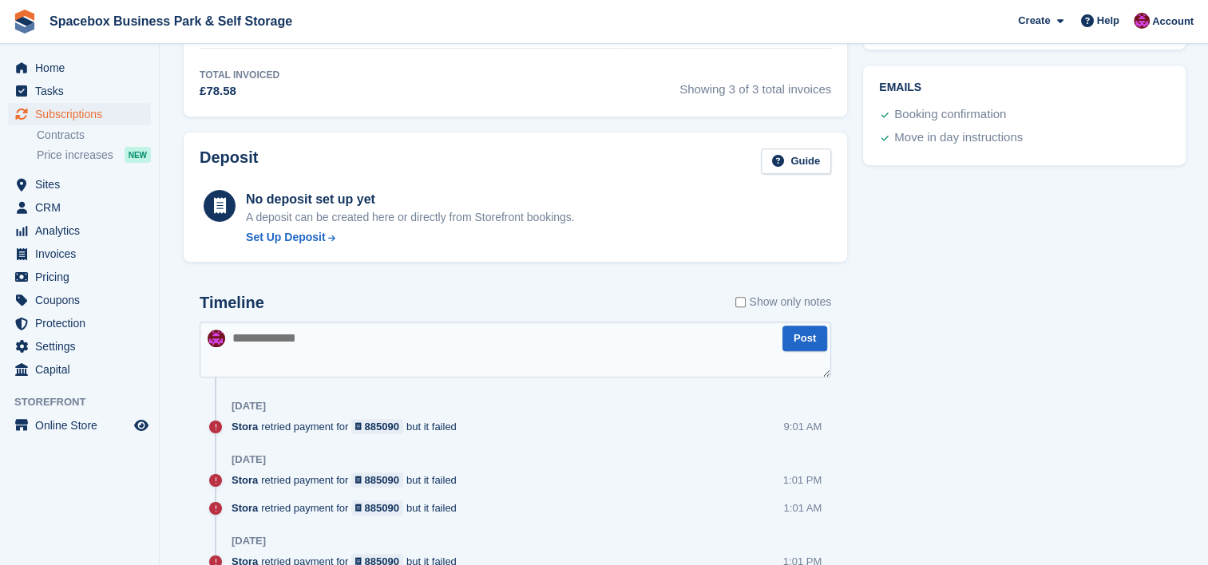
click at [457, 342] on textarea at bounding box center [515, 350] width 631 height 56
type textarea "**********"
click at [824, 331] on button "Post" at bounding box center [804, 339] width 45 height 26
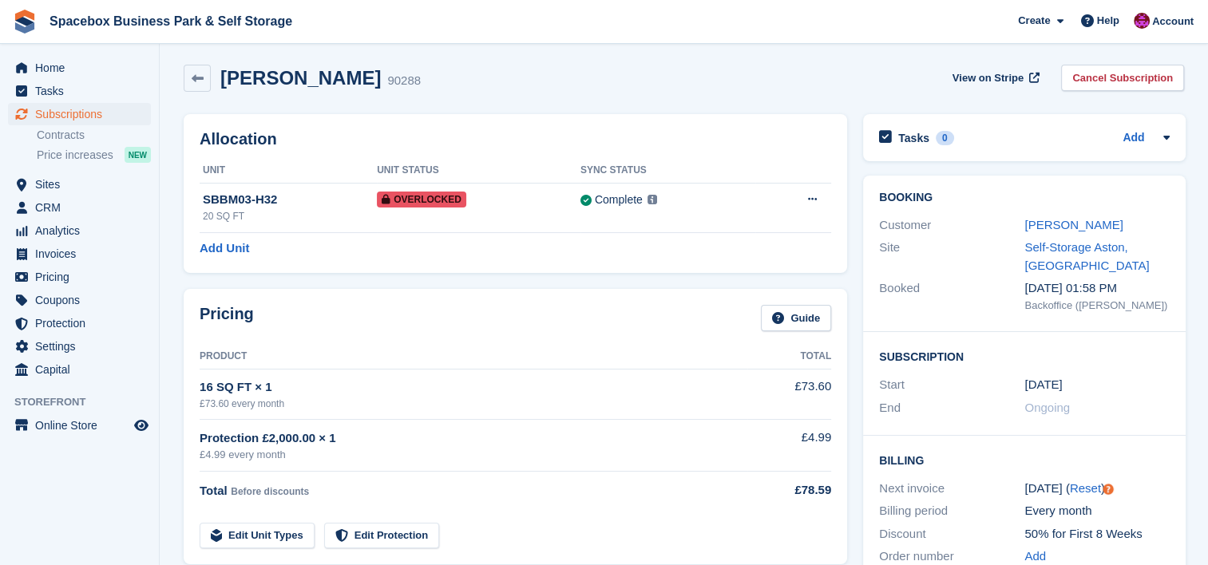
scroll to position [0, 0]
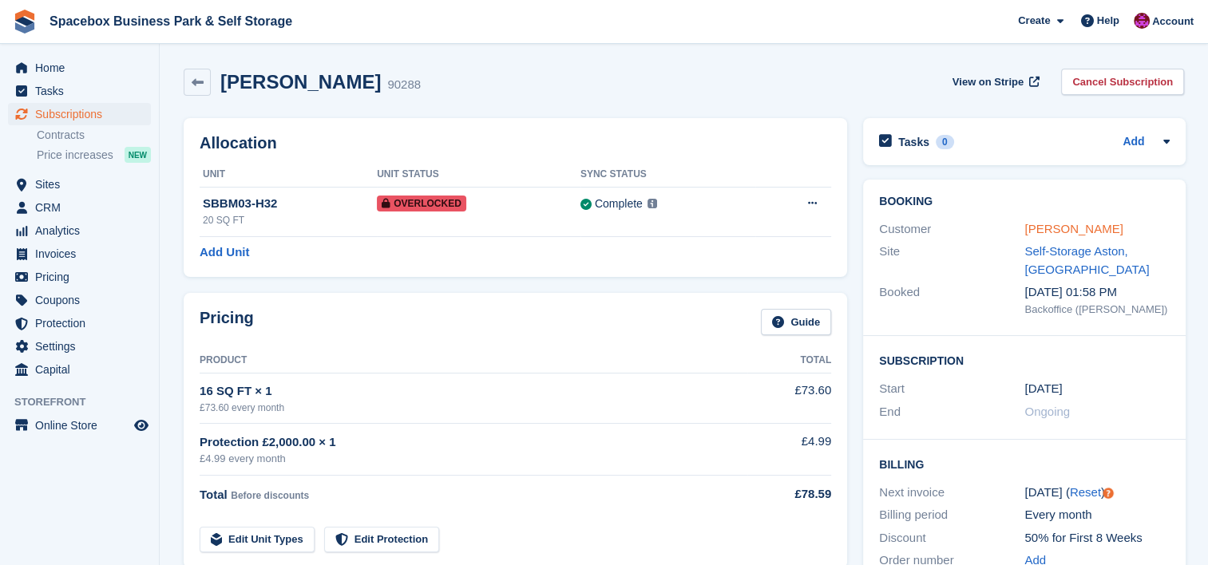
click at [1056, 226] on link "Lydia Eyitayo" at bounding box center [1073, 229] width 98 height 14
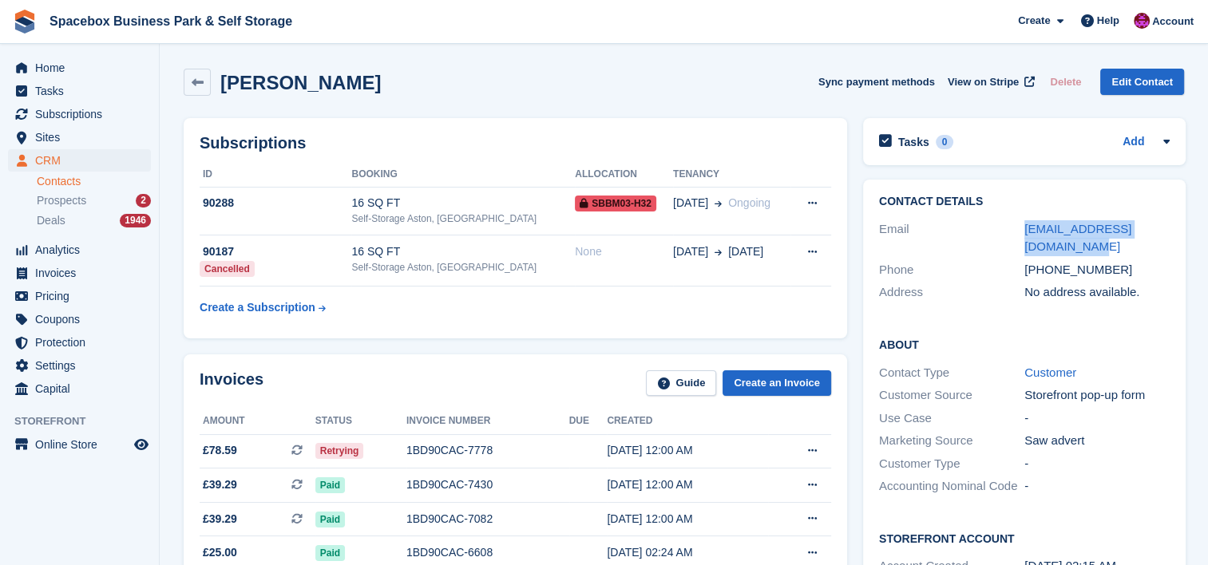
drag, startPoint x: 1054, startPoint y: 249, endPoint x: 1019, endPoint y: 228, distance: 40.1
click at [1019, 228] on div "Email lydiaeyitayo1234@gmail.com" at bounding box center [1024, 238] width 291 height 41
copy div "lydiaeyitayo1234@gmail.com"
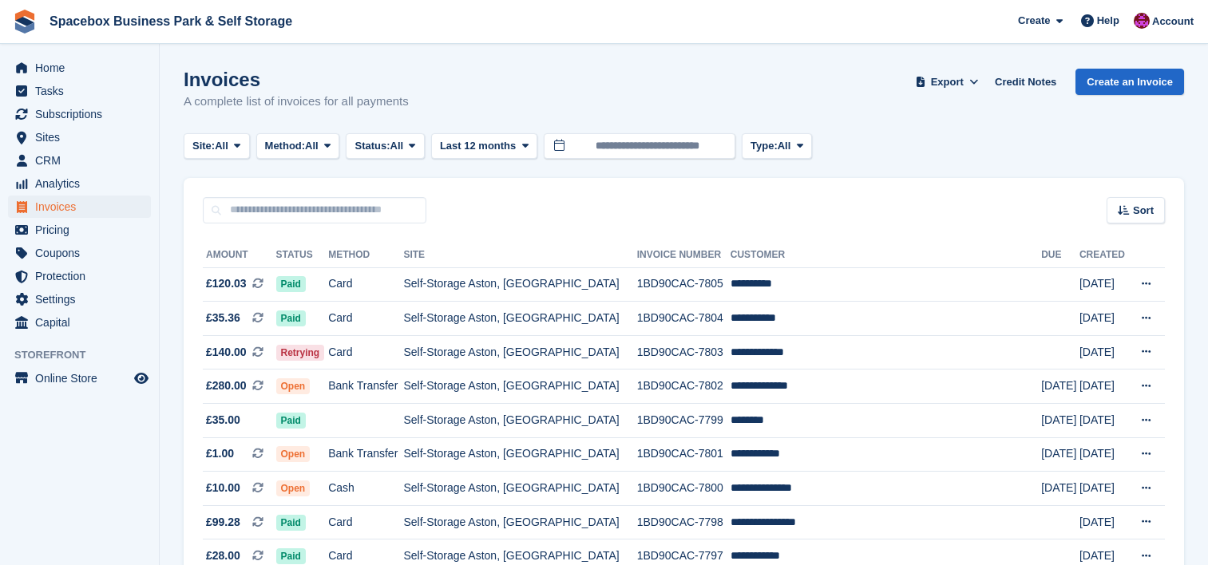
scroll to position [1086, 0]
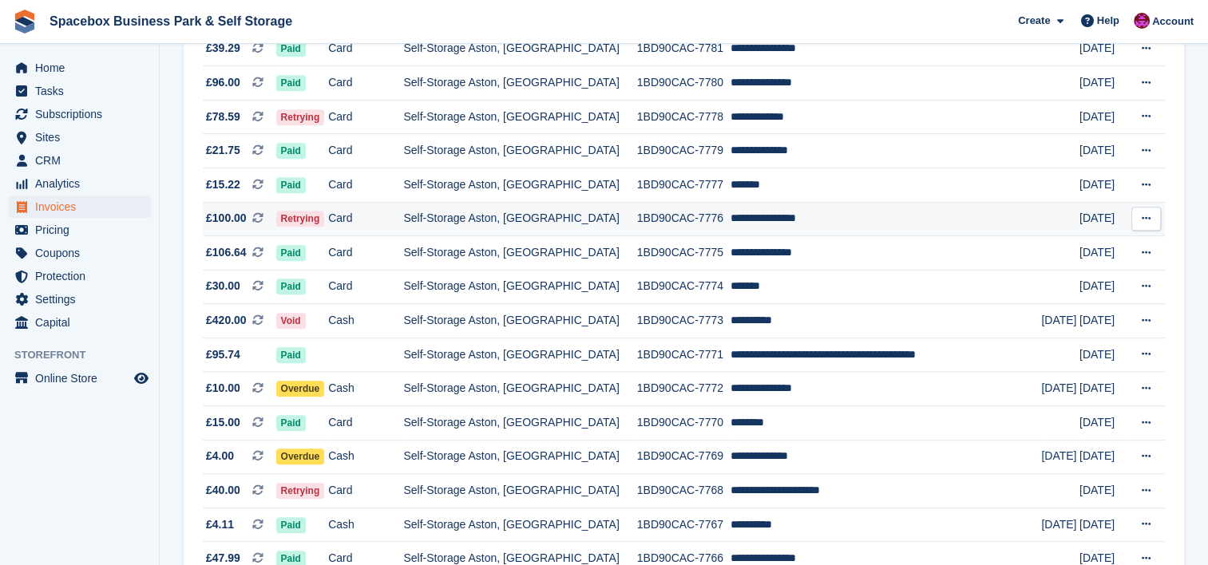
click at [576, 222] on td "Self-Storage Aston, [GEOGRAPHIC_DATA]" at bounding box center [519, 219] width 233 height 34
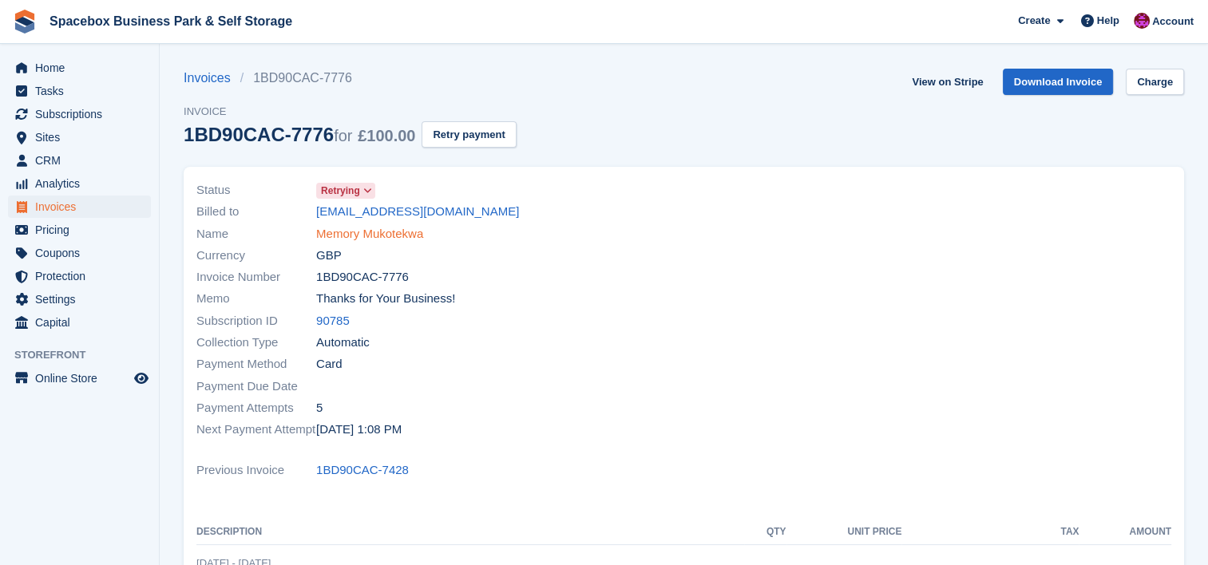
click at [414, 230] on link "Memory Mukotekwa" at bounding box center [369, 234] width 107 height 18
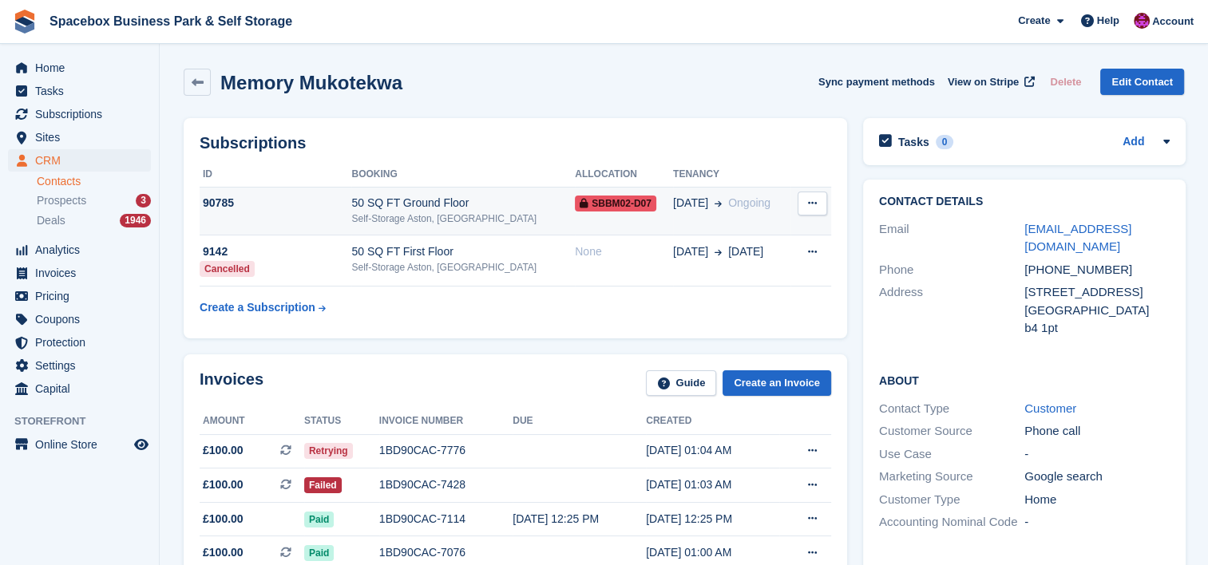
click at [345, 205] on div "90785" at bounding box center [276, 203] width 152 height 17
click at [332, 198] on div "90785" at bounding box center [276, 203] width 152 height 17
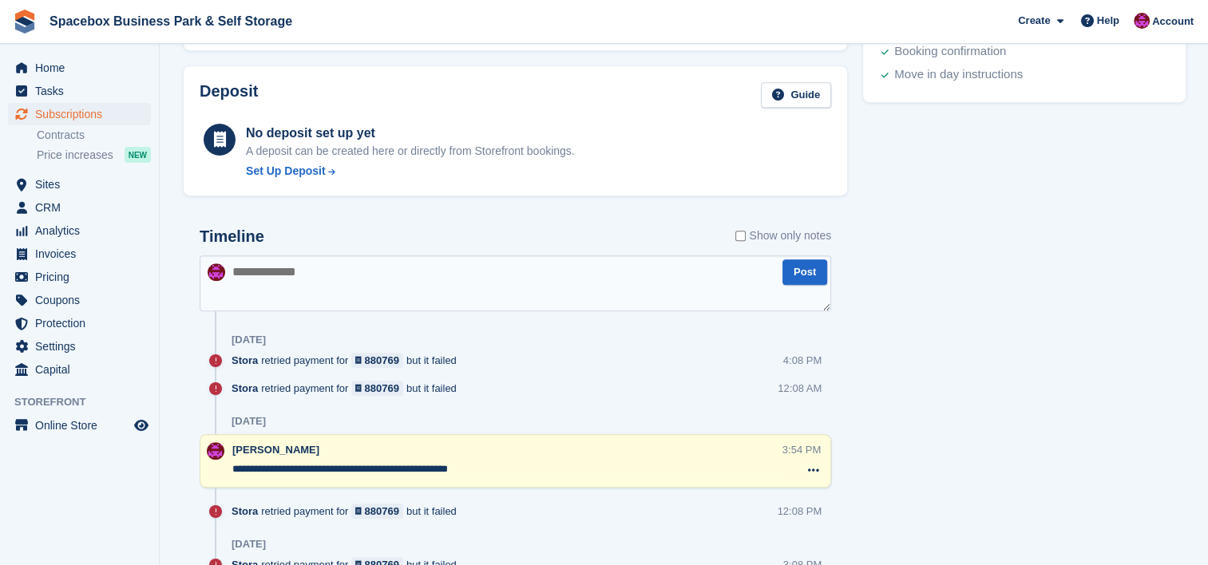
scroll to position [830, 0]
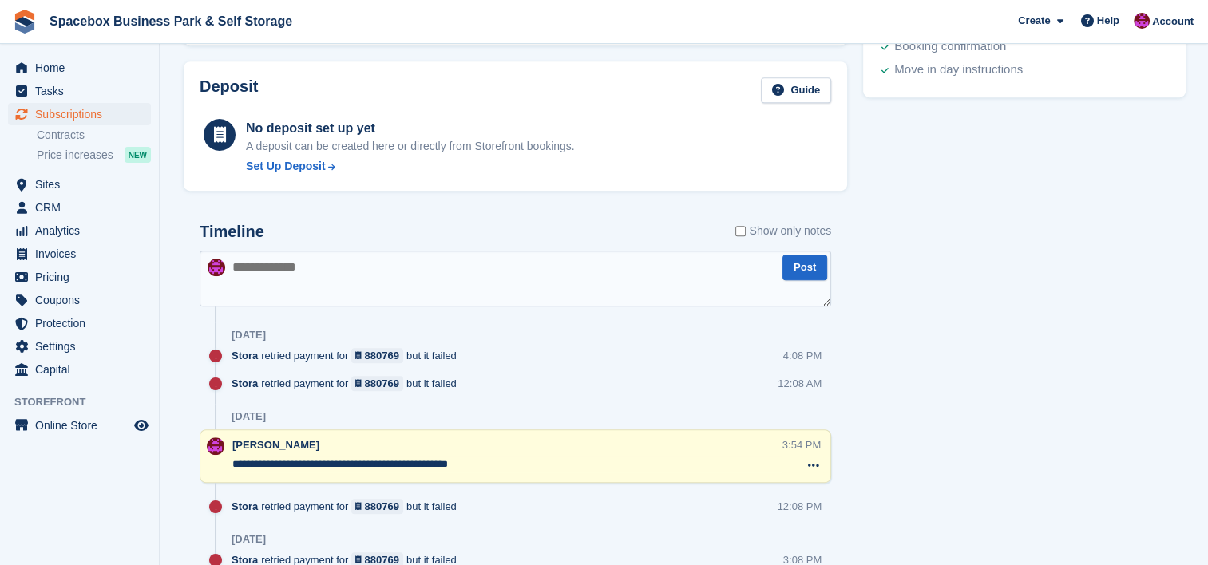
drag, startPoint x: 491, startPoint y: 461, endPoint x: 224, endPoint y: 473, distance: 267.7
click at [224, 473] on div "**********" at bounding box center [515, 456] width 631 height 53
click at [297, 296] on textarea at bounding box center [515, 279] width 631 height 56
paste textarea "**********"
type textarea "**********"
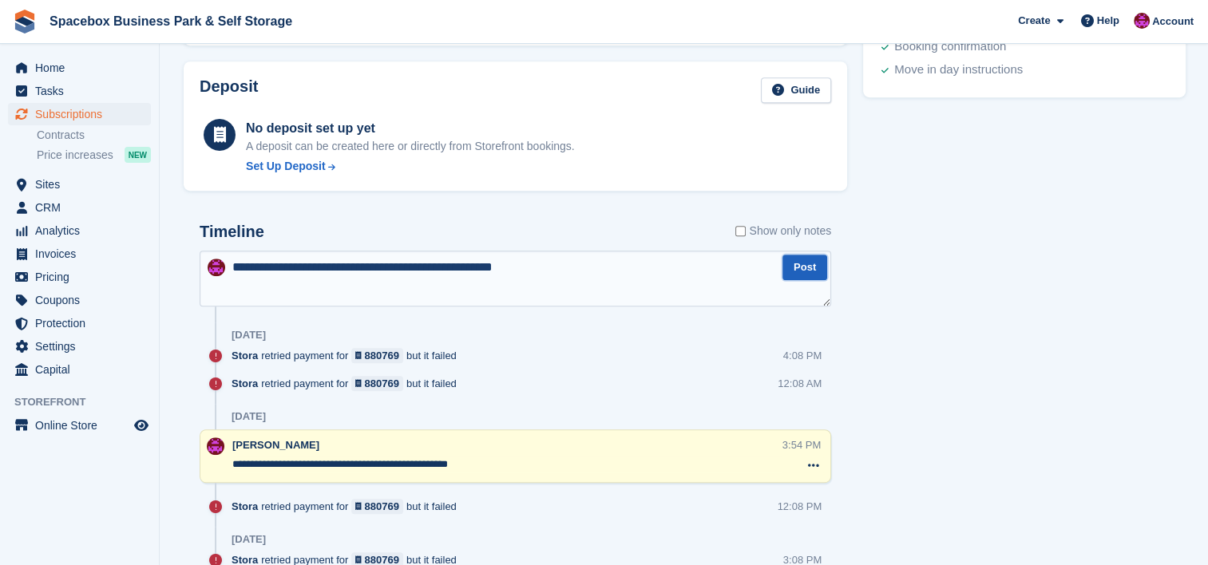
click at [806, 275] on button "Post" at bounding box center [804, 268] width 45 height 26
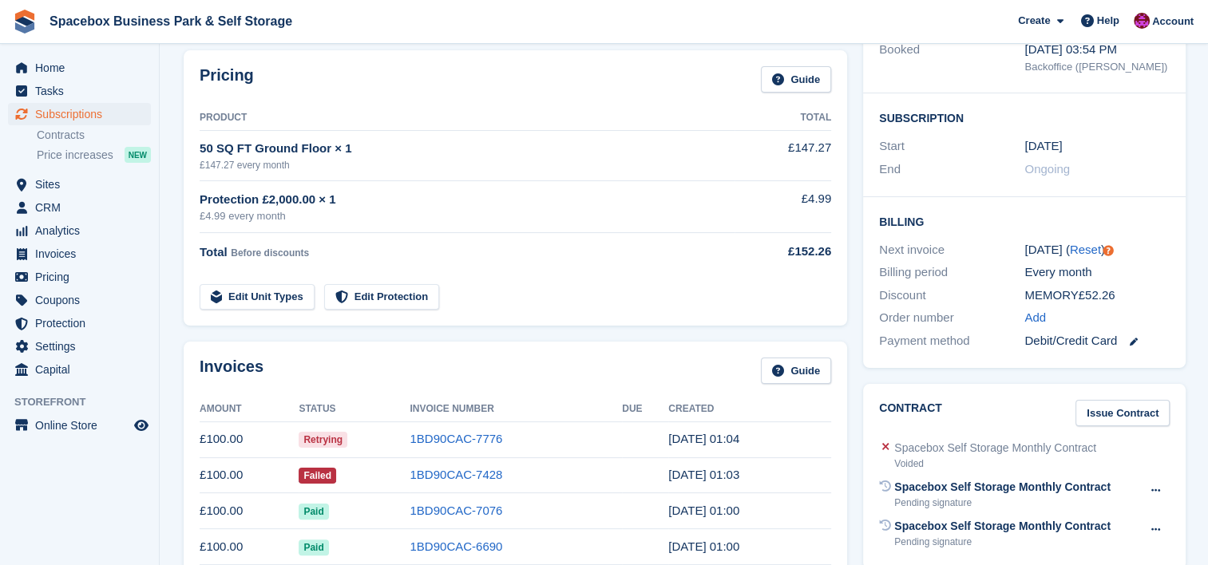
scroll to position [0, 0]
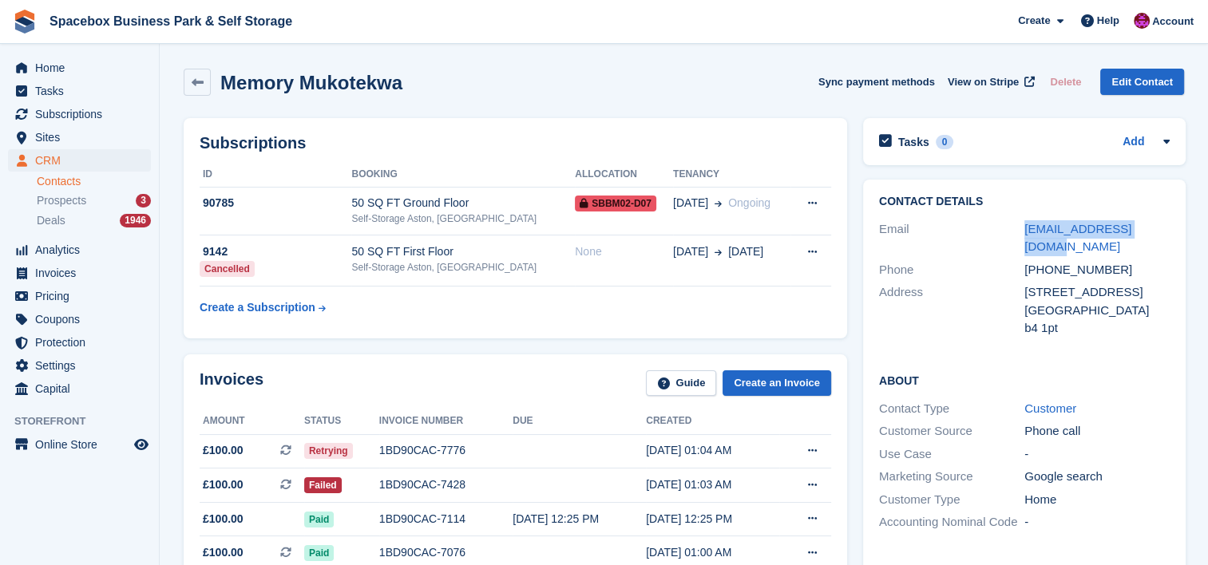
drag, startPoint x: 1171, startPoint y: 228, endPoint x: 936, endPoint y: 230, distance: 235.5
click at [936, 230] on div "Contact Details Email [EMAIL_ADDRESS][DOMAIN_NAME] Phone [PHONE_NUMBER] Address…" at bounding box center [1024, 268] width 323 height 176
copy div "[EMAIL_ADDRESS][DOMAIN_NAME]"
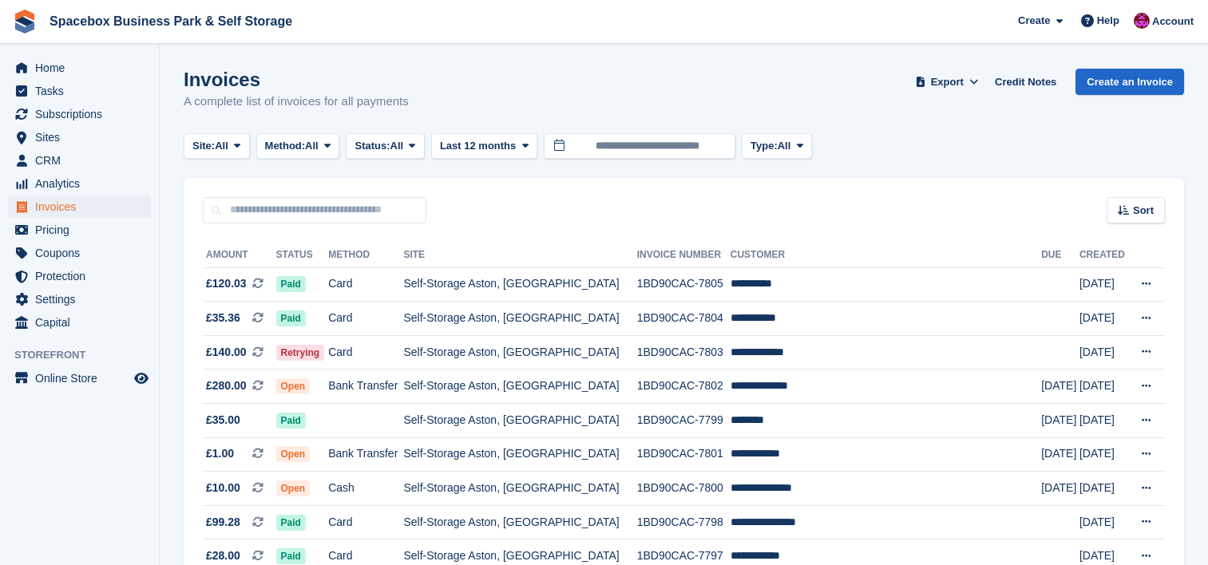
scroll to position [1086, 0]
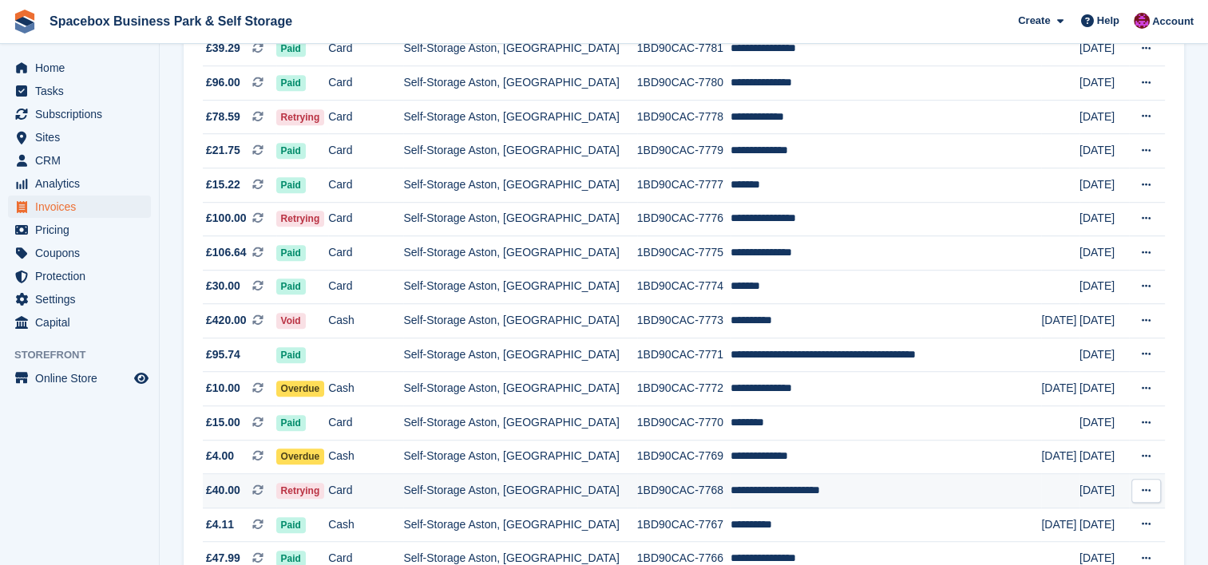
click at [403, 492] on td "Card" at bounding box center [365, 491] width 75 height 34
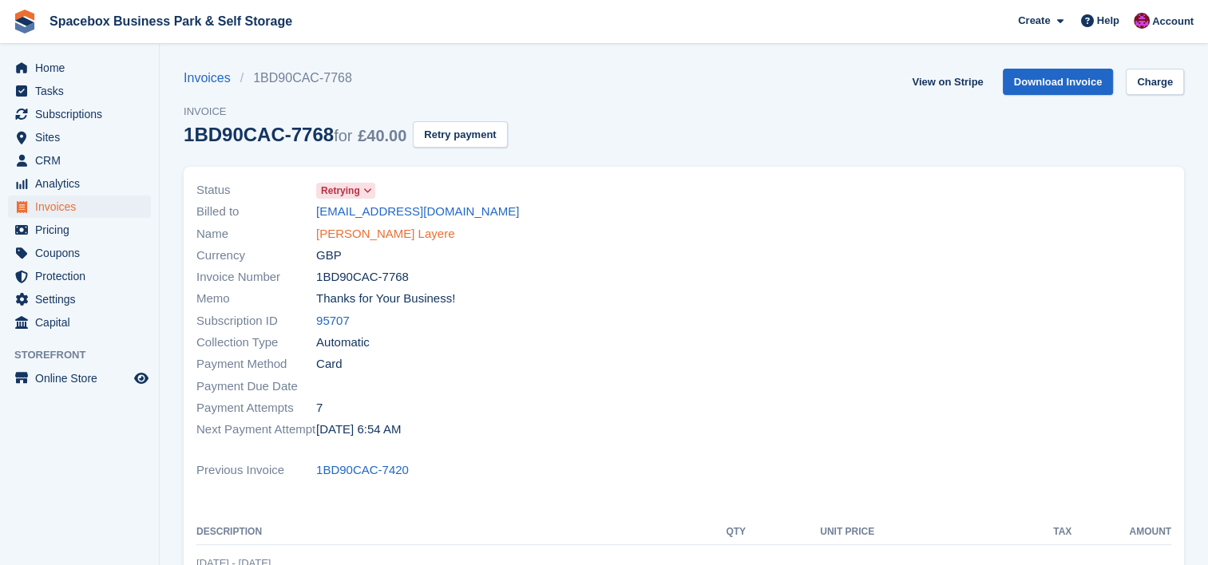
click at [333, 233] on link "[PERSON_NAME] Layere" at bounding box center [385, 234] width 138 height 18
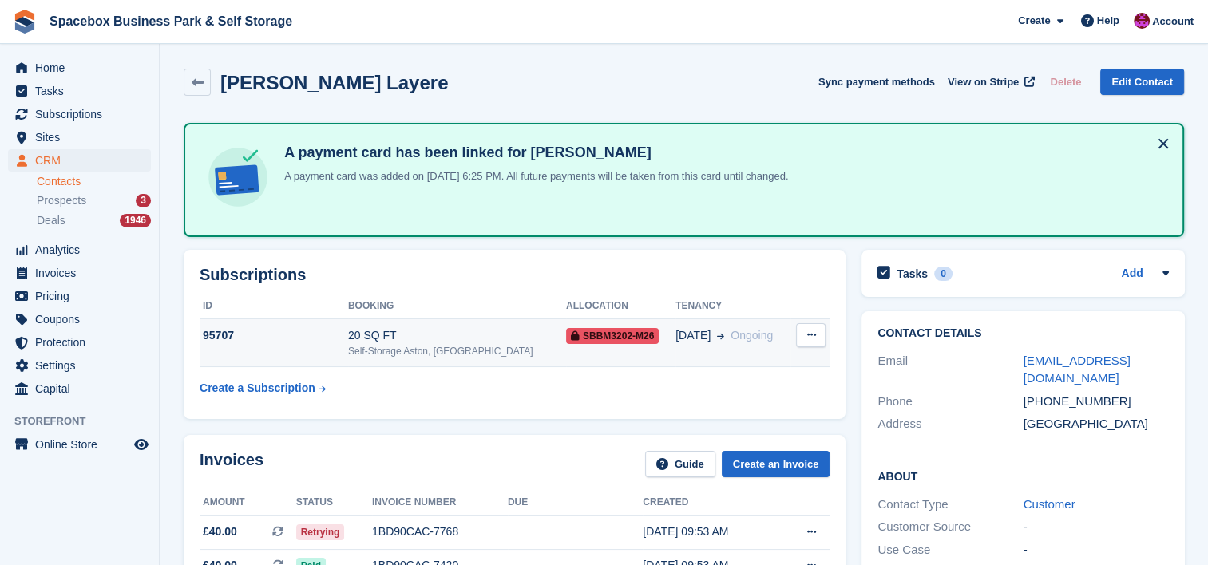
click at [457, 341] on div "20 SQ FT" at bounding box center [457, 335] width 218 height 17
click at [346, 266] on h2 "Subscriptions" at bounding box center [515, 275] width 630 height 18
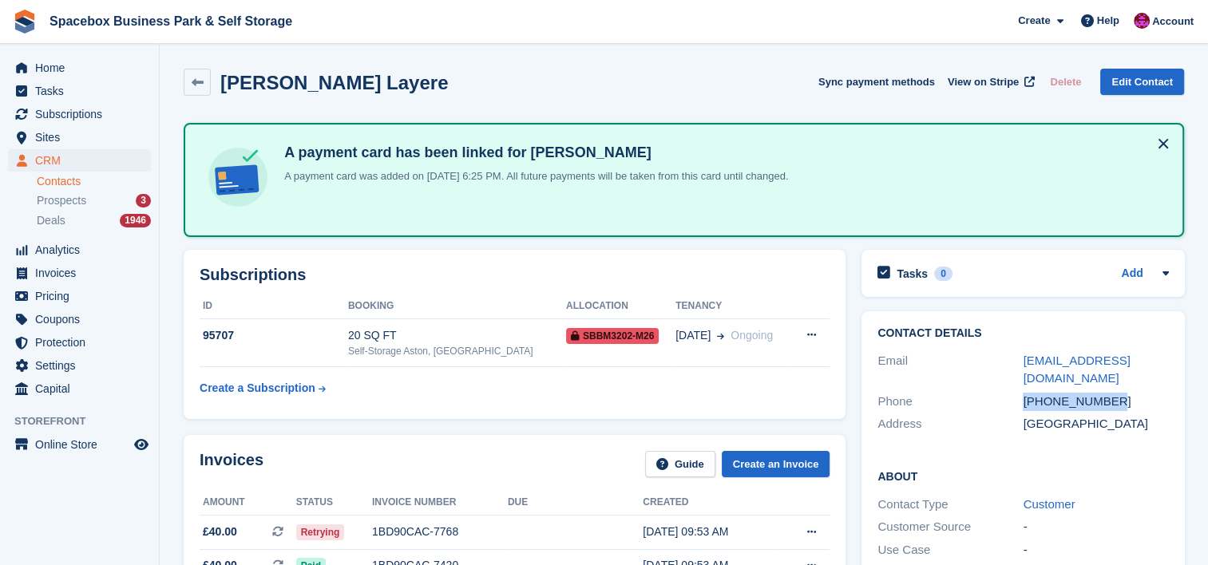
drag, startPoint x: 1121, startPoint y: 380, endPoint x: 1019, endPoint y: 380, distance: 101.4
click at [1019, 390] on div "Phone +447983362503" at bounding box center [1022, 401] width 291 height 23
copy div "+447983362503"
click at [489, 247] on div "Subscriptions ID Booking Allocation Tenancy 95707 20 SQ FT Self-Storage Aston, …" at bounding box center [515, 334] width 678 height 185
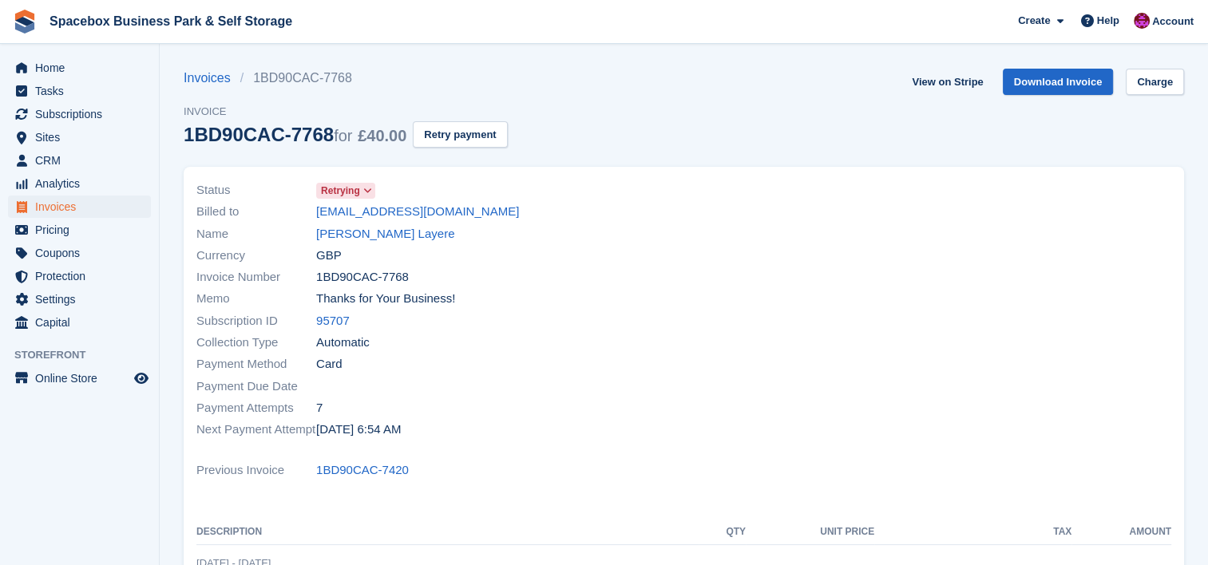
click at [501, 76] on ul "Invoices 1BD90CAC-7768" at bounding box center [346, 78] width 324 height 19
click at [473, 332] on div "Collection Type Automatic" at bounding box center [435, 343] width 478 height 22
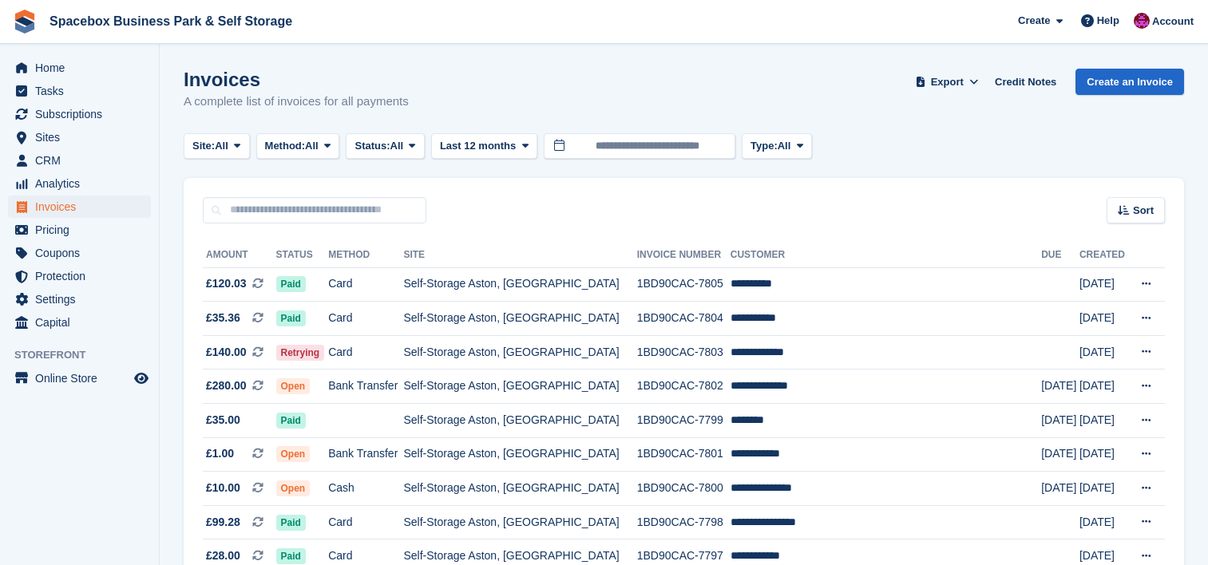
scroll to position [1086, 0]
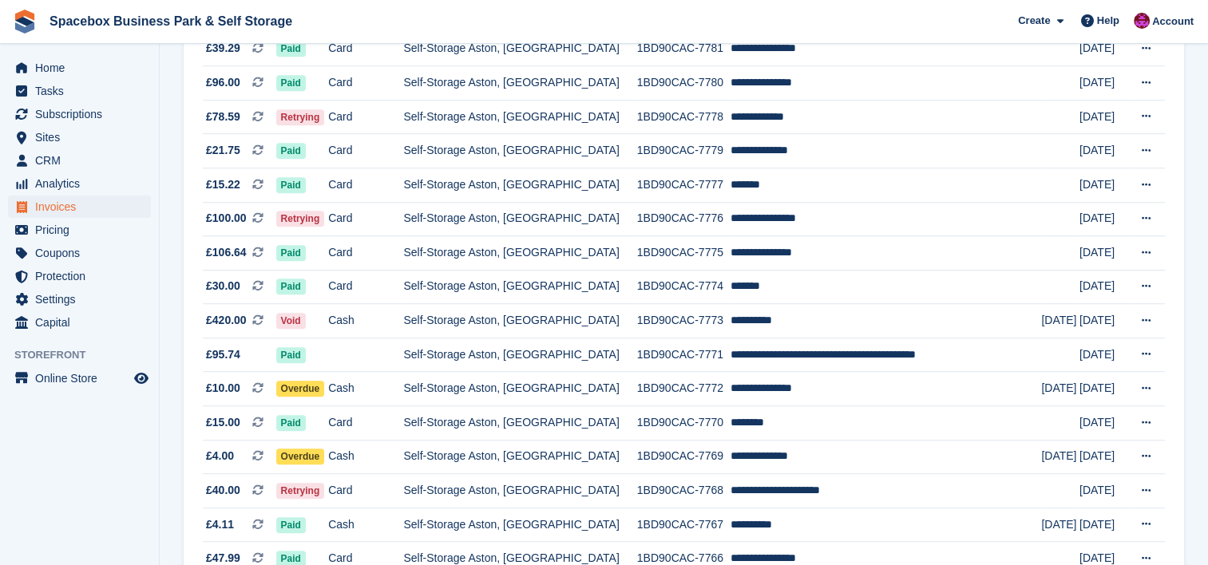
drag, startPoint x: 186, startPoint y: 237, endPoint x: 188, endPoint y: 190, distance: 47.1
click at [188, 190] on div "**********" at bounding box center [684, 16] width 1000 height 1757
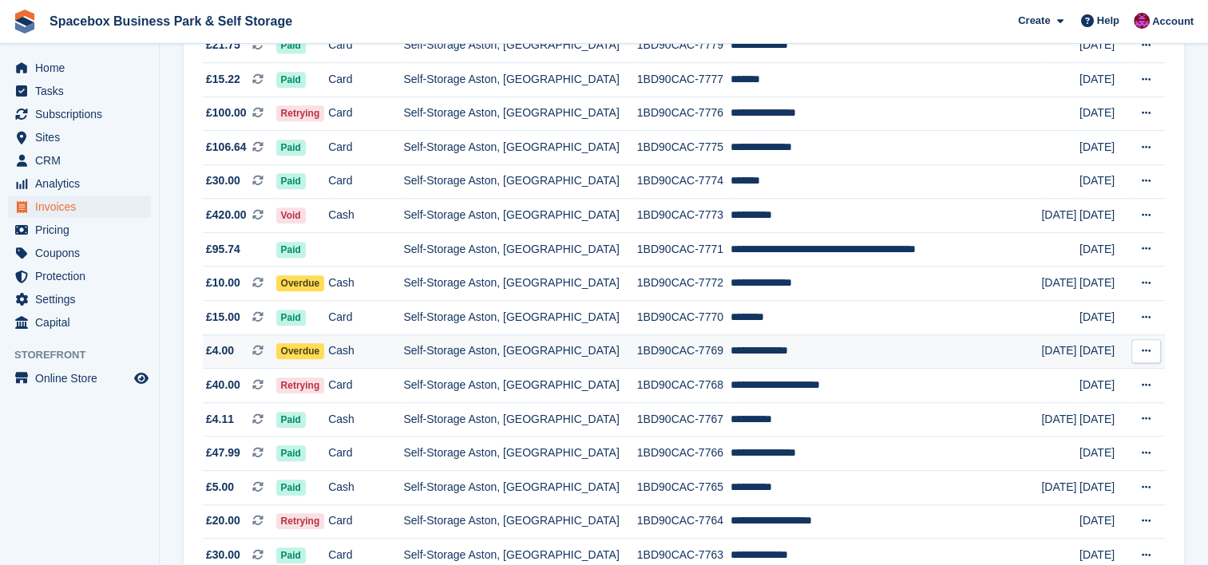
scroll to position [1192, 0]
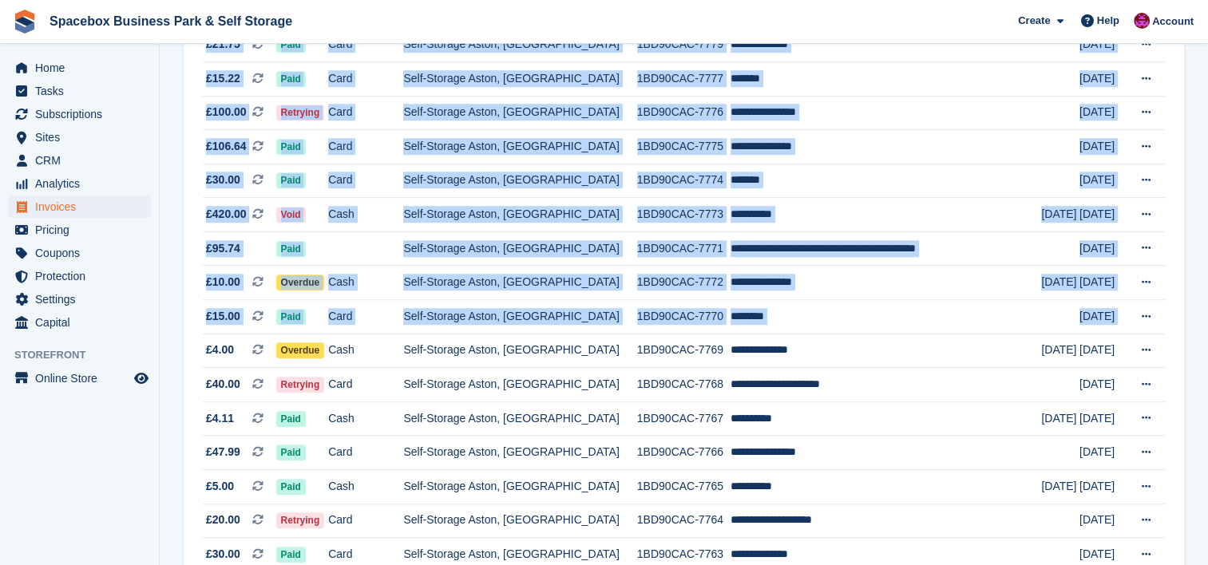
drag, startPoint x: 204, startPoint y: 362, endPoint x: 181, endPoint y: 362, distance: 23.2
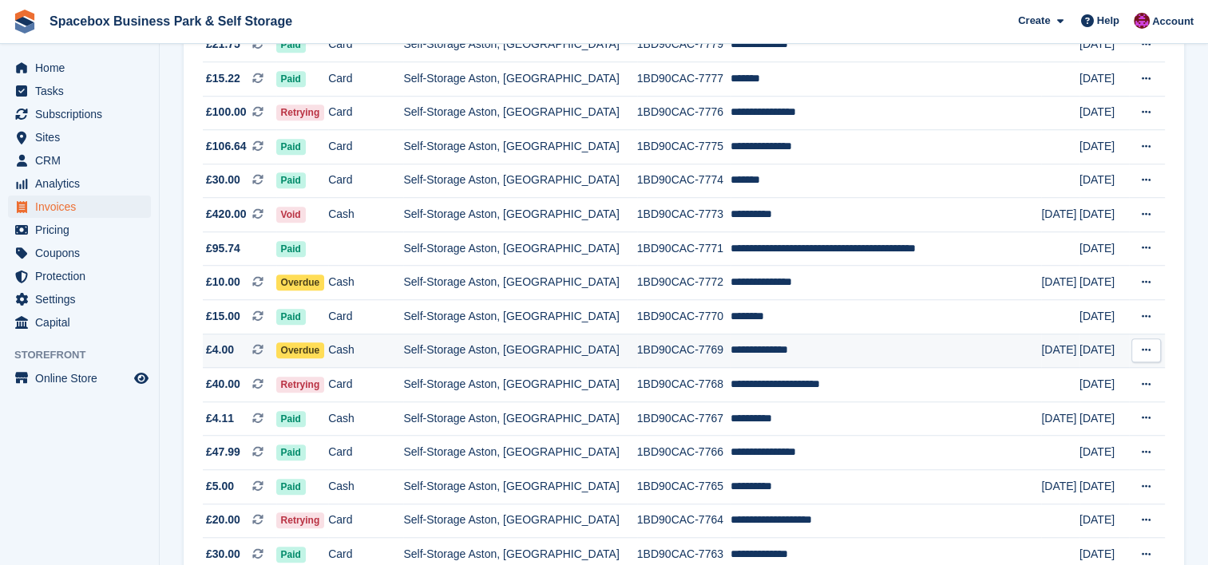
click at [263, 356] on span "£4.00 This is a recurring subscription invoice." at bounding box center [239, 350] width 73 height 17
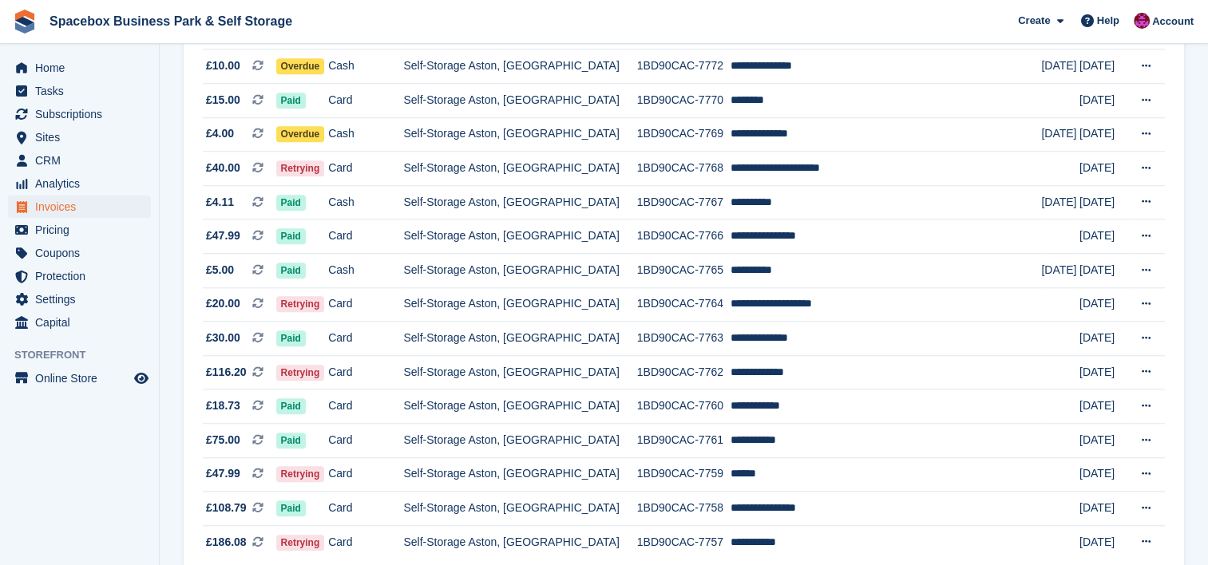
scroll to position [1427, 0]
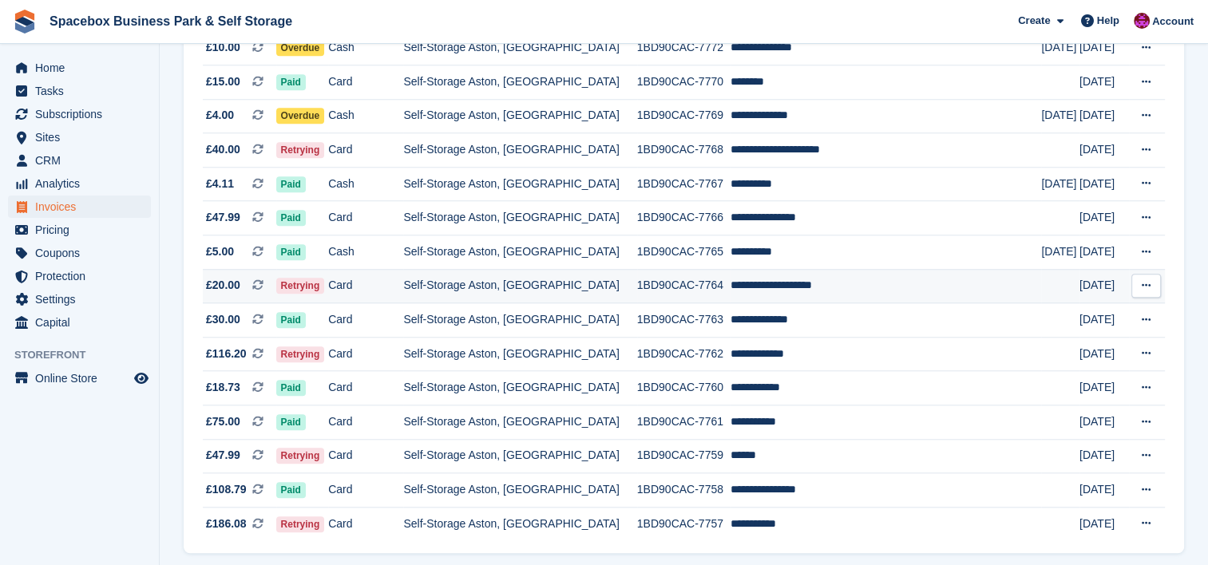
click at [560, 293] on td "Self-Storage Aston, [GEOGRAPHIC_DATA]" at bounding box center [519, 286] width 233 height 34
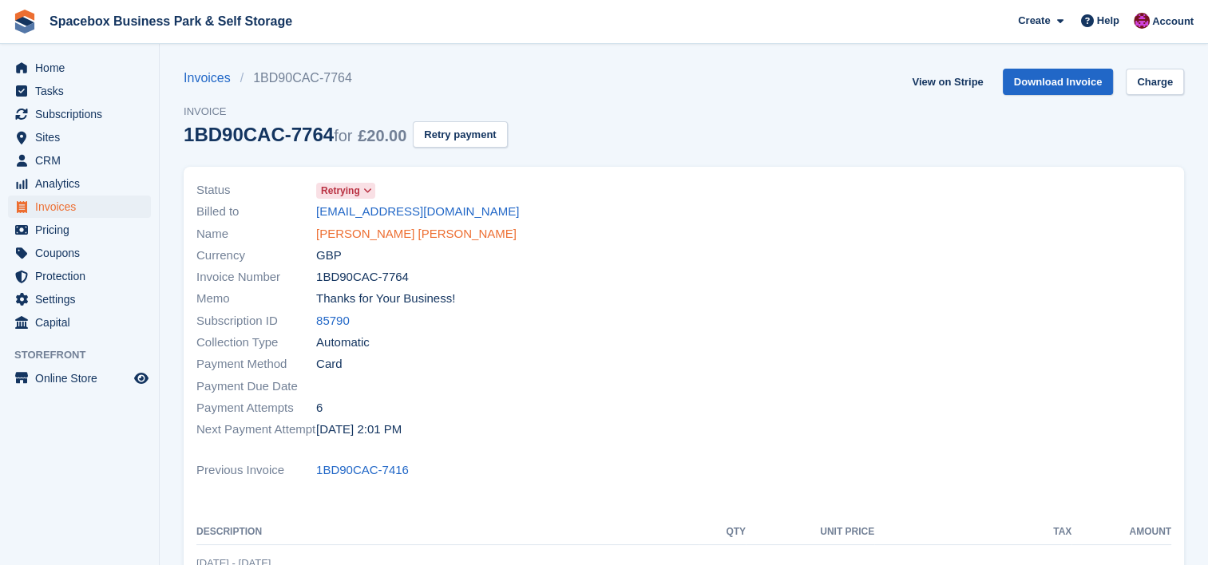
click at [445, 238] on link "[PERSON_NAME] [PERSON_NAME]" at bounding box center [416, 234] width 200 height 18
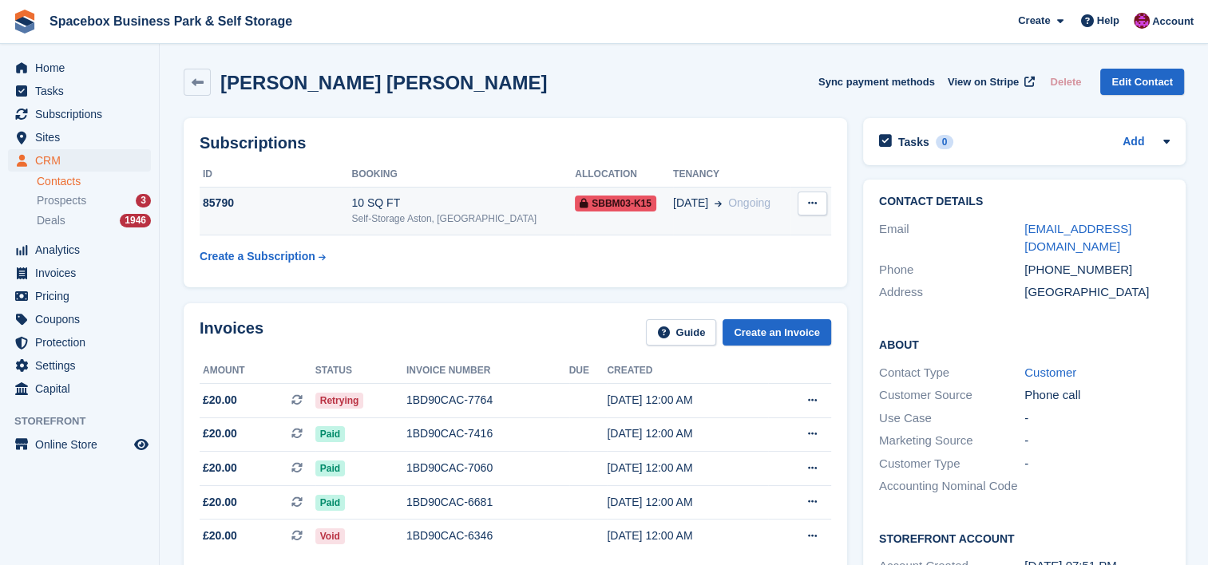
click at [506, 200] on div "10 SQ FT" at bounding box center [463, 203] width 224 height 17
drag, startPoint x: 422, startPoint y: 197, endPoint x: 376, endPoint y: 205, distance: 46.2
click at [376, 205] on div "10 SQ FT" at bounding box center [463, 203] width 224 height 17
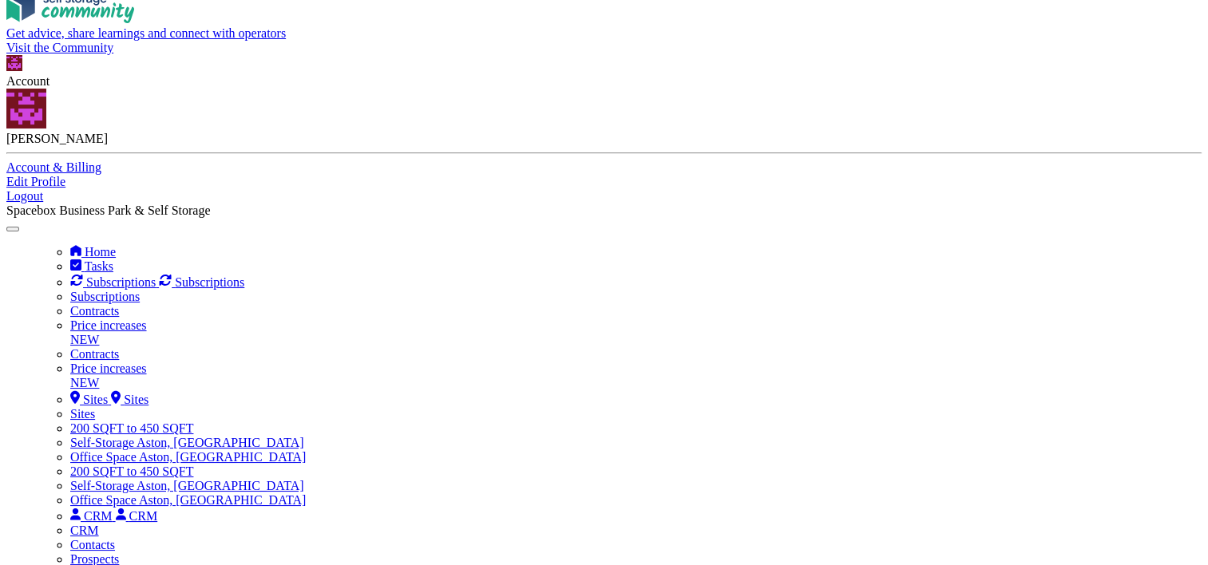
scroll to position [861, 0]
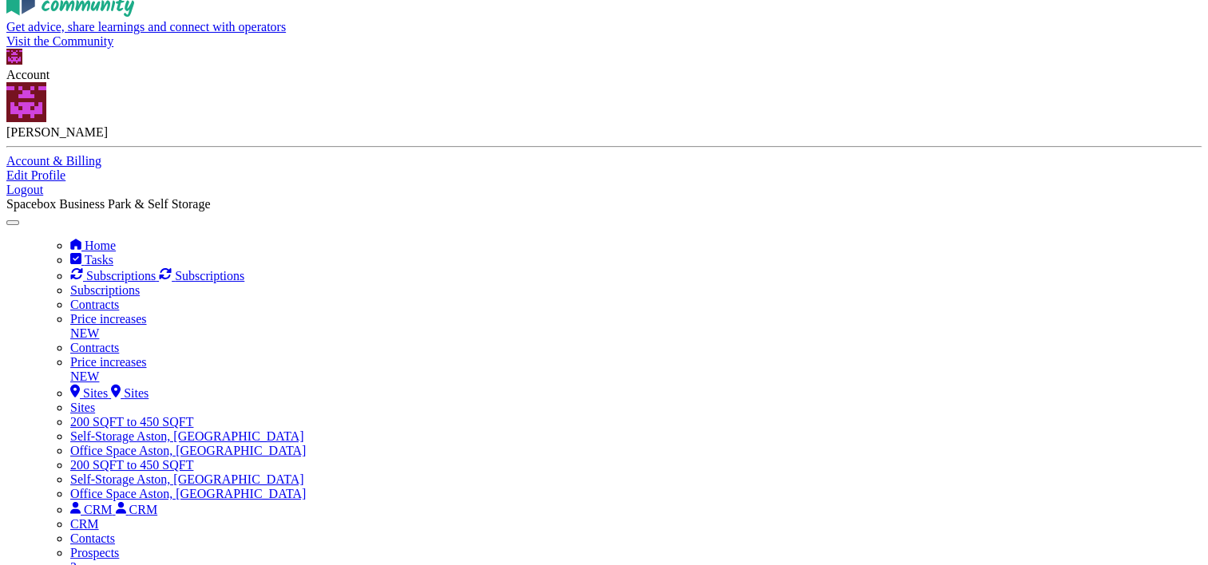
drag, startPoint x: 236, startPoint y: 497, endPoint x: 494, endPoint y: 505, distance: 258.8
paste textarea "**********"
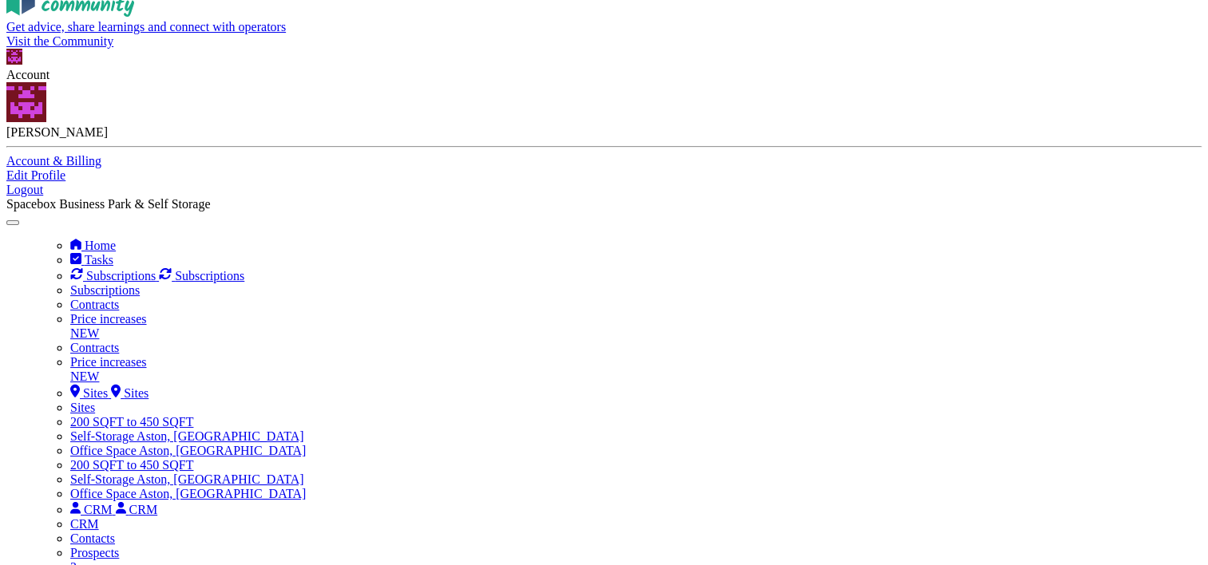
type textarea "**********"
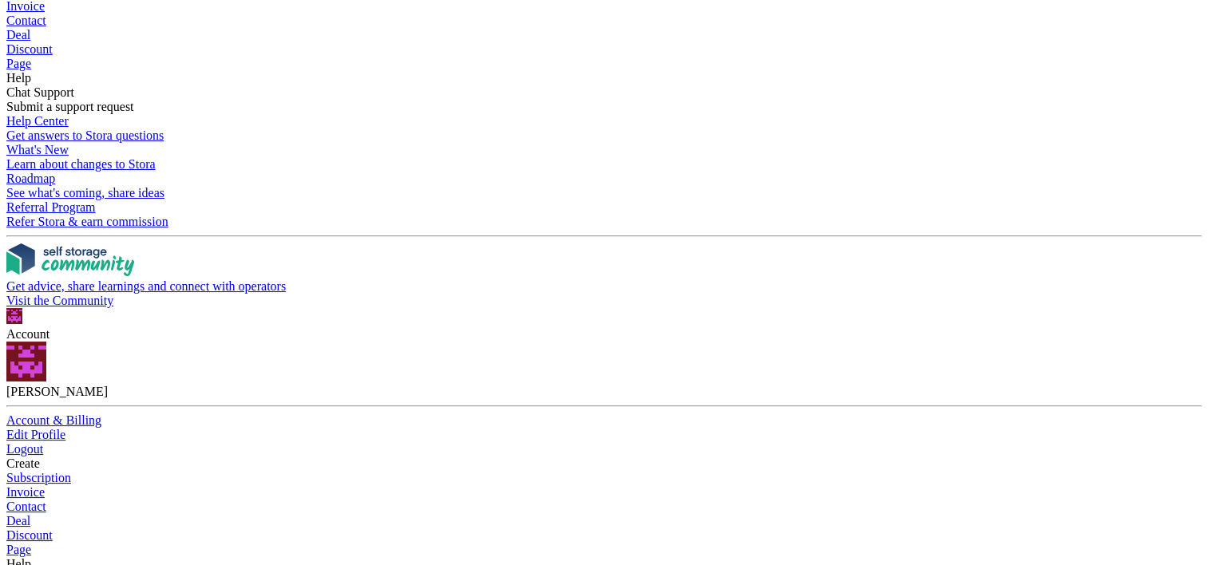
scroll to position [0, 0]
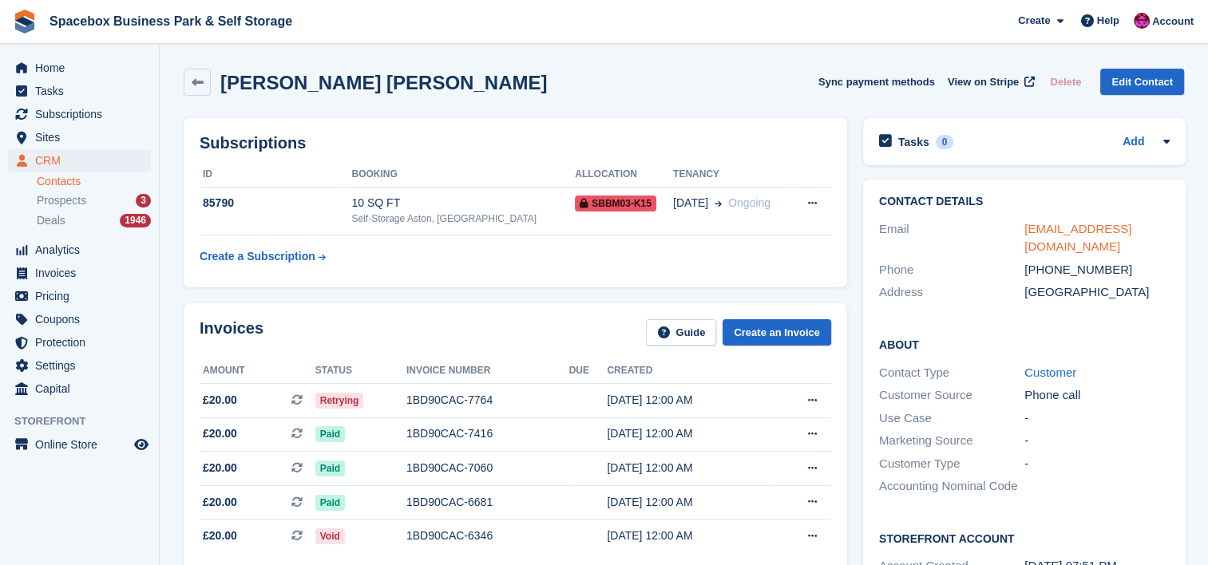
click at [1131, 225] on link "mtb31398@hotmail.com" at bounding box center [1077, 238] width 107 height 32
drag, startPoint x: 1165, startPoint y: 227, endPoint x: 1018, endPoint y: 230, distance: 146.9
click at [1018, 230] on div "Email mtb31398@hotmail.com" at bounding box center [1024, 238] width 291 height 41
copy div "mtb31398@hotmail.com"
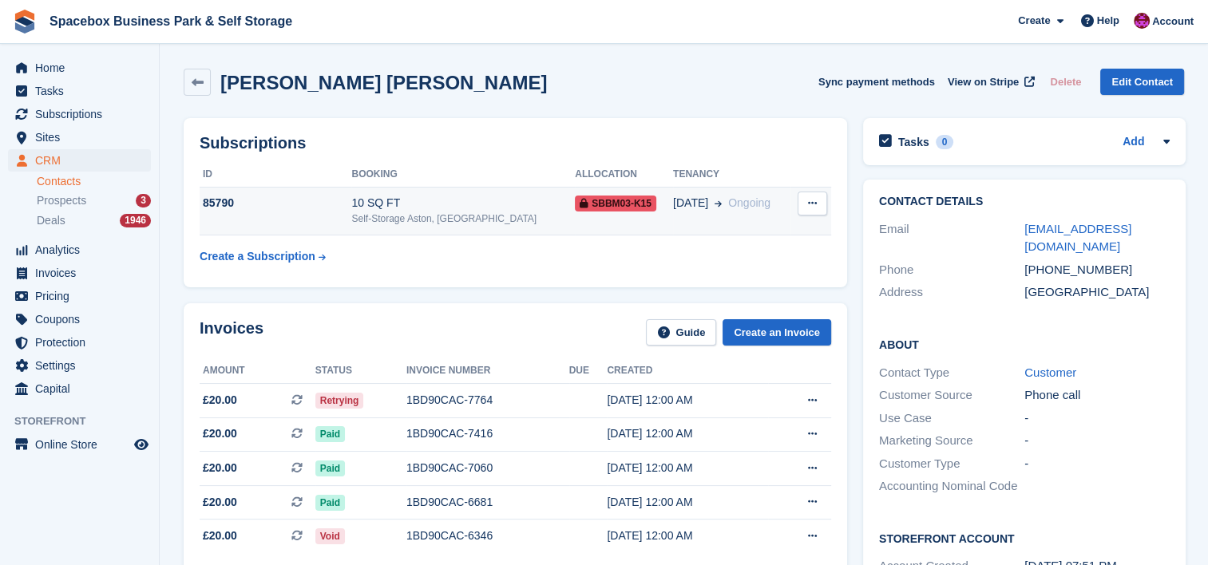
click at [498, 228] on td "10 SQ FT Self-Storage Aston, Birmingham" at bounding box center [463, 211] width 224 height 49
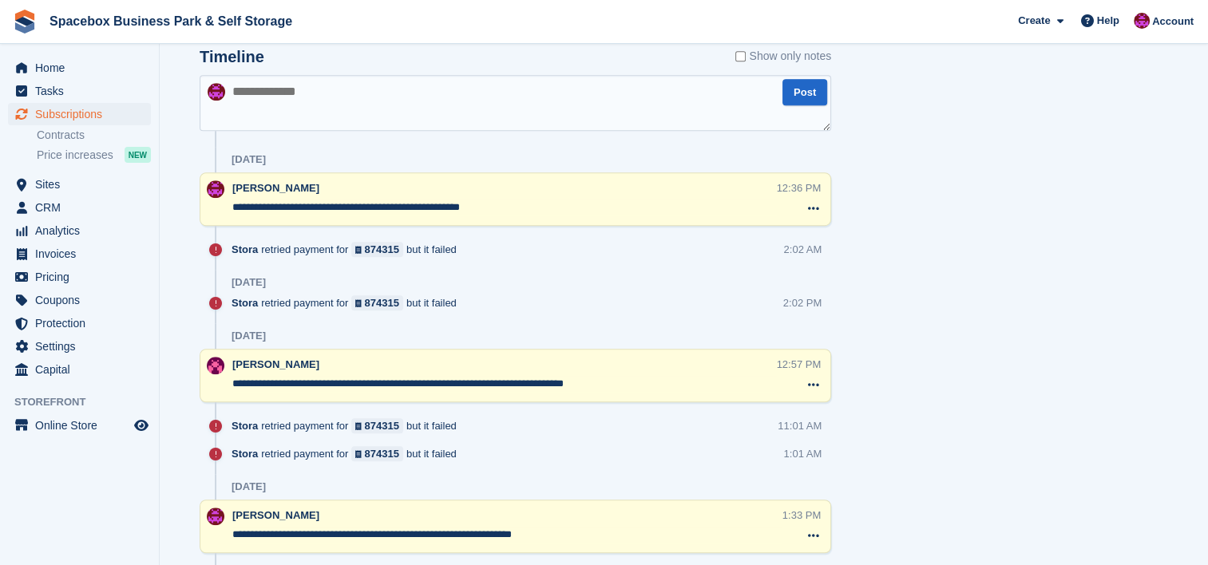
scroll to position [1043, 0]
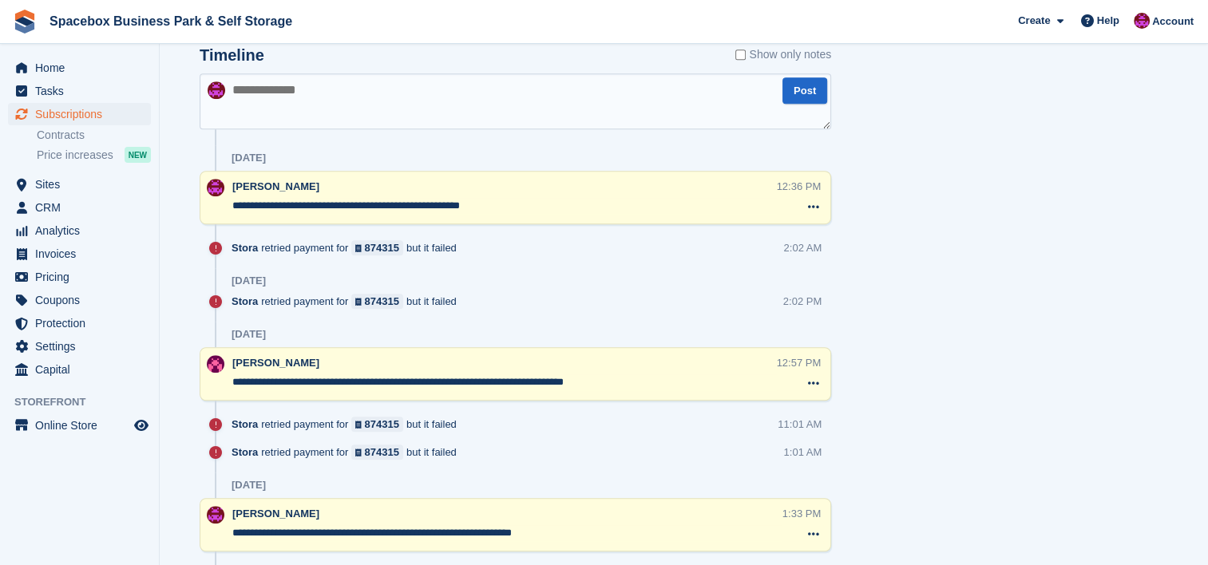
click at [505, 209] on textarea "**********" at bounding box center [504, 206] width 544 height 16
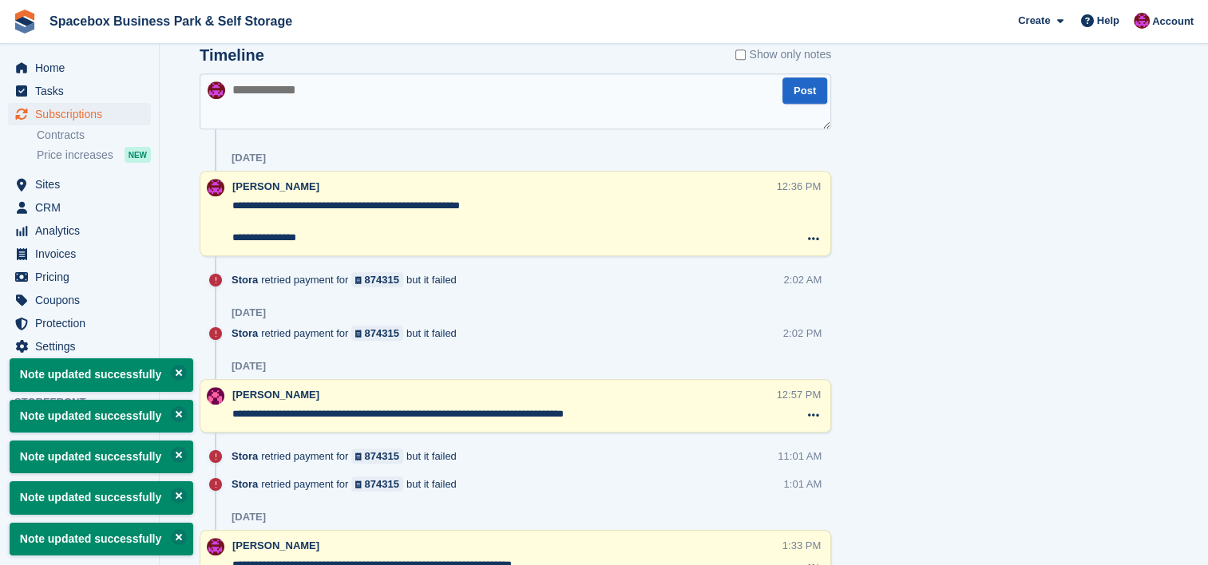
paste textarea "**********"
type textarea "**********"
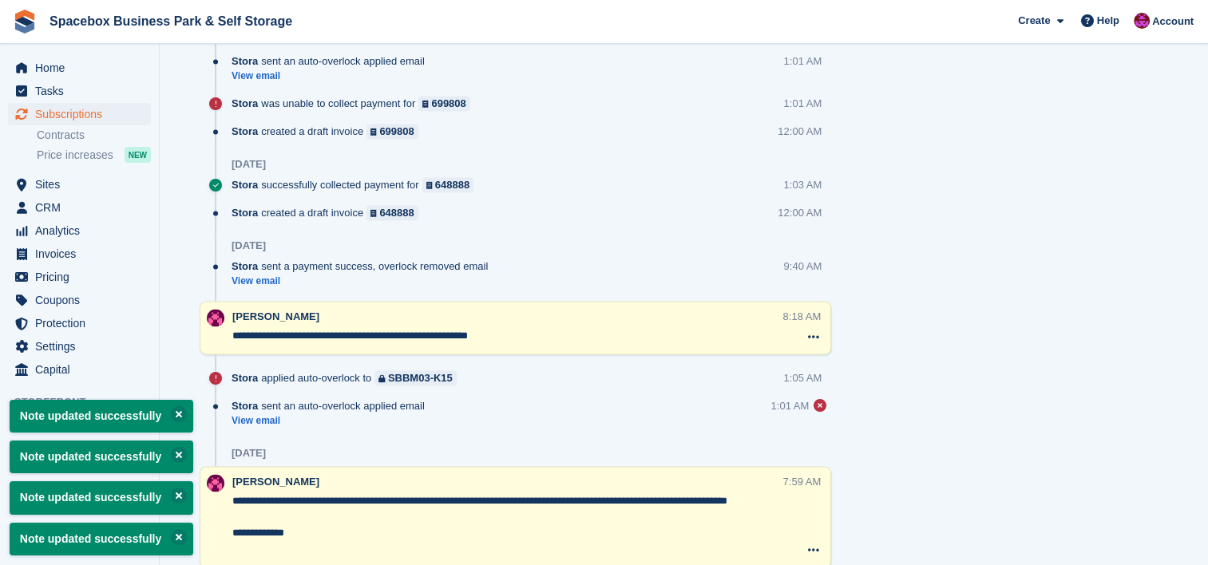
scroll to position [3446, 0]
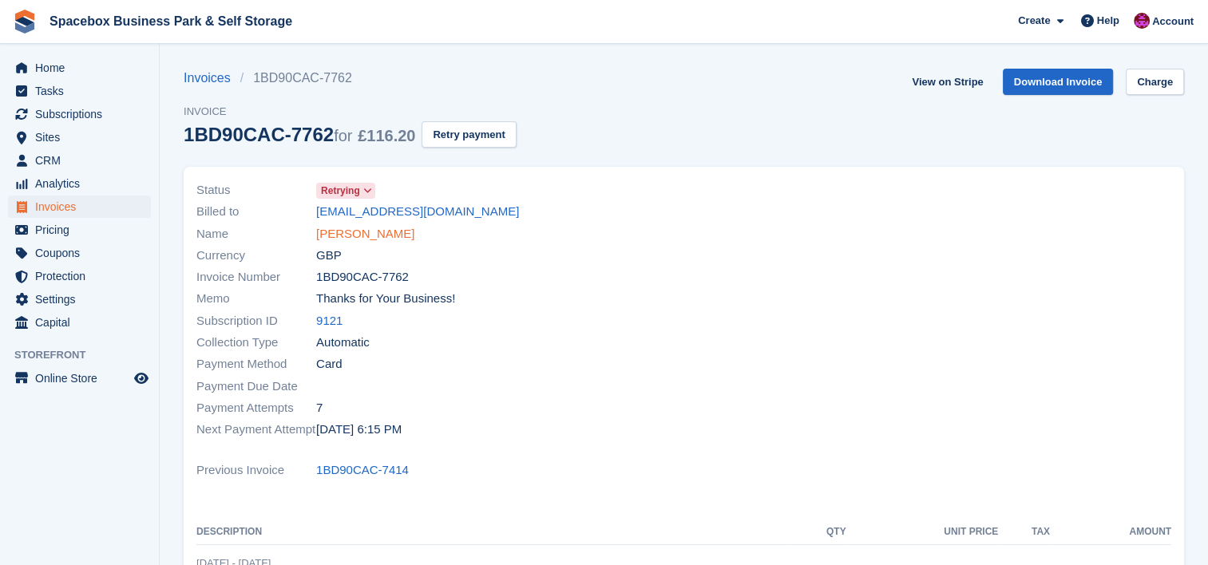
click at [367, 233] on link "[PERSON_NAME]" at bounding box center [365, 234] width 98 height 18
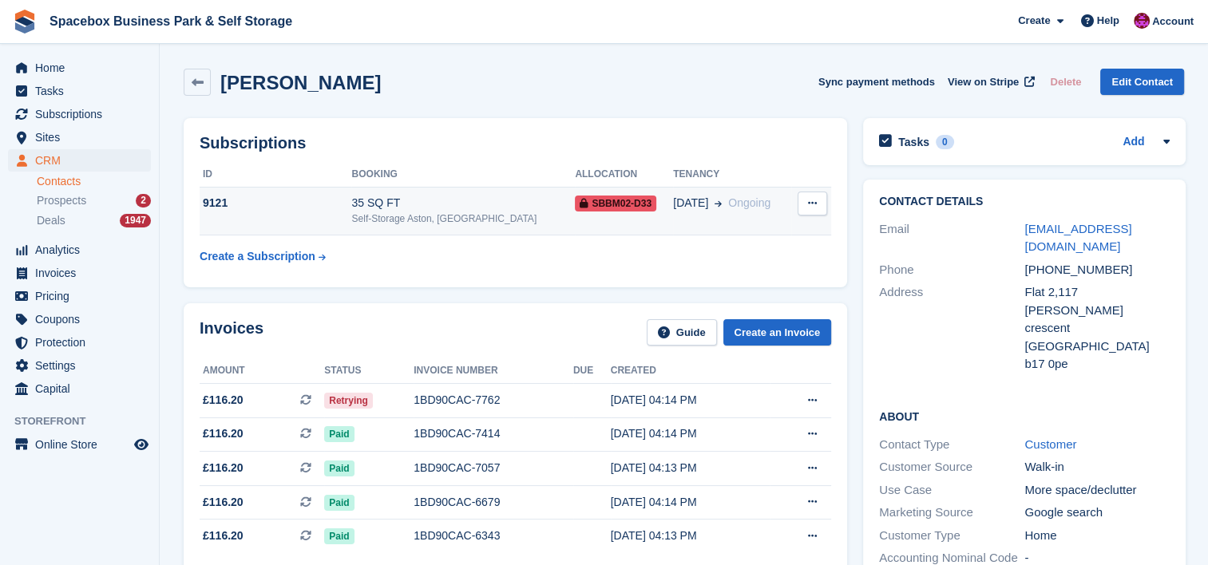
click at [346, 232] on td "9121" at bounding box center [276, 211] width 152 height 49
click at [399, 303] on div "Invoices Guide Create an Invoice Amount Status Invoice number Due Created £116.…" at bounding box center [515, 458] width 663 height 310
click at [380, 218] on div "Self-Storage Aston, [GEOGRAPHIC_DATA]" at bounding box center [463, 219] width 224 height 14
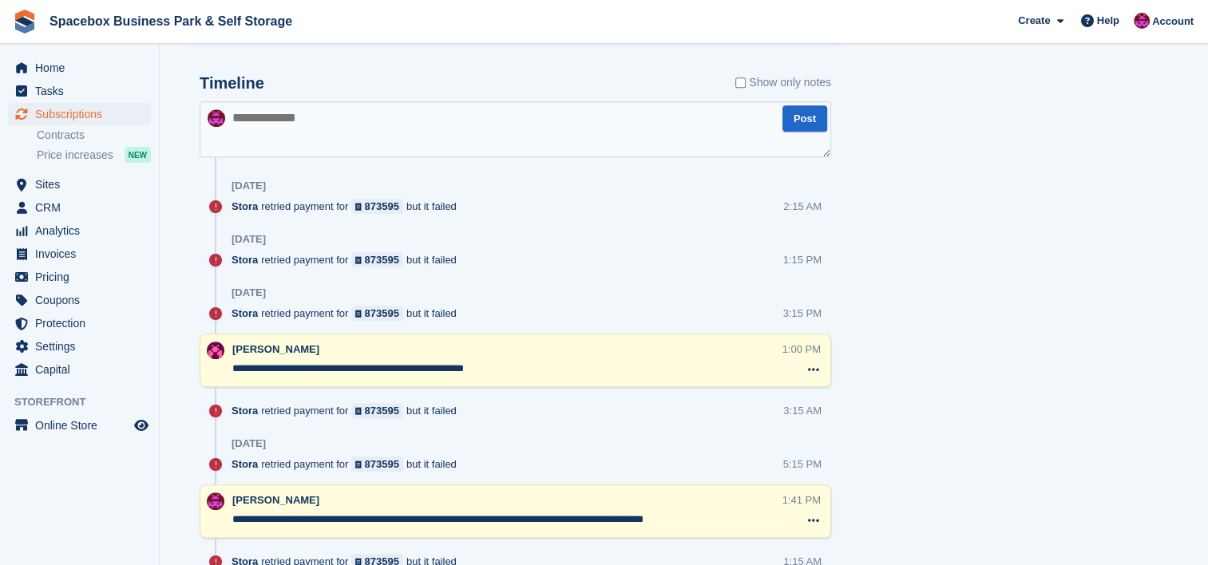
scroll to position [1086, 0]
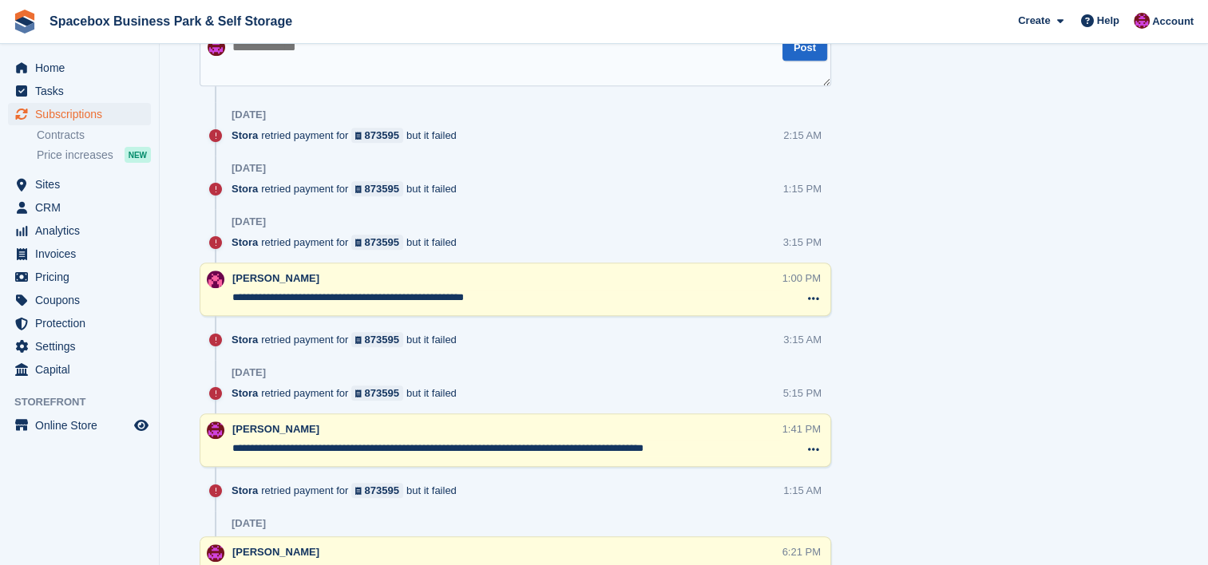
drag, startPoint x: 525, startPoint y: 299, endPoint x: 232, endPoint y: 310, distance: 293.2
click at [232, 310] on div "**********" at bounding box center [515, 289] width 631 height 53
click at [336, 74] on textarea at bounding box center [515, 58] width 631 height 56
paste textarea "**********"
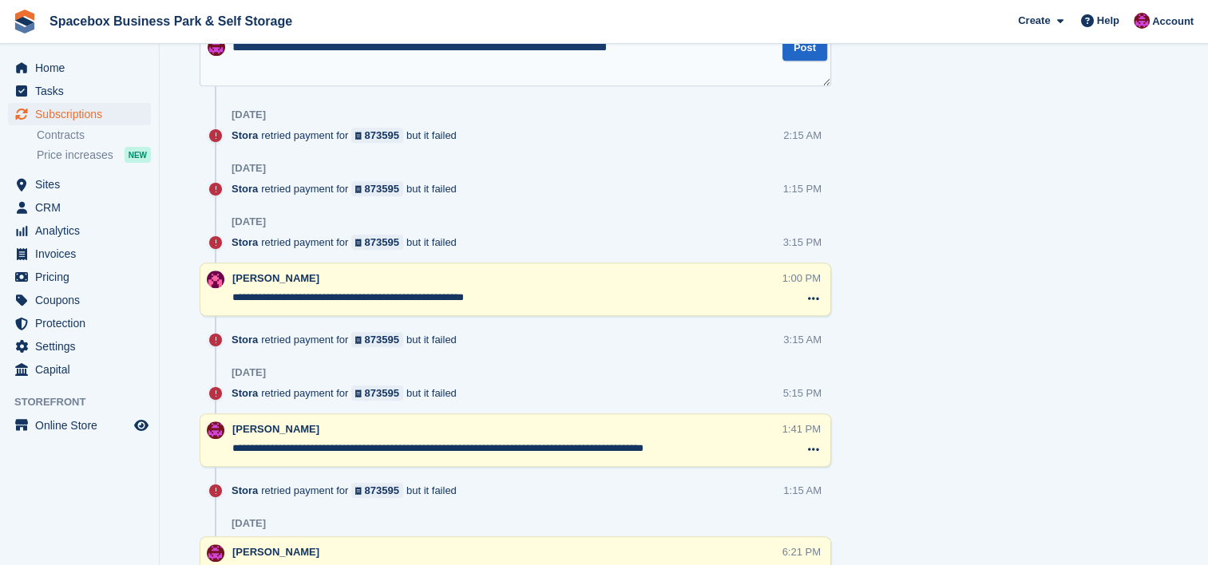
scroll to position [1079, 0]
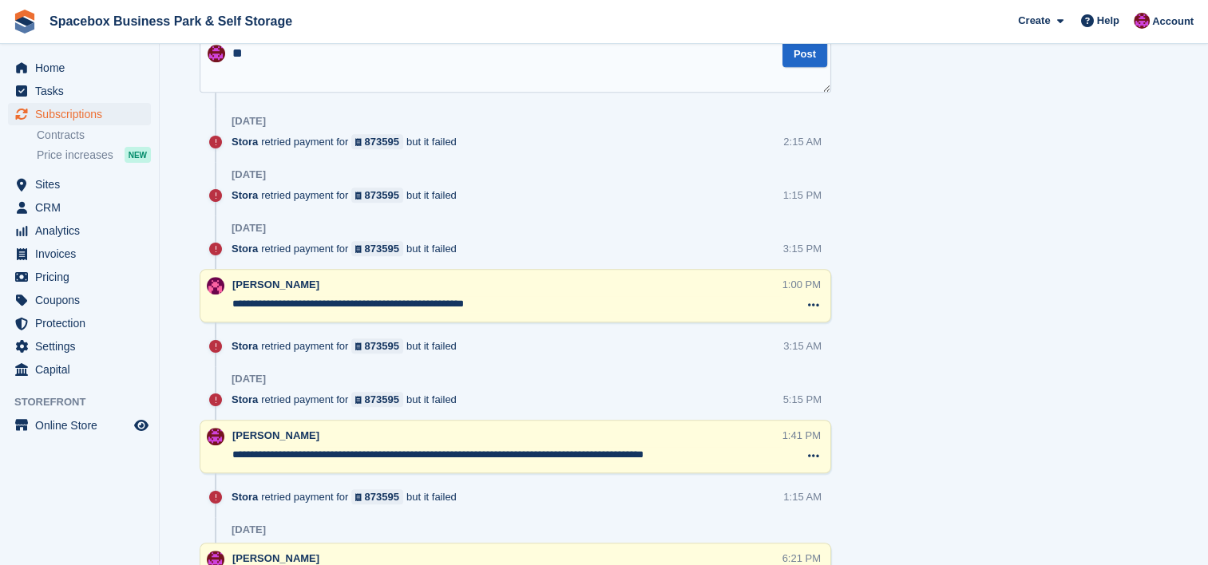
type textarea "*"
click at [516, 304] on textarea "**********" at bounding box center [507, 304] width 550 height 16
click at [533, 74] on textarea at bounding box center [515, 65] width 631 height 56
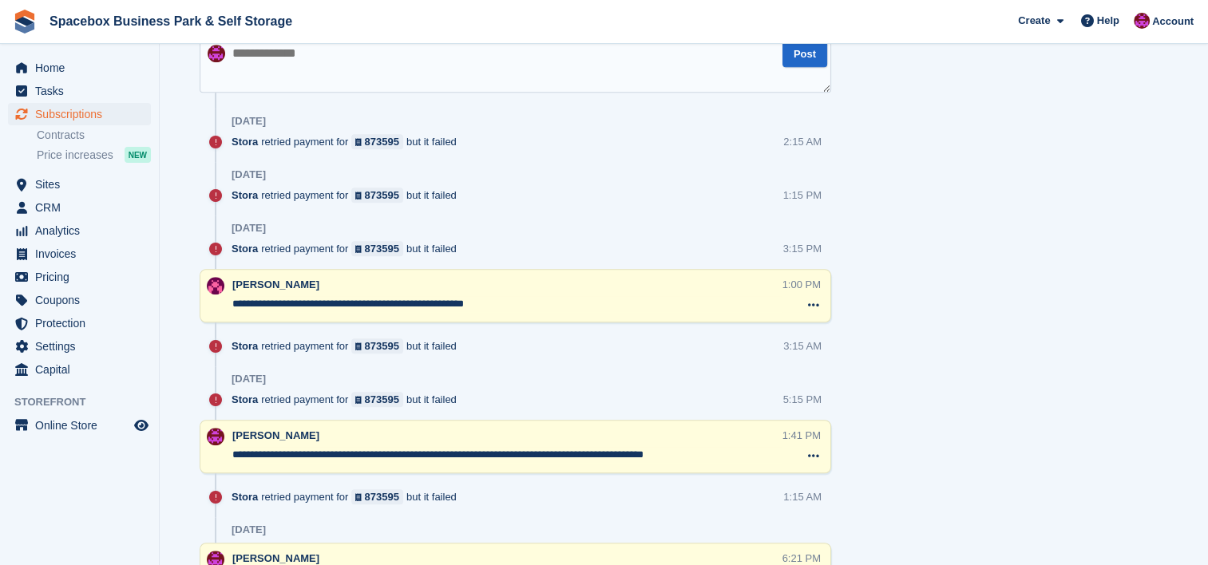
click at [533, 74] on textarea at bounding box center [515, 65] width 631 height 56
paste textarea "**********"
drag, startPoint x: 418, startPoint y: 54, endPoint x: 329, endPoint y: 73, distance: 90.5
click at [329, 73] on textarea "**********" at bounding box center [515, 65] width 631 height 56
type textarea "**********"
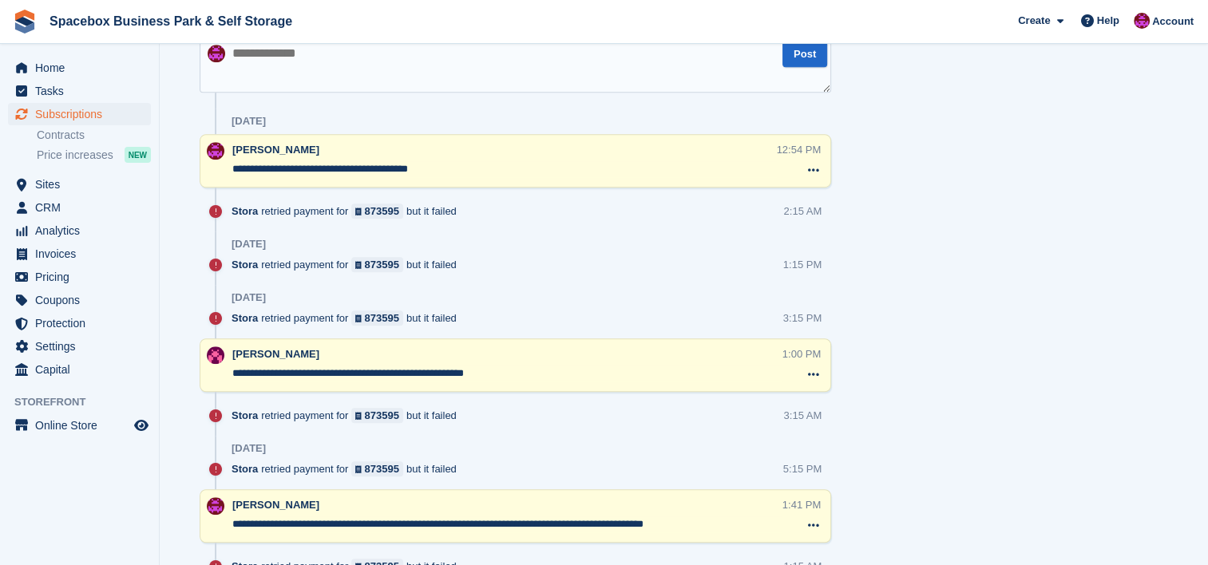
scroll to position [0, 0]
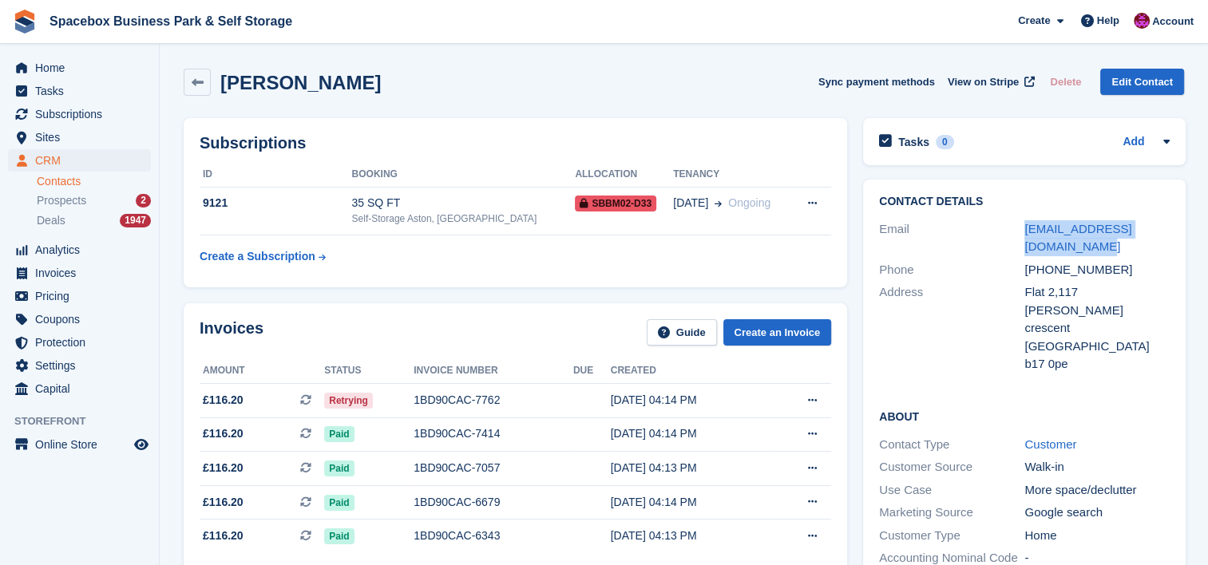
drag, startPoint x: 1053, startPoint y: 248, endPoint x: 1011, endPoint y: 230, distance: 45.4
click at [1011, 230] on div "Email greenbeautyfor2@yahoo.co.uk" at bounding box center [1024, 238] width 291 height 41
copy div "greenbeautyfor2@yahoo.co.uk"
click at [75, 505] on aside "Home Tasks Subscriptions Subscriptions Subscriptions Contracts Price increases …" at bounding box center [79, 286] width 159 height 485
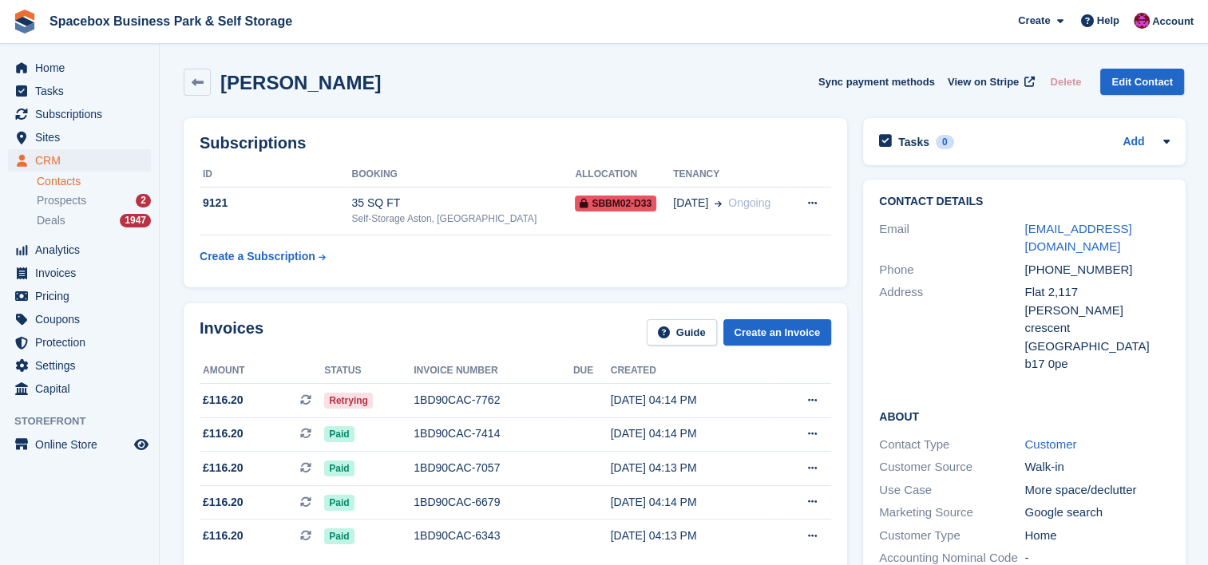
click at [437, 180] on th "Booking" at bounding box center [463, 175] width 224 height 26
click at [472, 251] on table "ID Booking Allocation Tenancy 9121 35 SQ FT Self-Storage Aston, Birmingham SBBM…" at bounding box center [515, 217] width 631 height 110
click at [444, 214] on div "Self-Storage Aston, [GEOGRAPHIC_DATA]" at bounding box center [463, 219] width 224 height 14
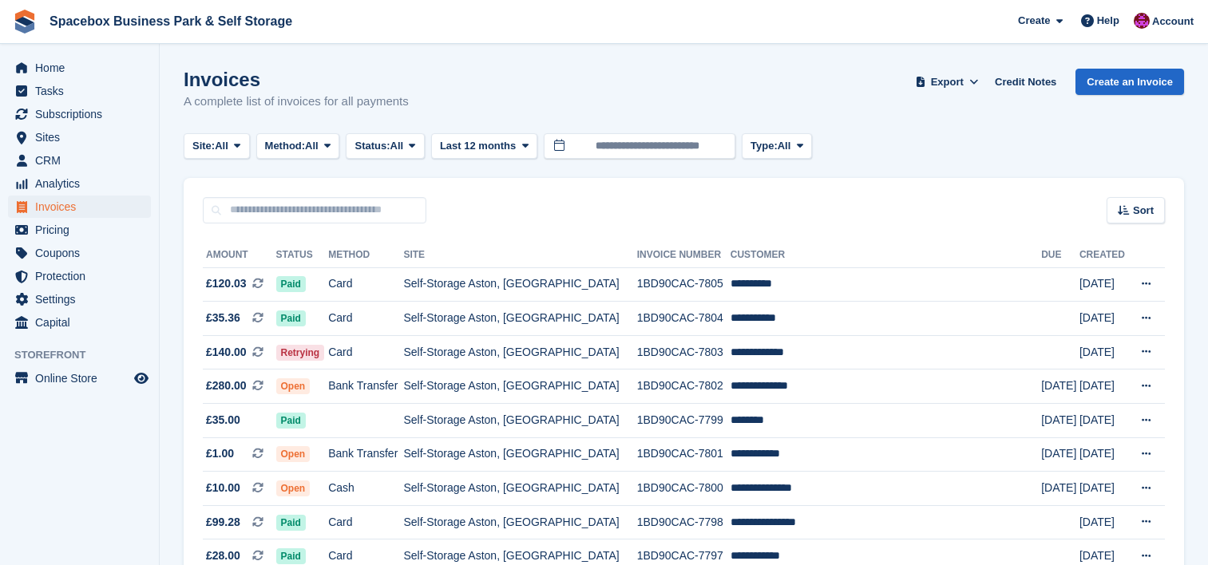
scroll to position [1427, 0]
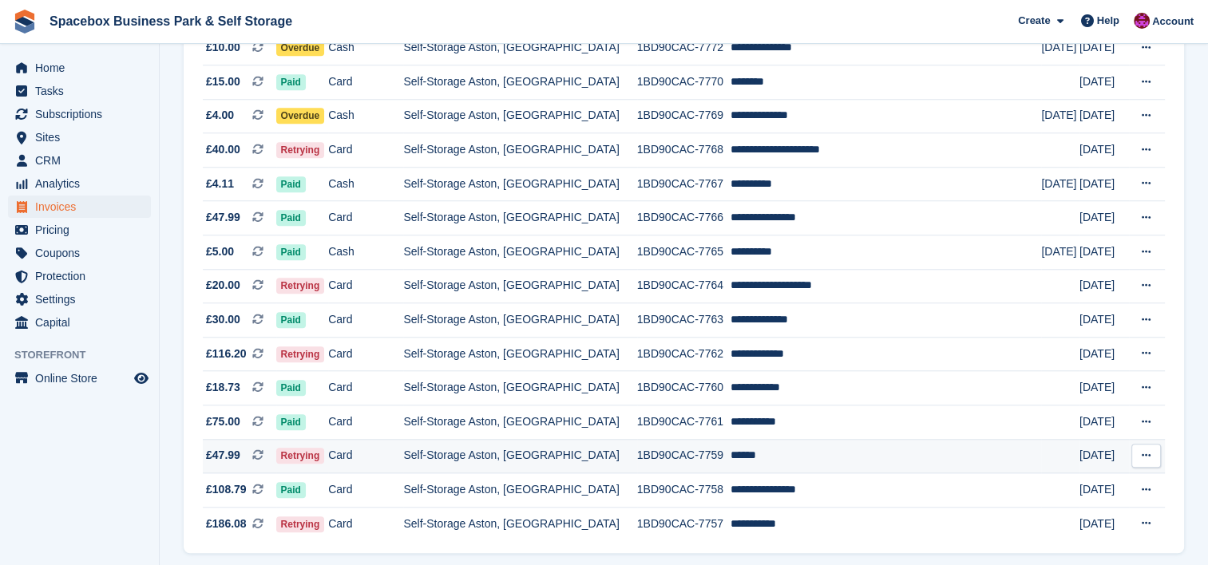
click at [371, 465] on td "Card" at bounding box center [365, 456] width 75 height 34
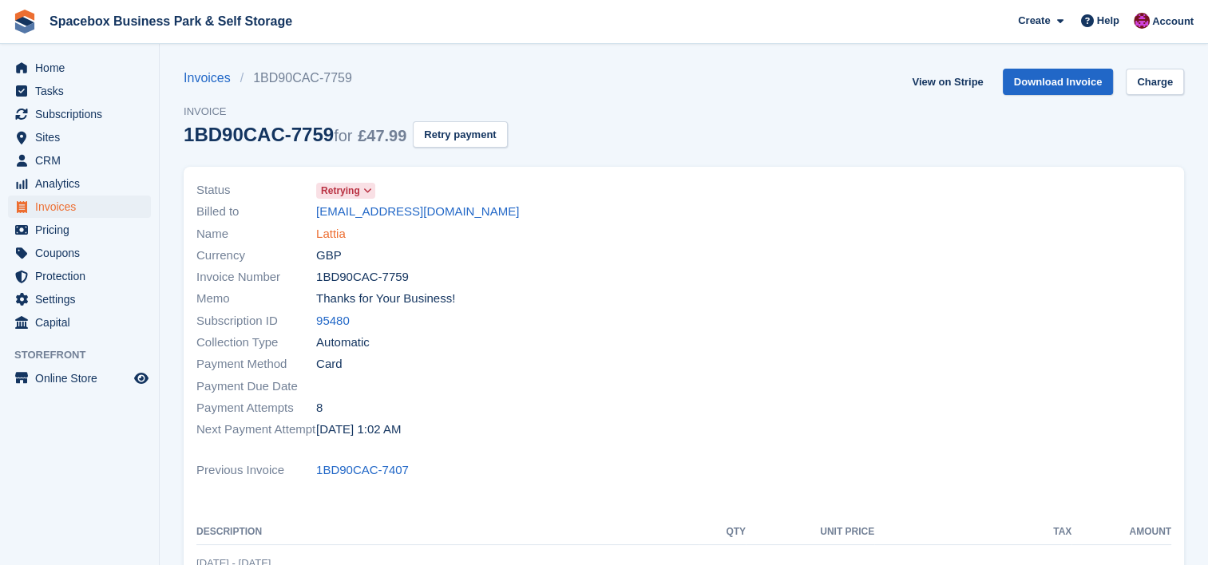
click at [338, 235] on link "Lattia" at bounding box center [331, 234] width 30 height 18
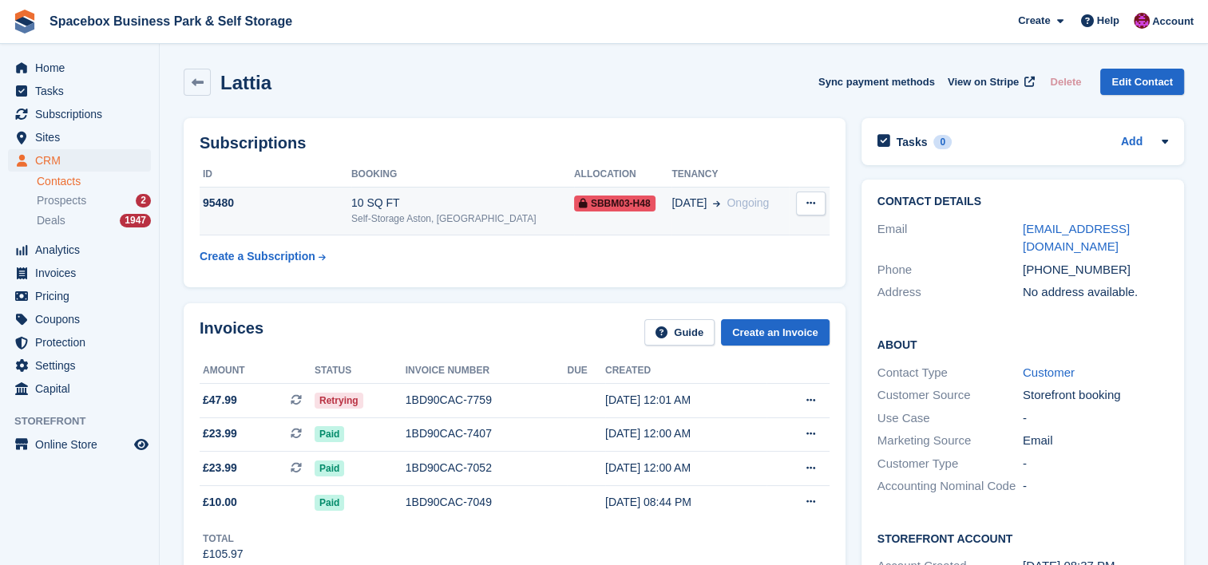
click at [447, 222] on div "Self-Storage Aston, [GEOGRAPHIC_DATA]" at bounding box center [462, 219] width 223 height 14
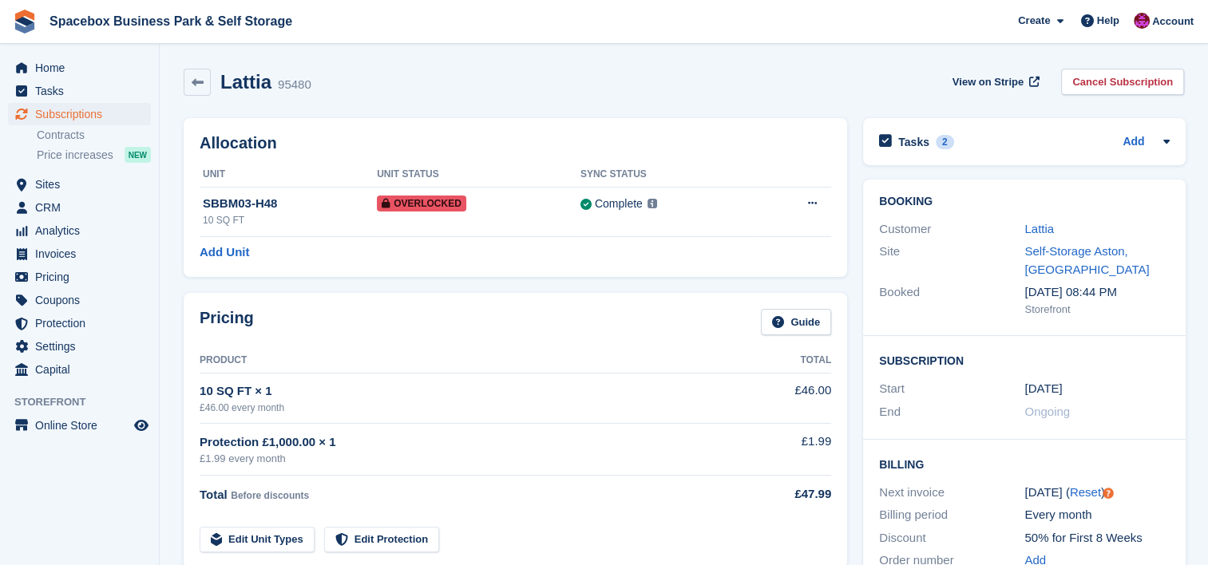
click at [1175, 141] on div "Tasks 2 Add check if we got the payment hence overlock if not received [DATE]" at bounding box center [1024, 141] width 323 height 47
click at [1161, 140] on icon at bounding box center [1166, 141] width 13 height 13
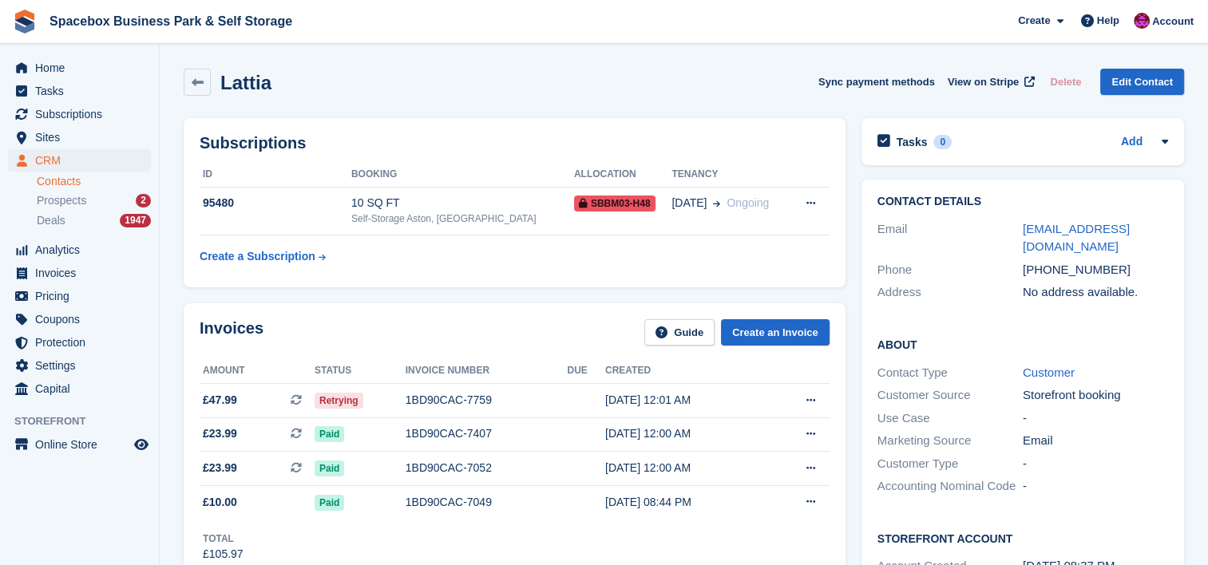
click at [426, 298] on div "Invoices Guide Create an Invoice Amount Status Invoice number Due Created £47.9…" at bounding box center [515, 440] width 678 height 291
click at [482, 298] on div "Invoices Guide Create an Invoice Amount Status Invoice number Due Created £47.9…" at bounding box center [515, 440] width 678 height 291
click at [461, 212] on div "Self-Storage Aston, [GEOGRAPHIC_DATA]" at bounding box center [462, 219] width 223 height 14
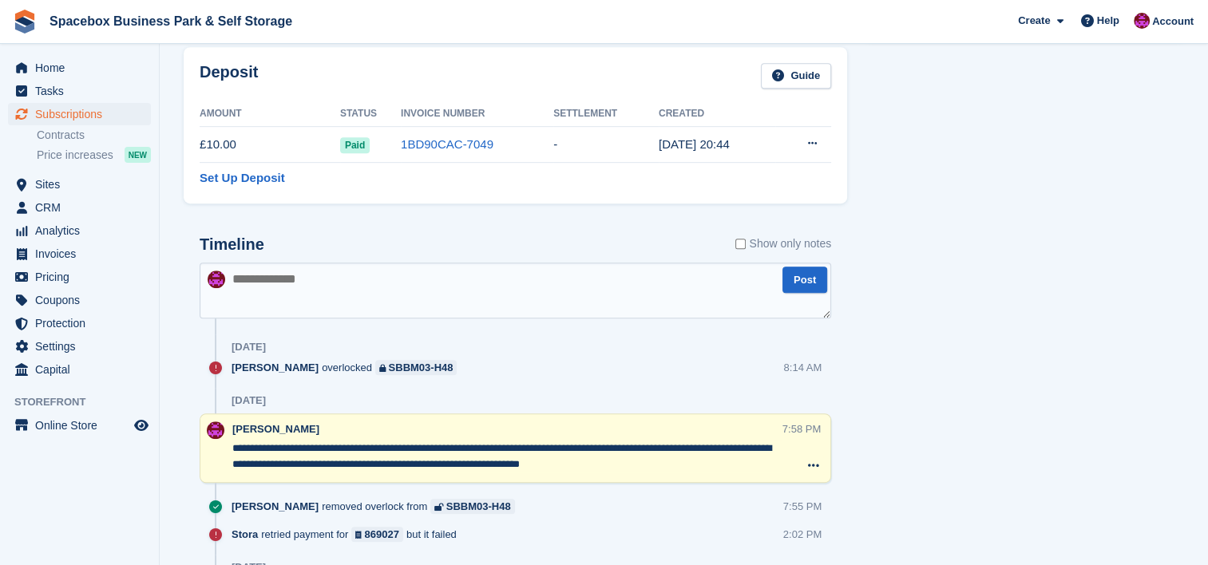
scroll to position [830, 0]
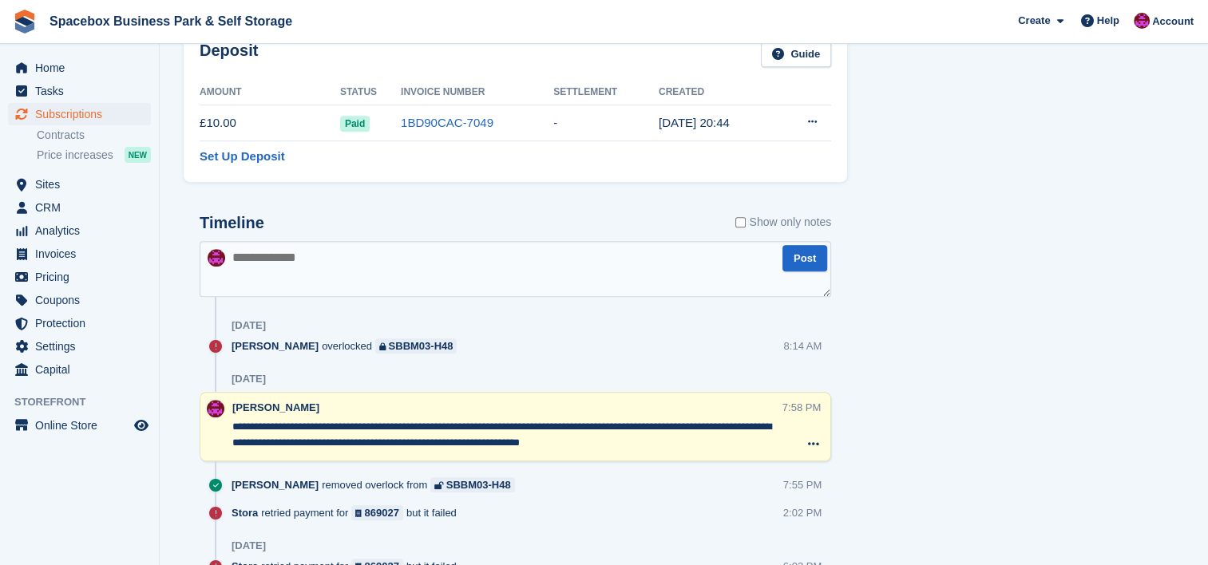
click at [431, 281] on textarea at bounding box center [515, 269] width 631 height 56
type textarea "*"
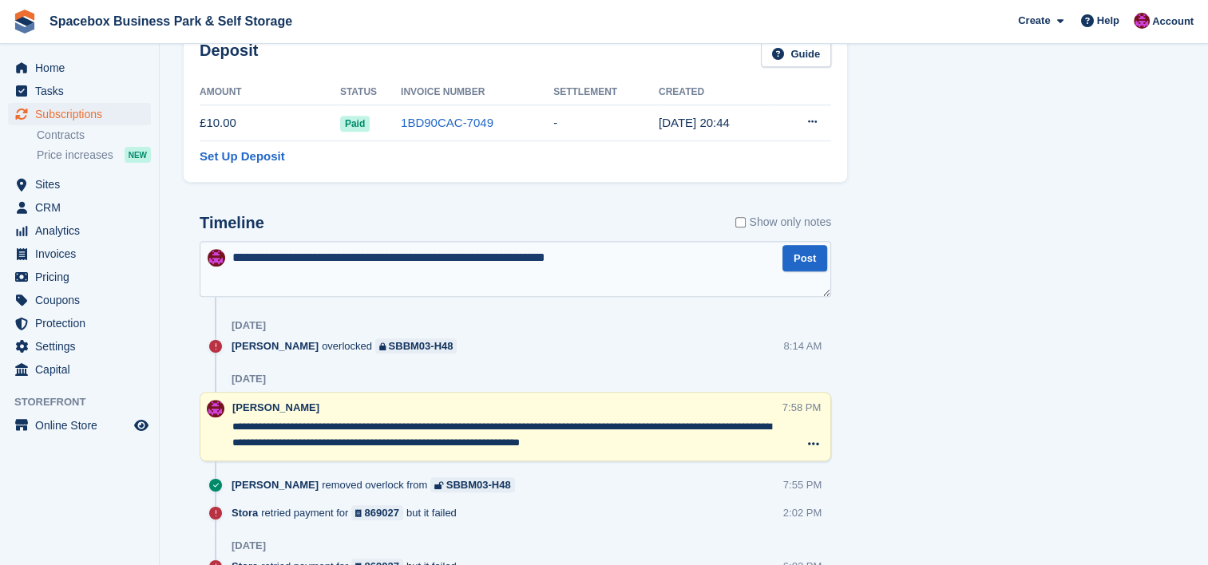
click at [301, 255] on textarea "**********" at bounding box center [515, 269] width 631 height 56
click at [279, 283] on textarea "**********" at bounding box center [515, 269] width 631 height 56
type textarea "**********"
click at [795, 263] on button "Post" at bounding box center [804, 258] width 45 height 26
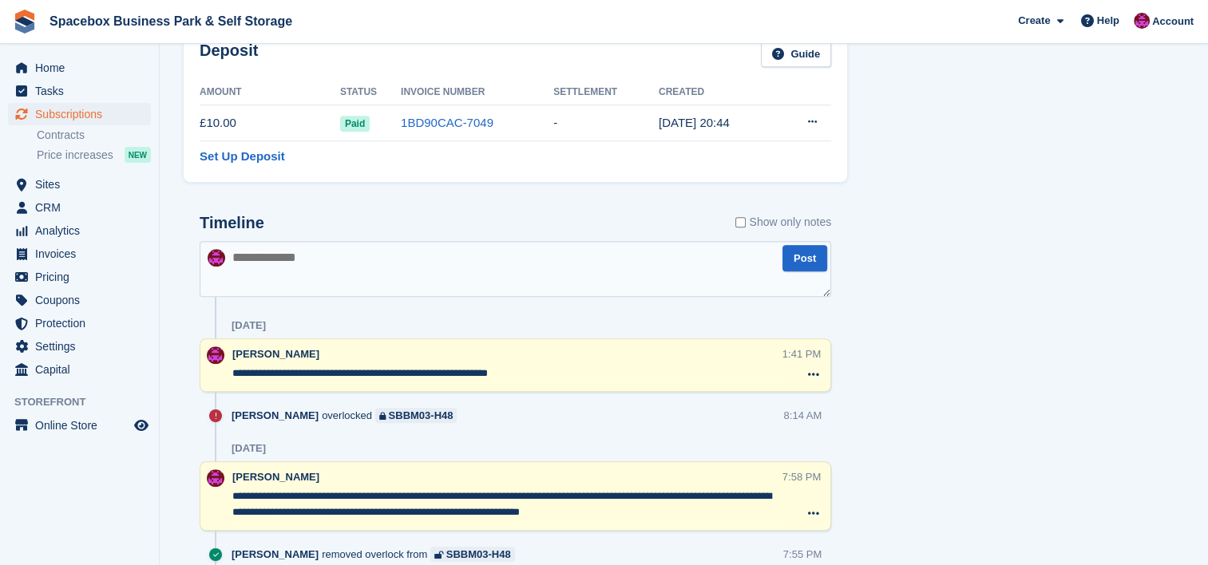
scroll to position [0, 0]
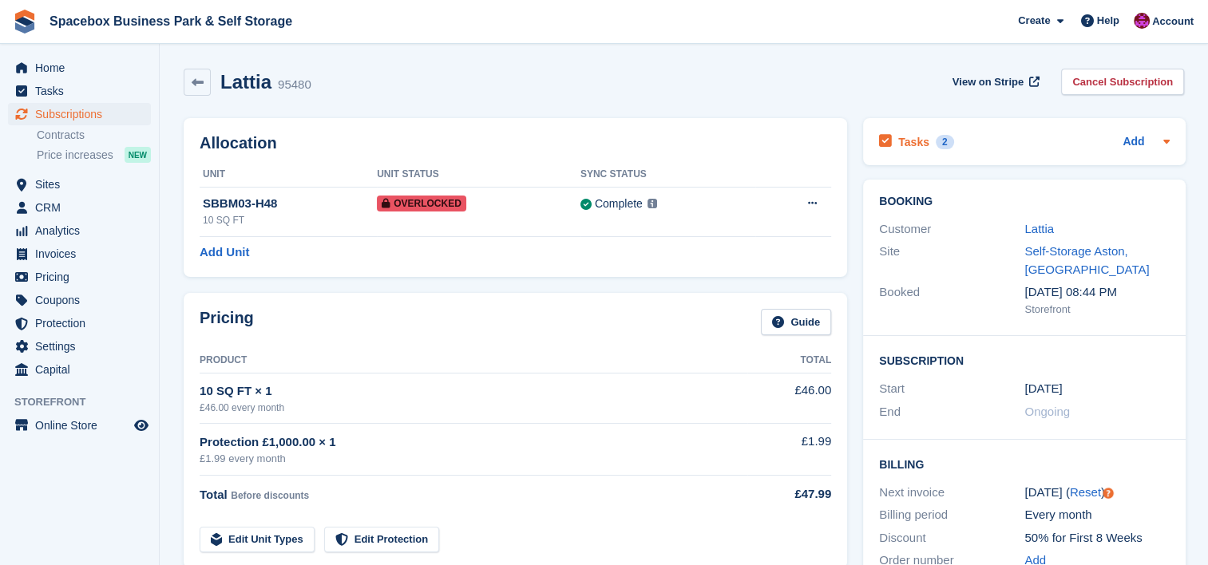
drag, startPoint x: 1169, startPoint y: 128, endPoint x: 1162, endPoint y: 144, distance: 17.2
click at [1162, 144] on div "Tasks 2 Add check if we got the payment hence overlock if not received [DATE]" at bounding box center [1024, 141] width 323 height 47
click at [1162, 144] on icon at bounding box center [1166, 141] width 13 height 13
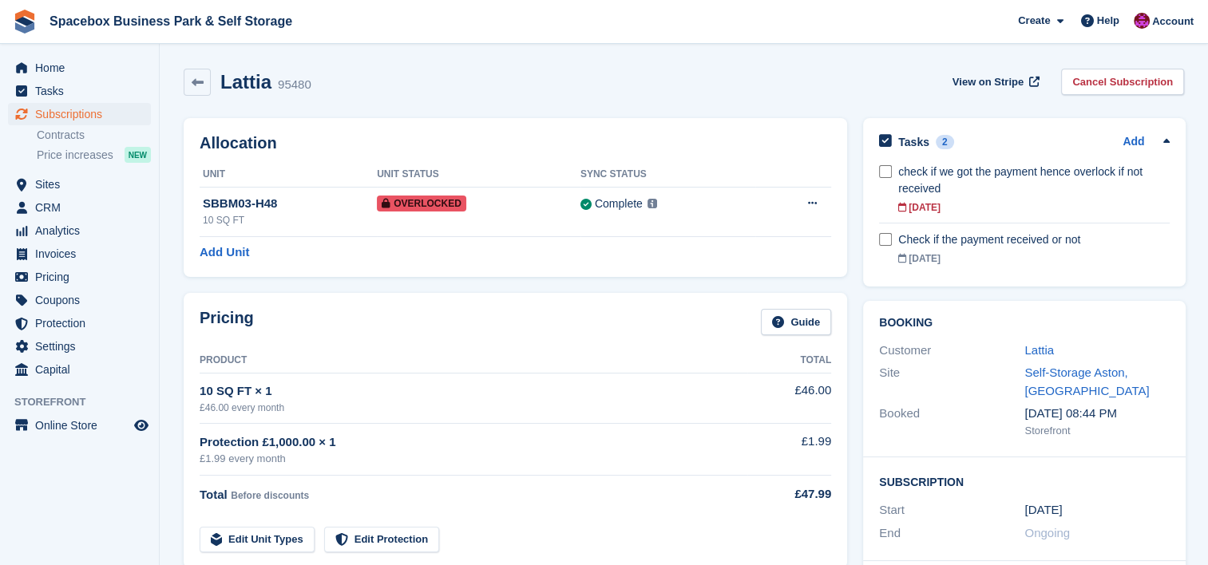
click at [802, 94] on div "Lattia 95480 View on Stripe Cancel Subscription" at bounding box center [684, 82] width 1000 height 27
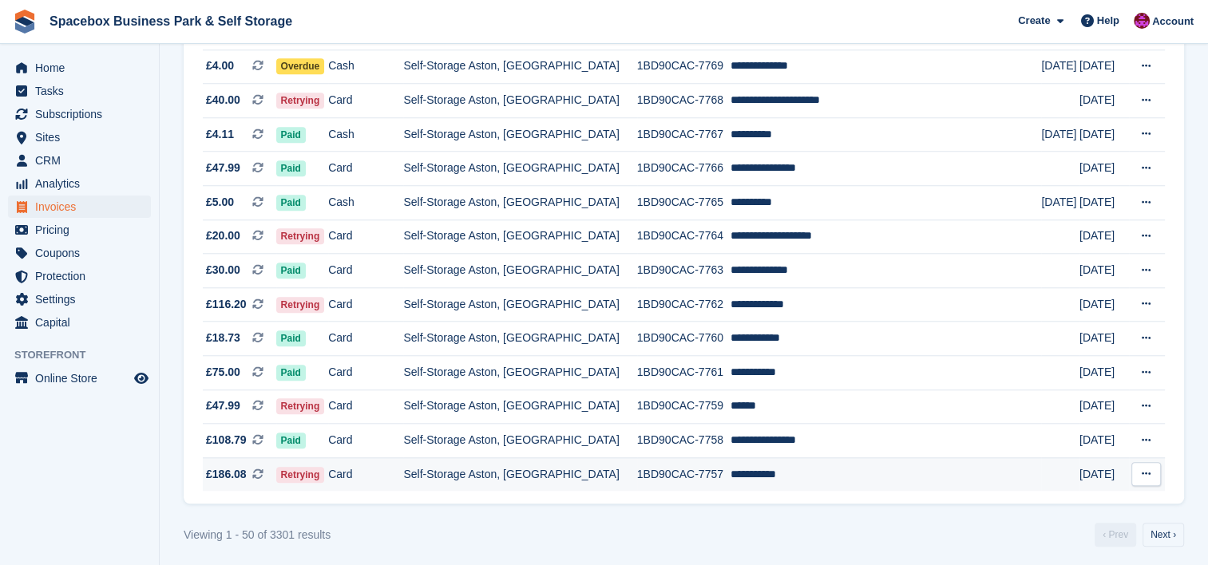
scroll to position [1490, 0]
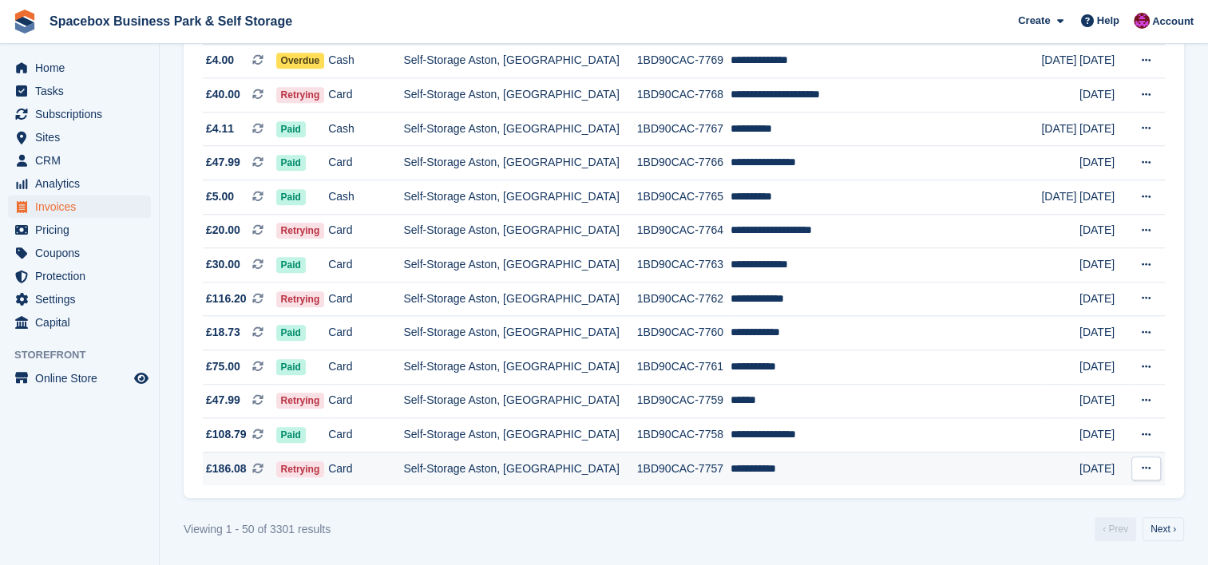
click at [597, 473] on td "Self-Storage Aston, [GEOGRAPHIC_DATA]" at bounding box center [519, 469] width 233 height 34
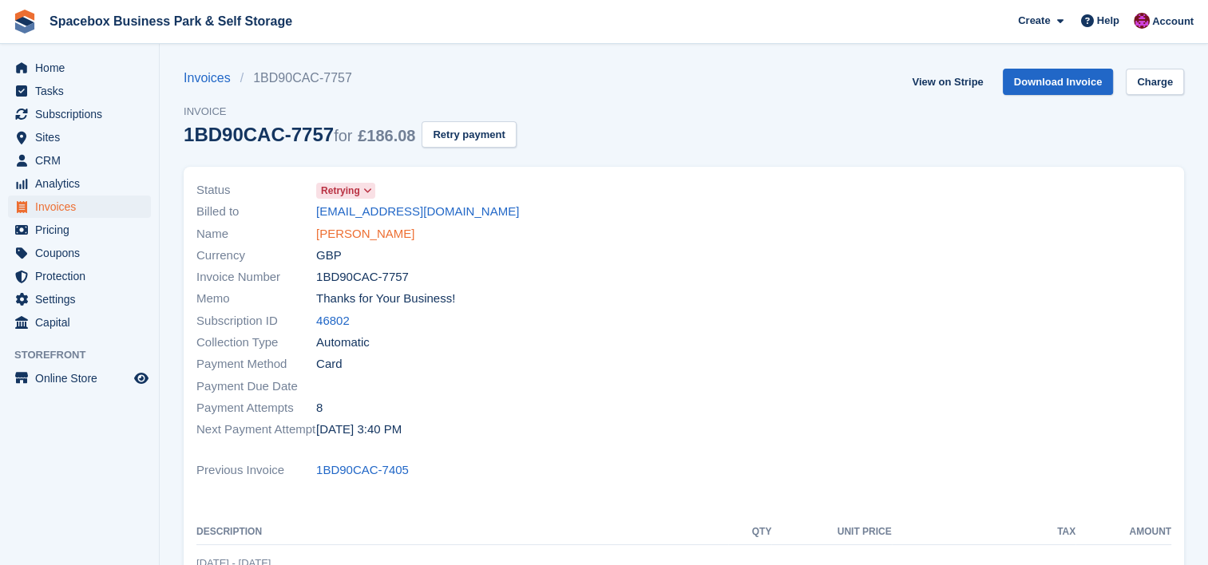
click at [366, 236] on link "[PERSON_NAME]" at bounding box center [365, 234] width 98 height 18
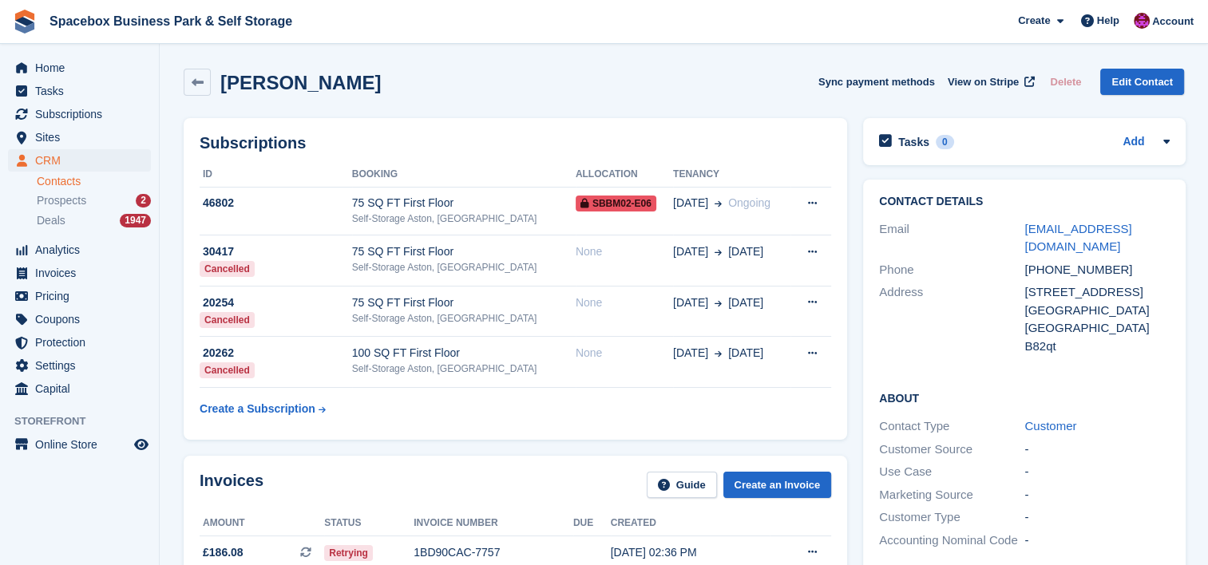
click at [408, 213] on div "Self-Storage Aston, [GEOGRAPHIC_DATA]" at bounding box center [464, 219] width 224 height 14
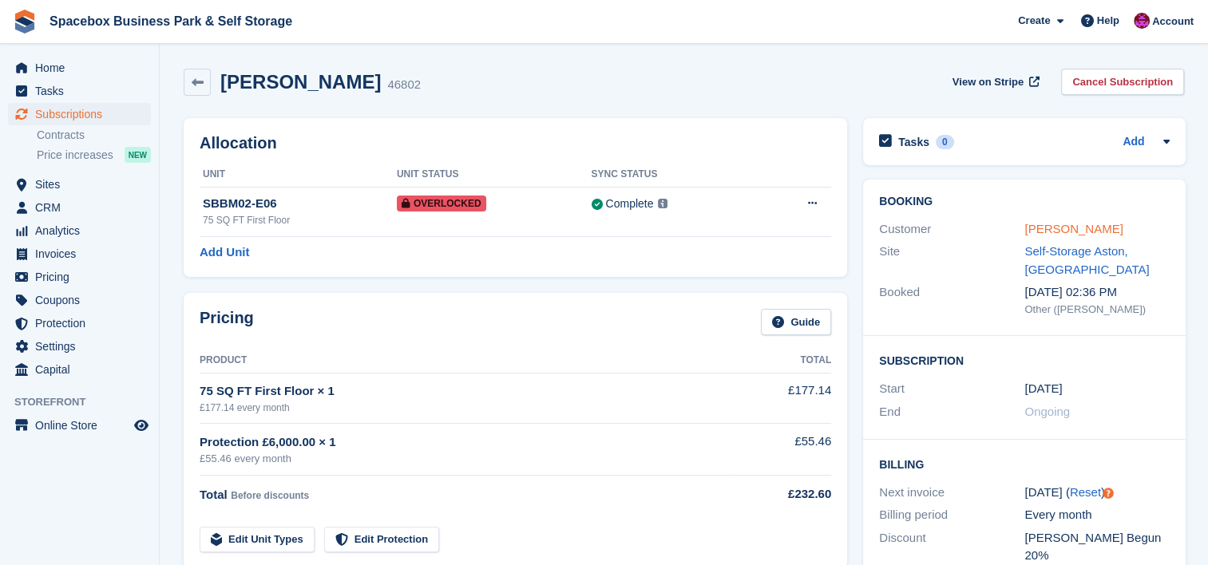
click at [1090, 224] on link "[PERSON_NAME]" at bounding box center [1073, 229] width 98 height 14
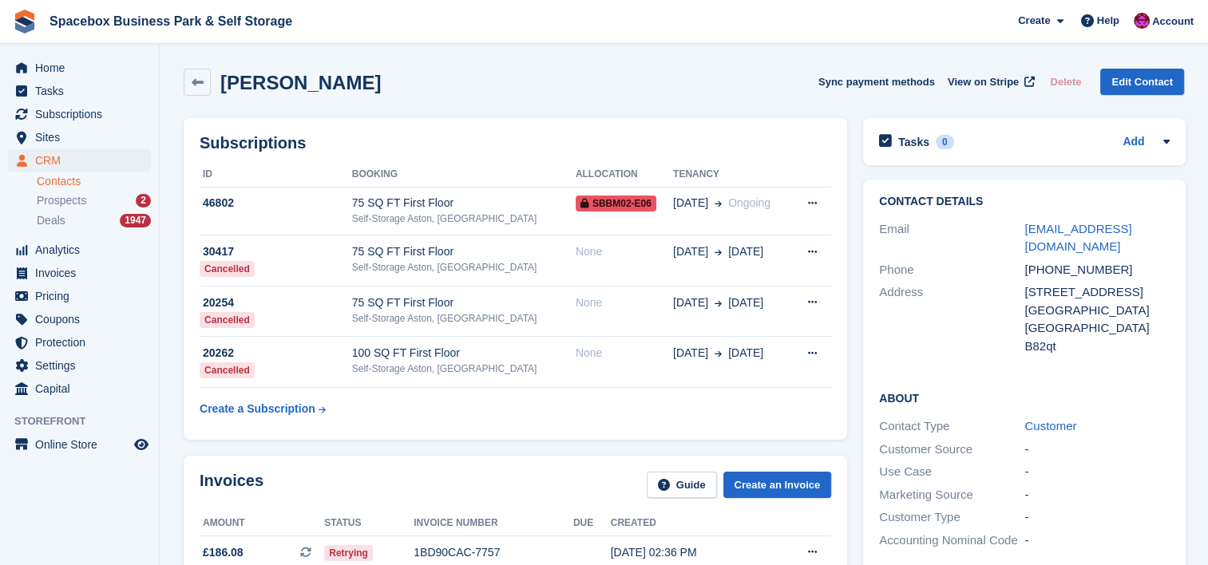
click at [380, 90] on div "Najma Begum Sync payment methods View on Stripe Delete Edit Contact" at bounding box center [684, 82] width 1000 height 27
click at [459, 200] on div "75 SQ FT First Floor" at bounding box center [464, 203] width 224 height 17
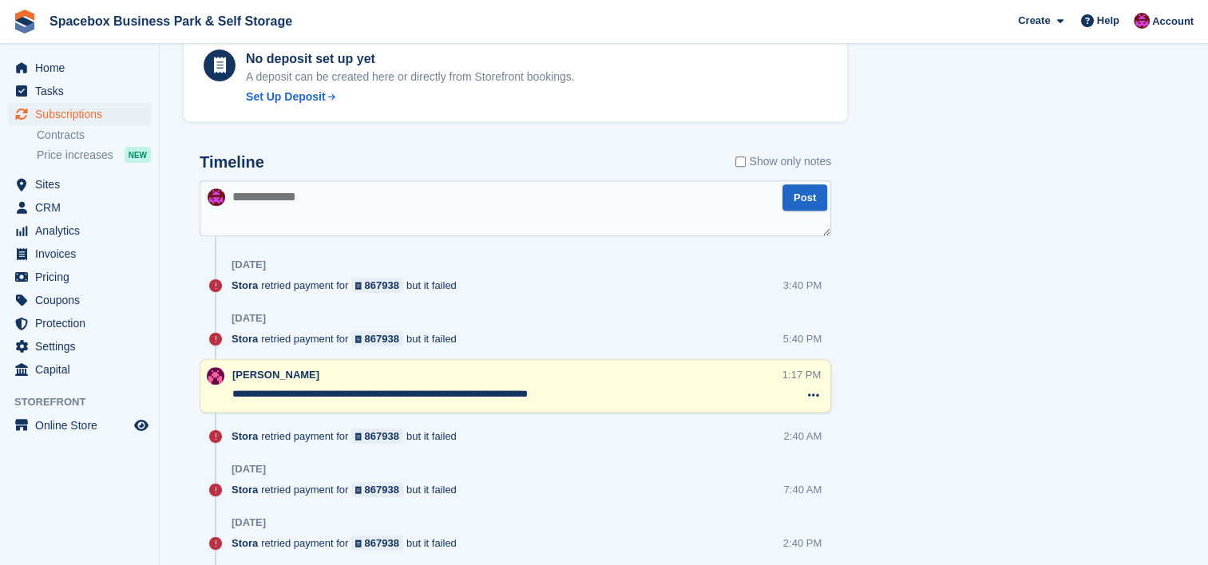
scroll to position [936, 0]
drag, startPoint x: 0, startPoint y: 0, endPoint x: 459, endPoint y: 200, distance: 500.6
click at [459, 200] on textarea at bounding box center [515, 208] width 631 height 56
type textarea "**********"
click at [791, 195] on button "Post" at bounding box center [804, 197] width 45 height 26
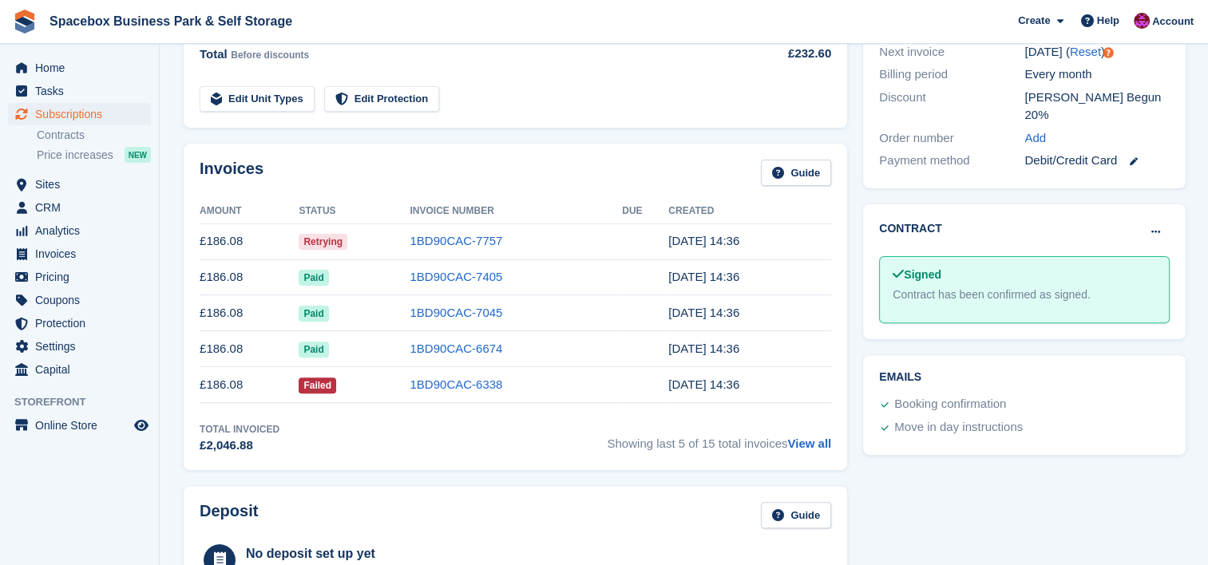
scroll to position [0, 0]
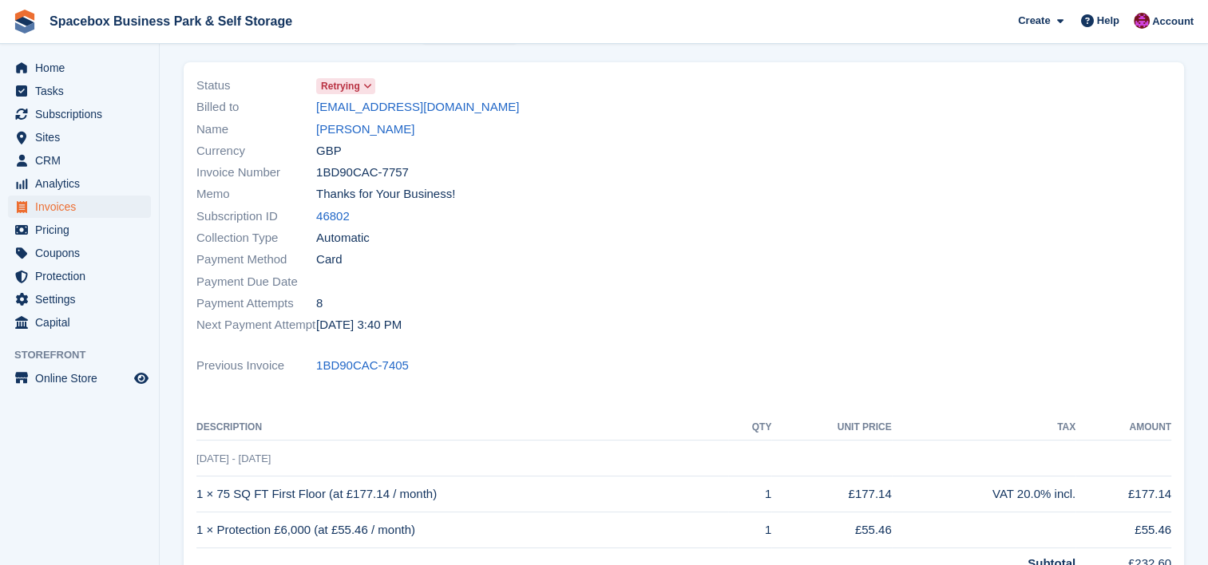
scroll to position [441, 0]
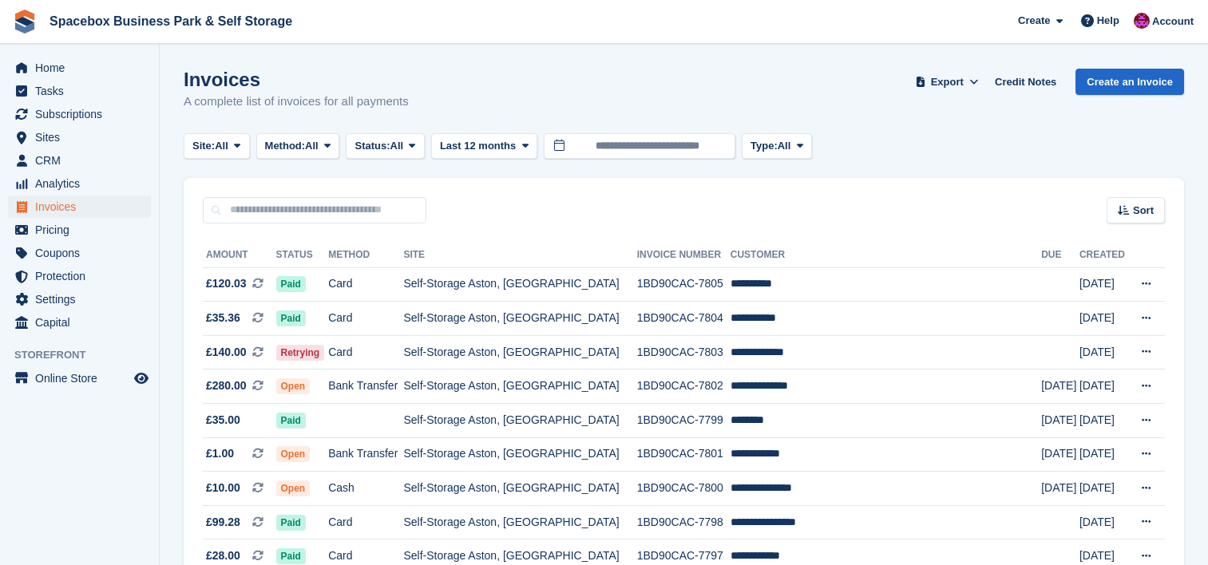
scroll to position [1490, 0]
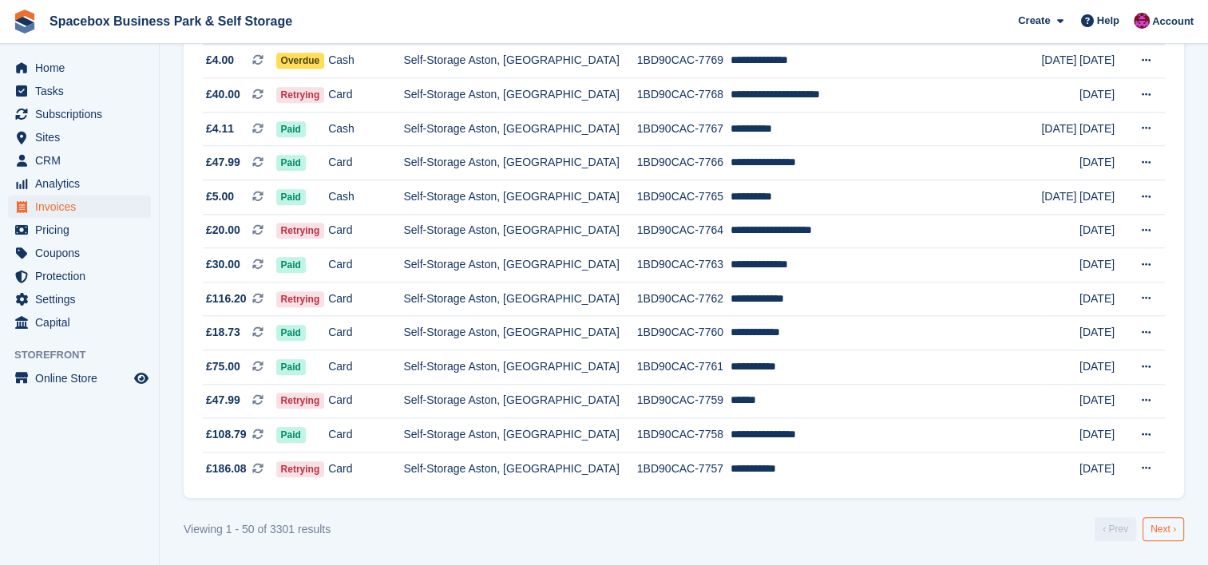
click at [1159, 529] on link "Next ›" at bounding box center [1163, 529] width 42 height 24
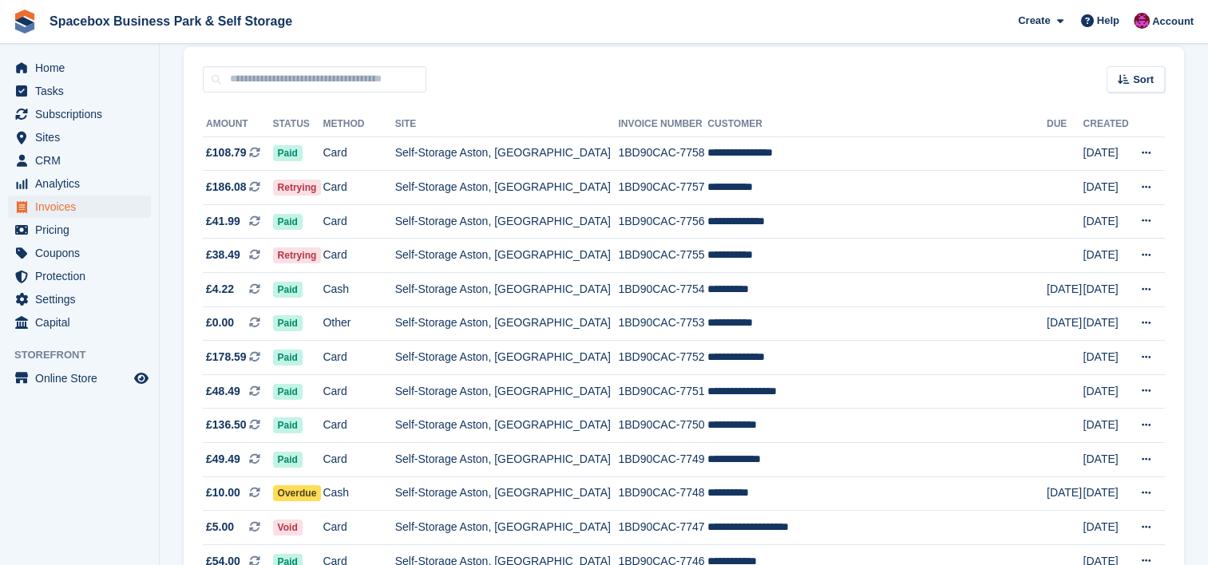
scroll to position [128, 0]
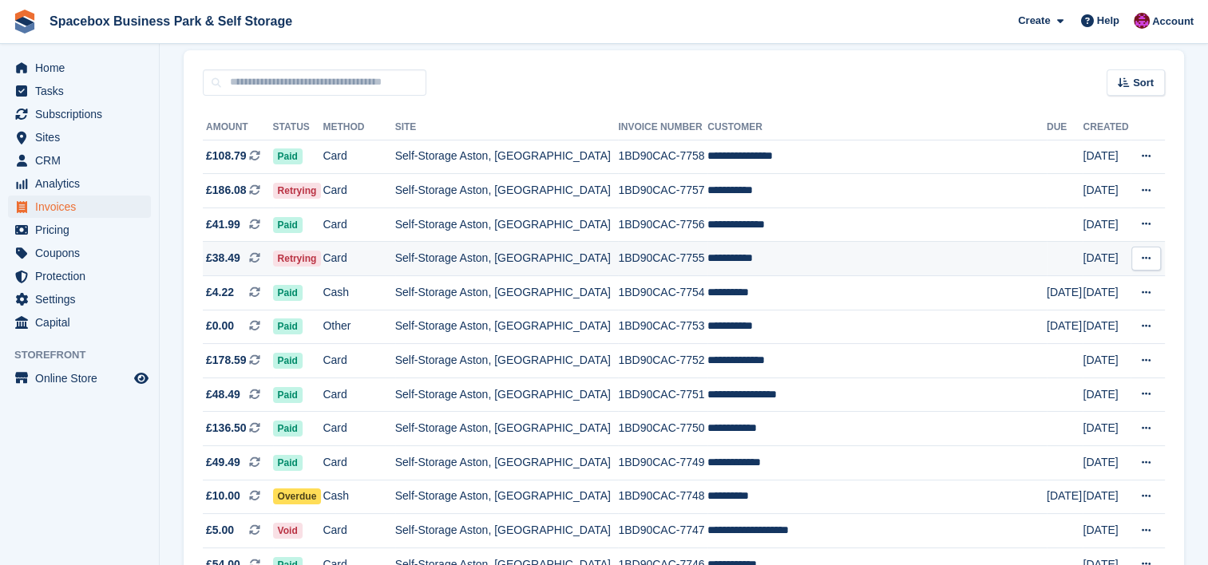
click at [870, 255] on td "**********" at bounding box center [876, 259] width 339 height 34
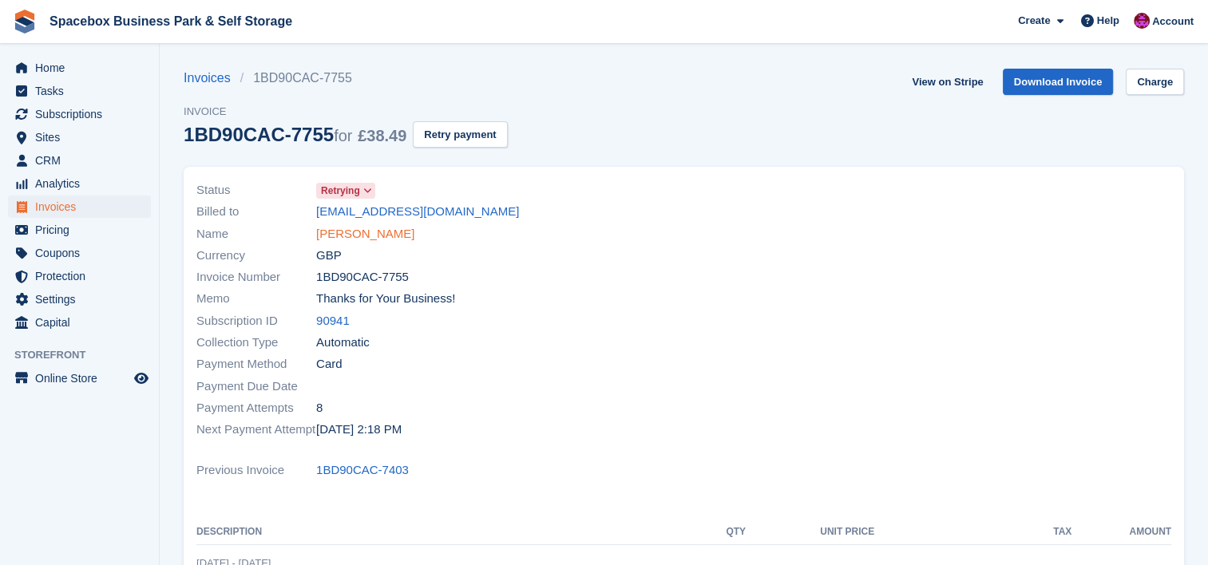
click at [321, 237] on link "[PERSON_NAME]" at bounding box center [365, 234] width 98 height 18
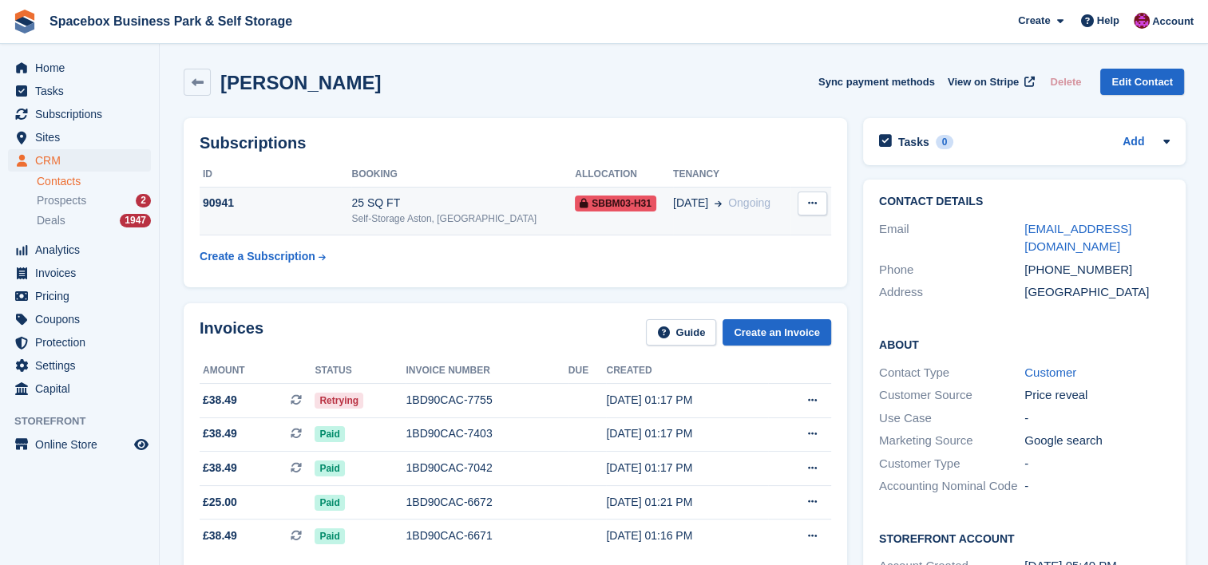
click at [682, 232] on td "[DATE] Ongoing" at bounding box center [731, 211] width 117 height 49
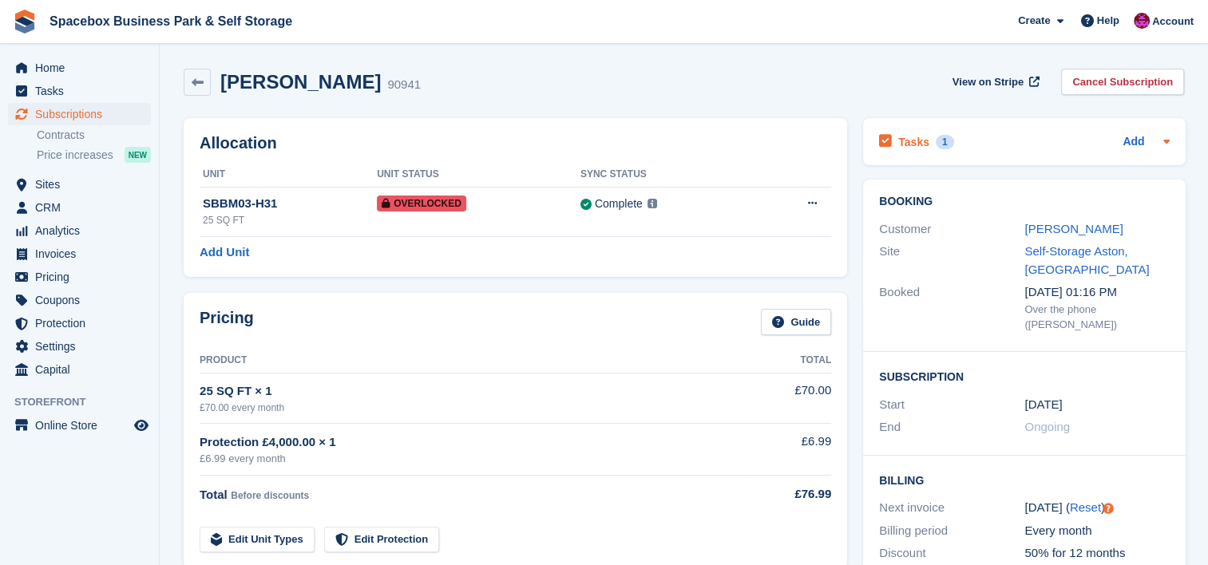
click at [1162, 133] on div at bounding box center [1163, 142] width 13 height 19
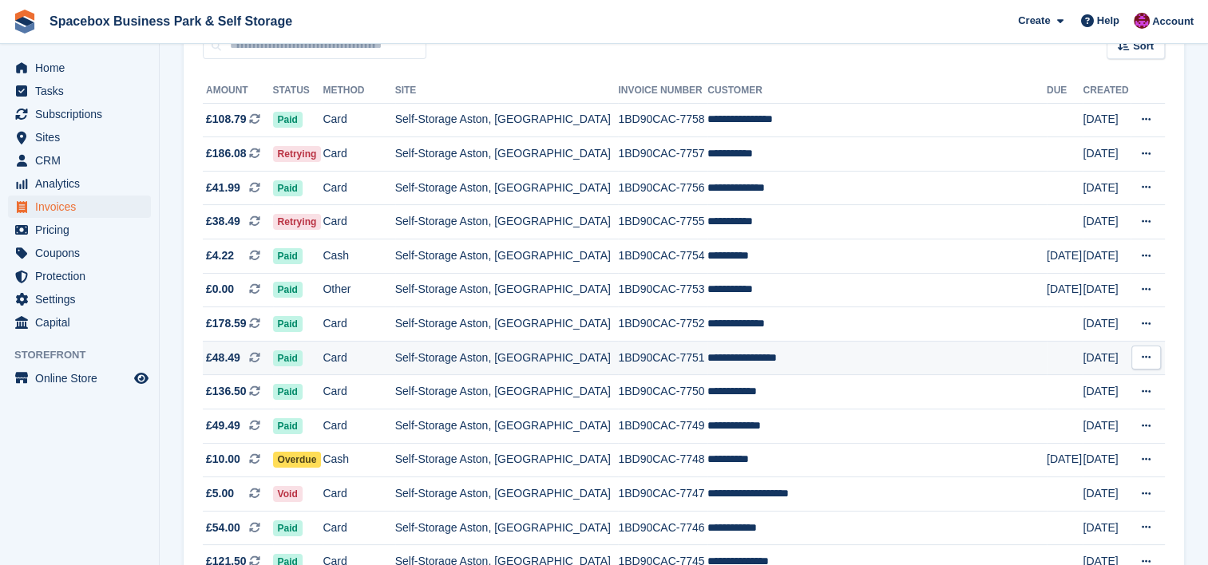
scroll to position [276, 0]
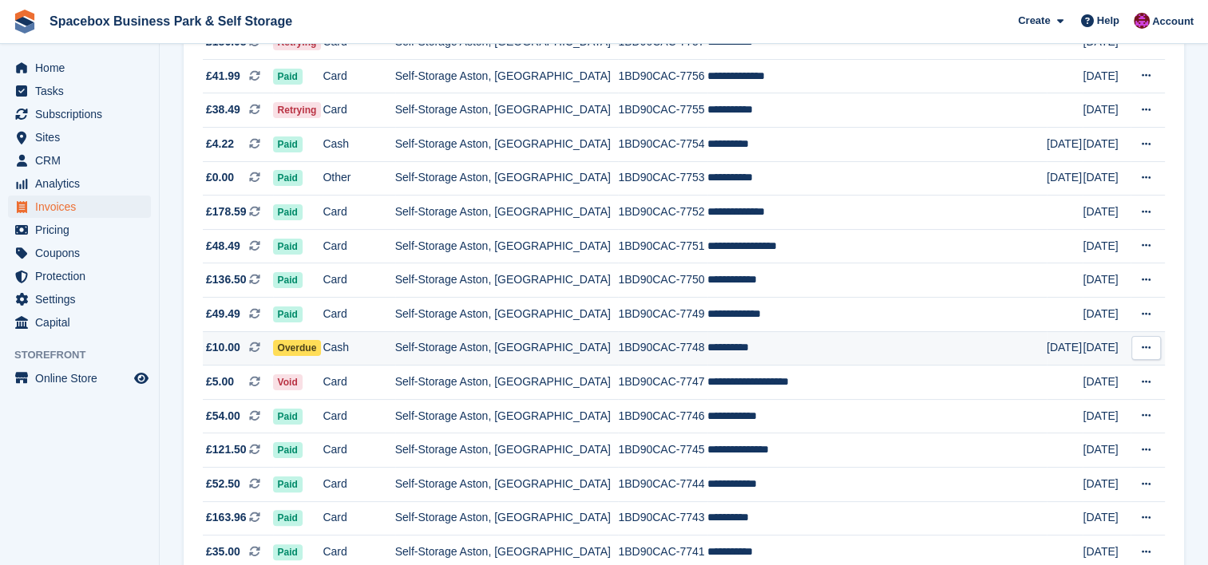
click at [558, 364] on td "Self-Storage Aston, [GEOGRAPHIC_DATA]" at bounding box center [507, 348] width 224 height 34
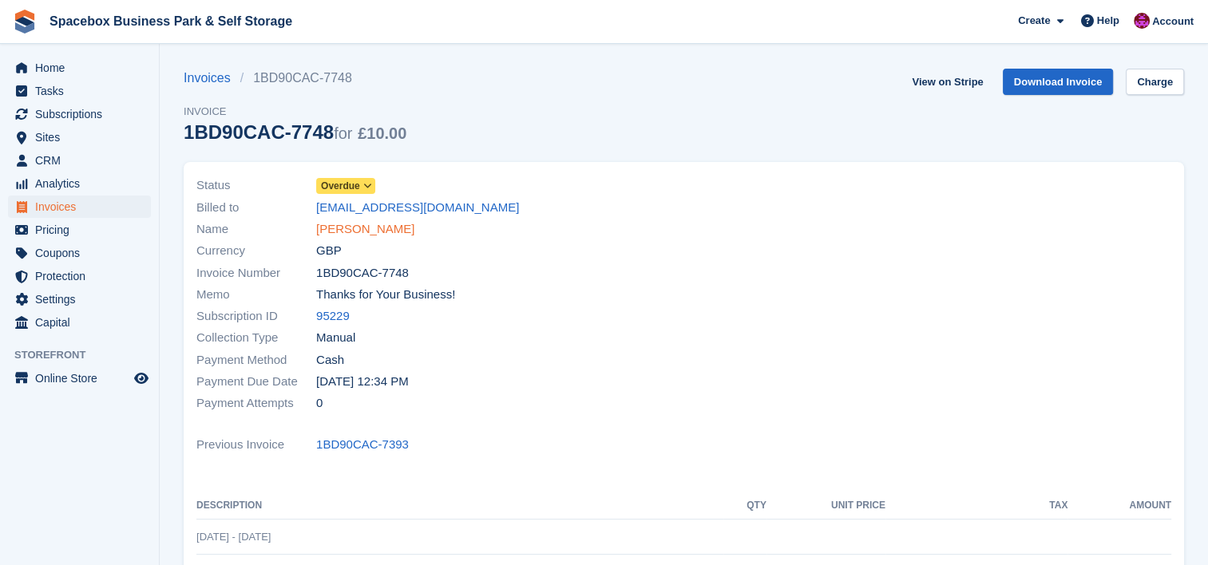
click at [366, 220] on link "ARDIT BUZI" at bounding box center [365, 229] width 98 height 18
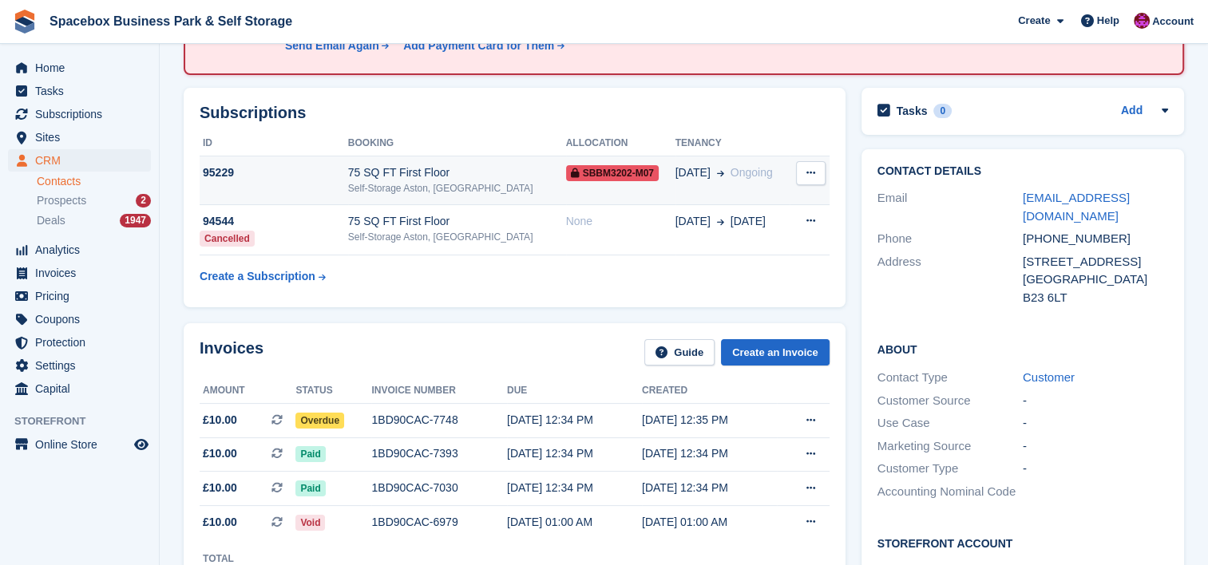
scroll to position [170, 0]
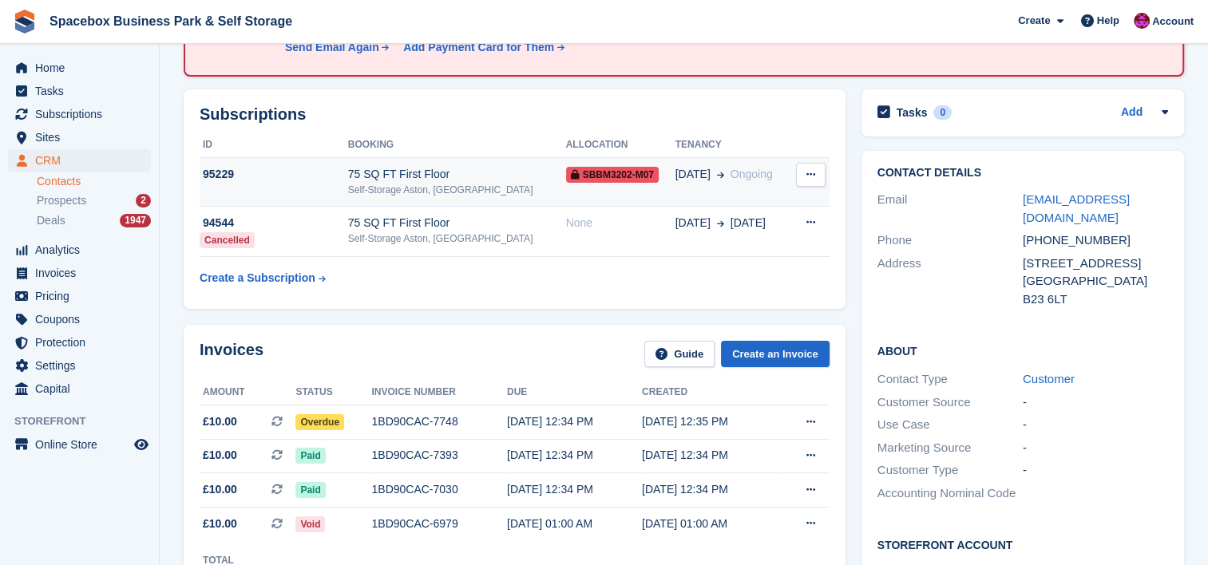
click at [464, 166] on div "75 SQ FT First Floor" at bounding box center [457, 174] width 218 height 17
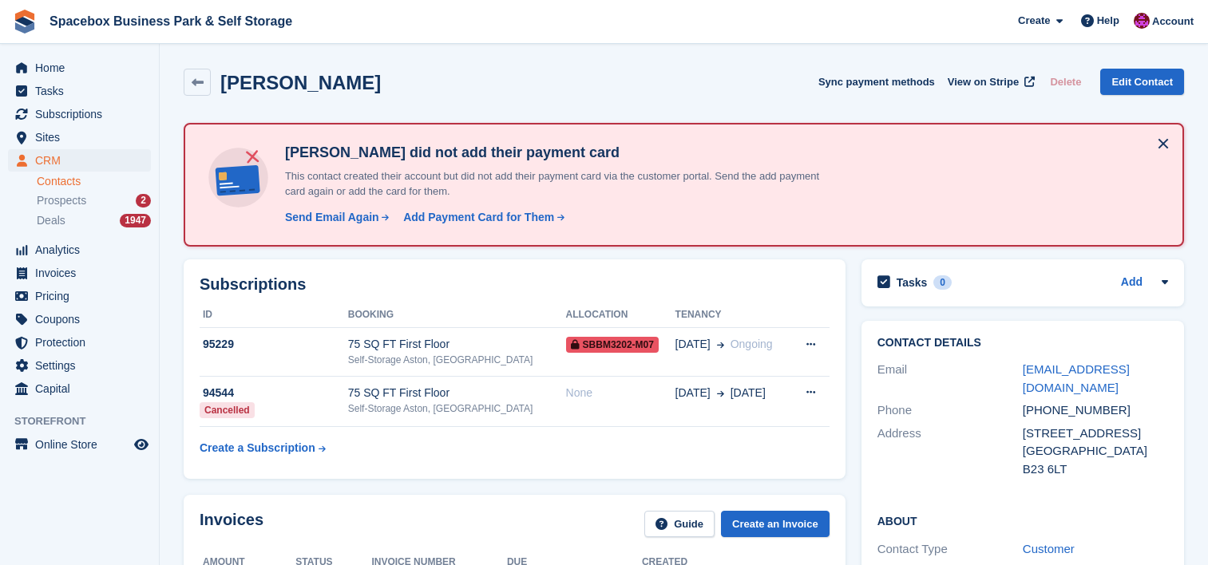
scroll to position [170, 0]
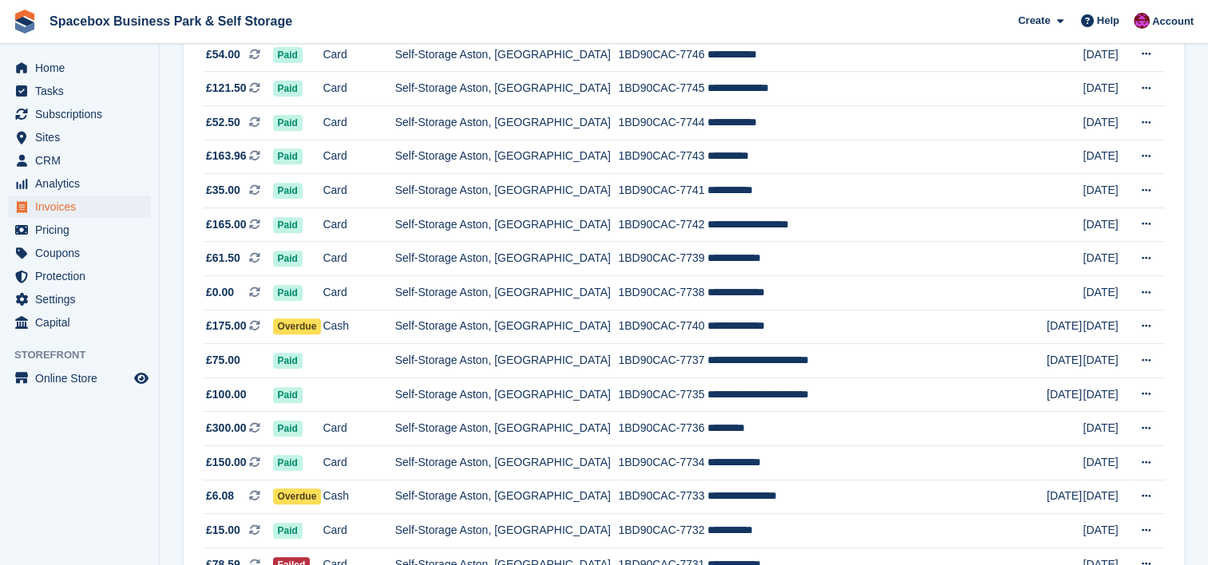
scroll to position [639, 0]
